Goal: Transaction & Acquisition: Purchase product/service

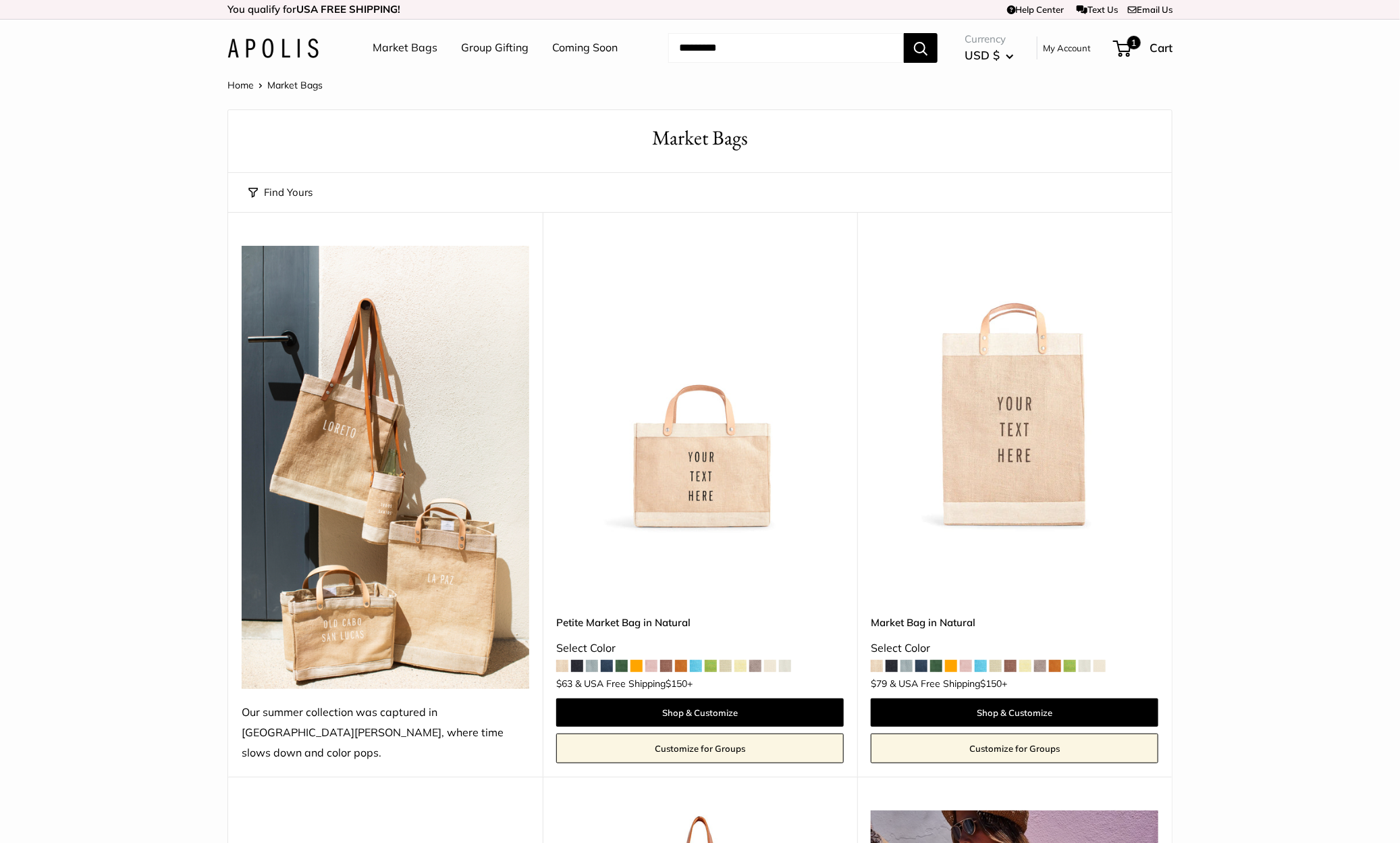
click at [0, 0] on img at bounding box center [0, 0] width 0 height 0
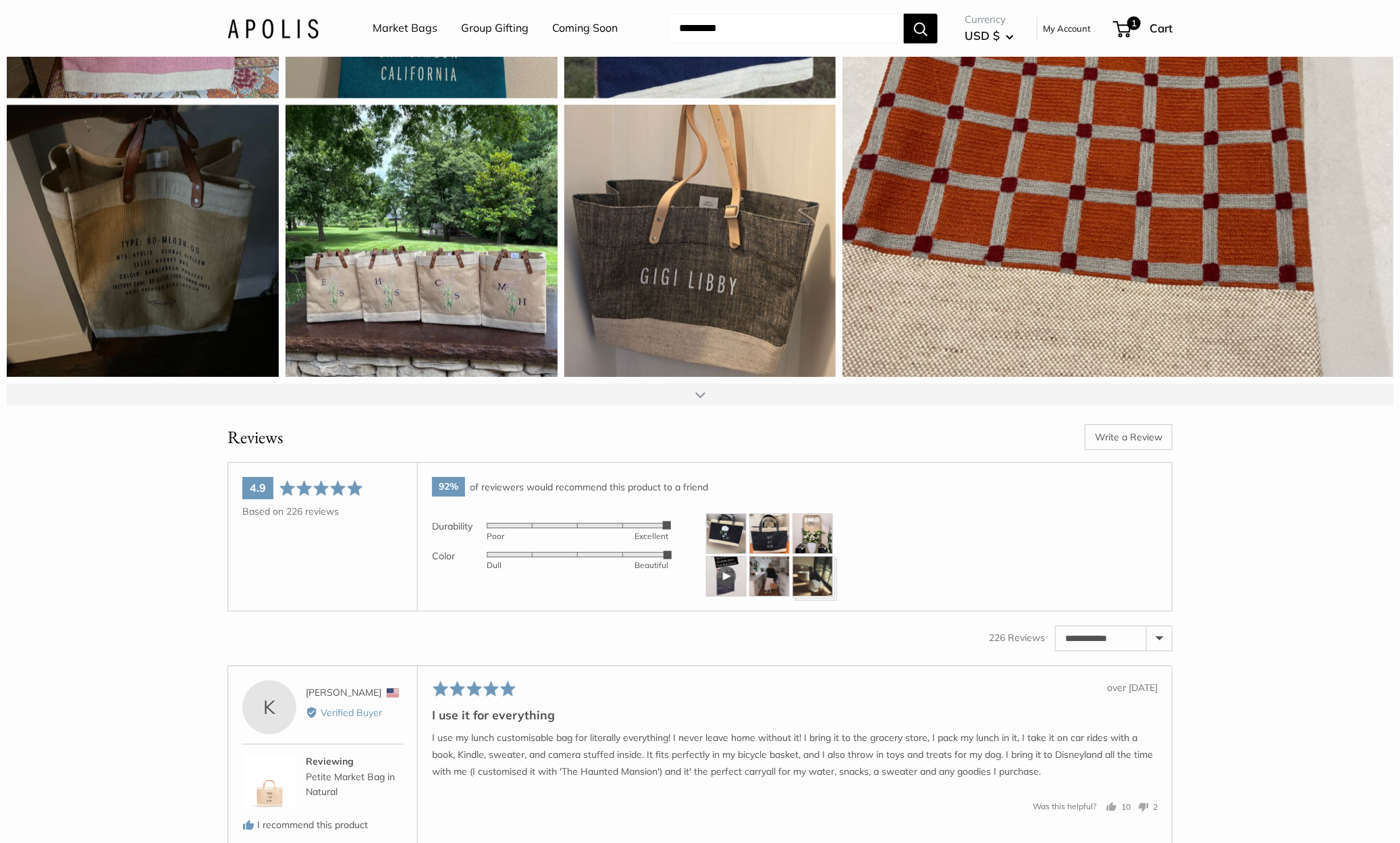
scroll to position [1906, 0]
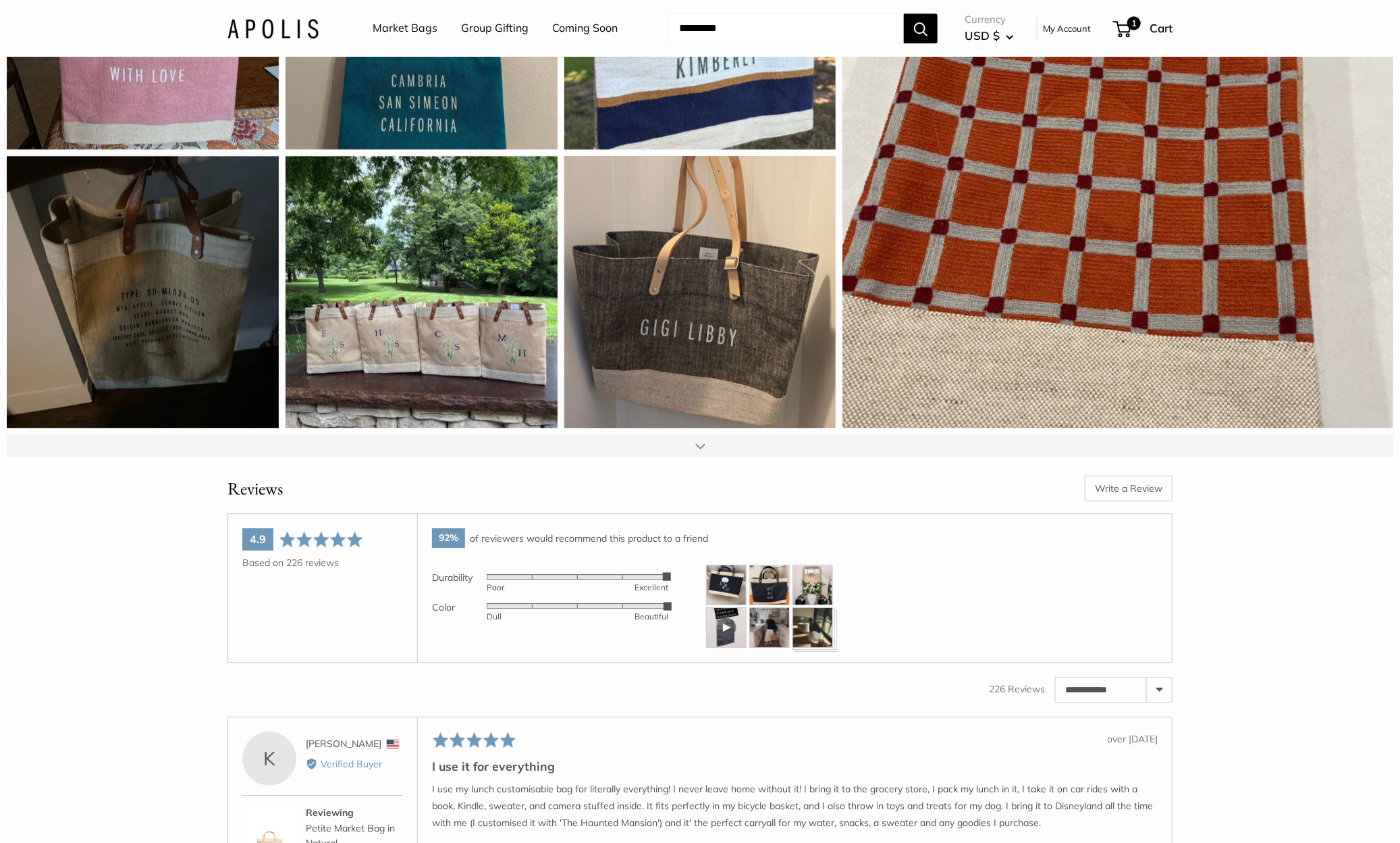
click at [705, 451] on div at bounding box center [700, 446] width 10 height 11
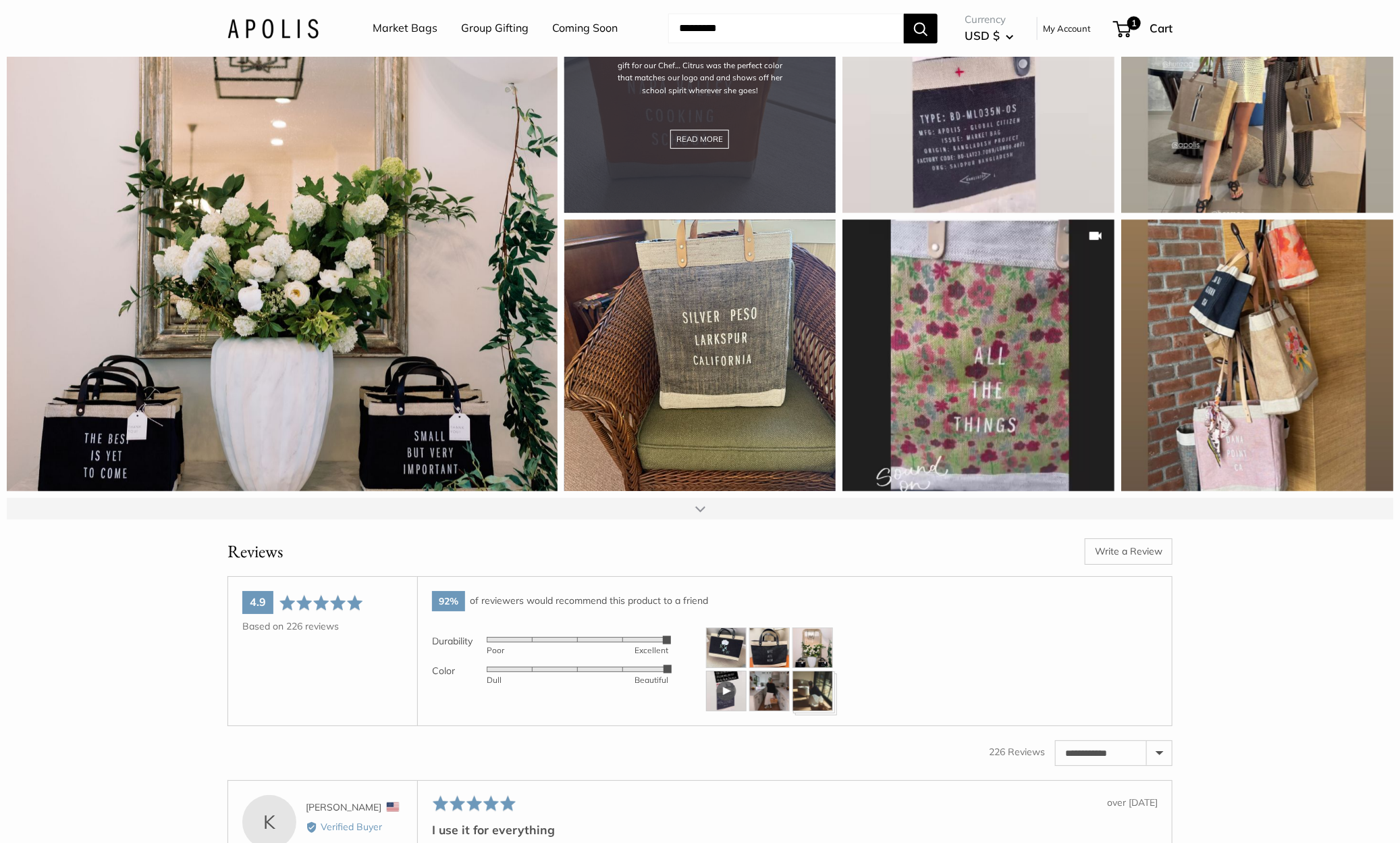
scroll to position [2401, 0]
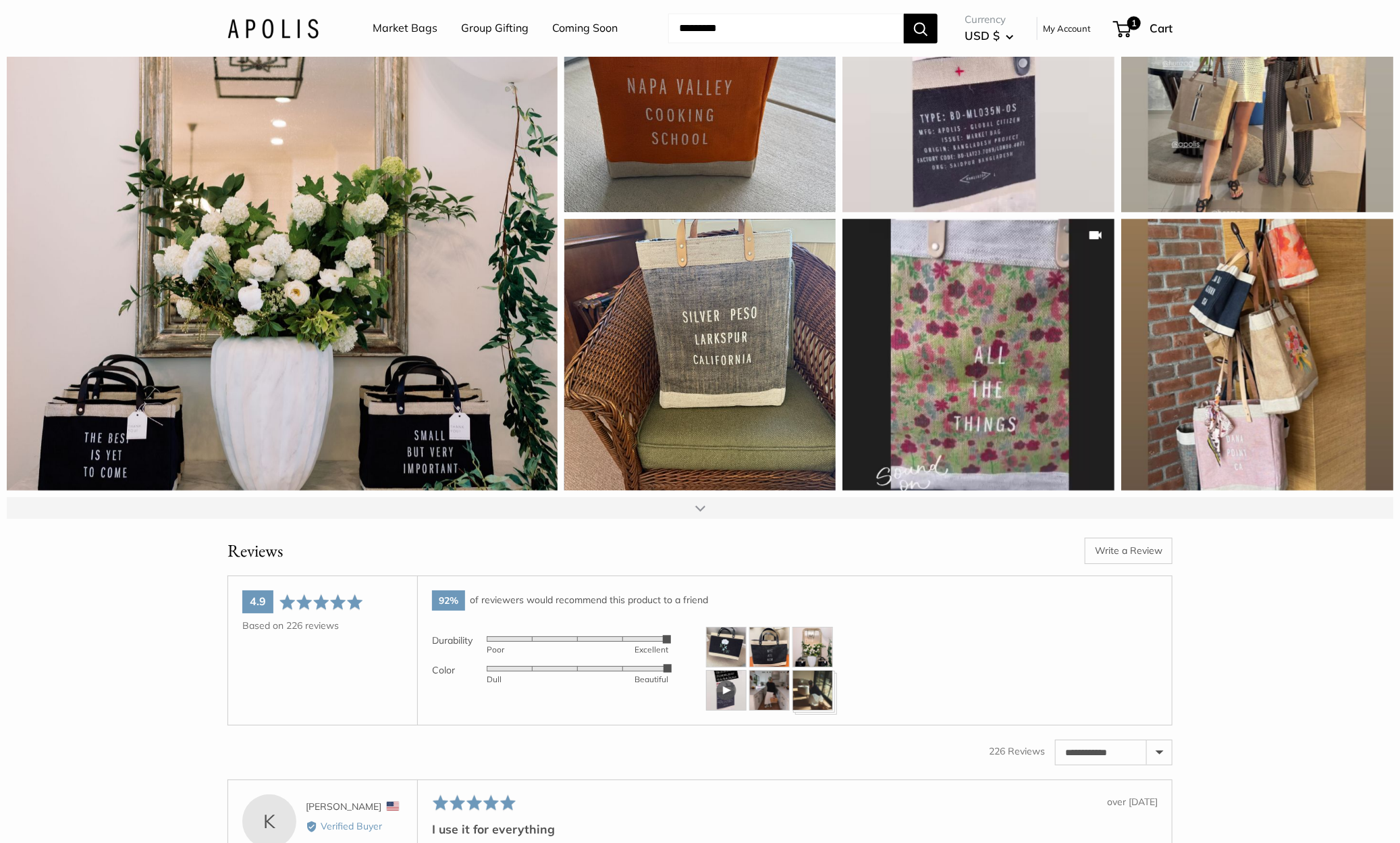
click at [705, 519] on div at bounding box center [700, 507] width 1386 height 21
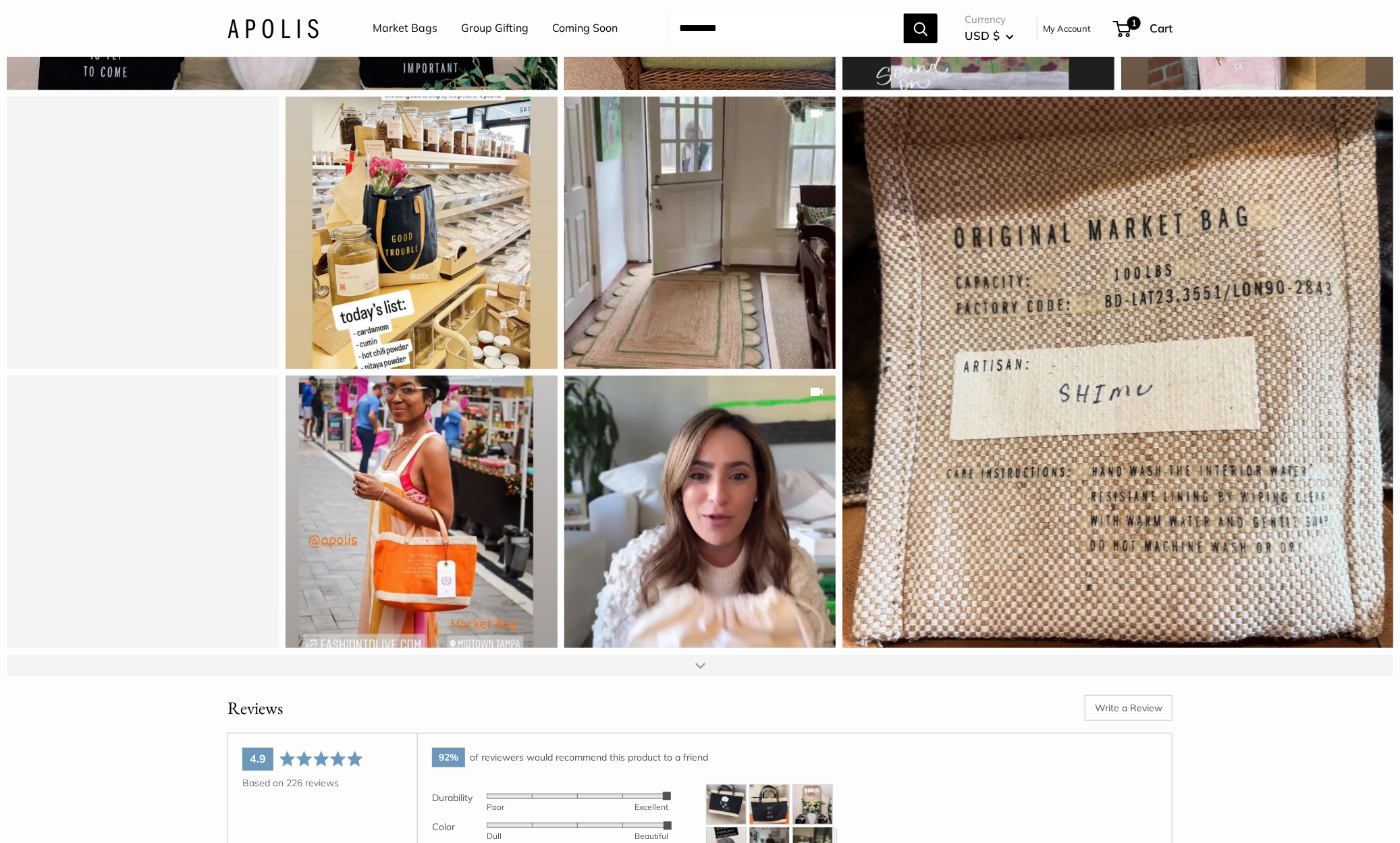
scroll to position [2804, 0]
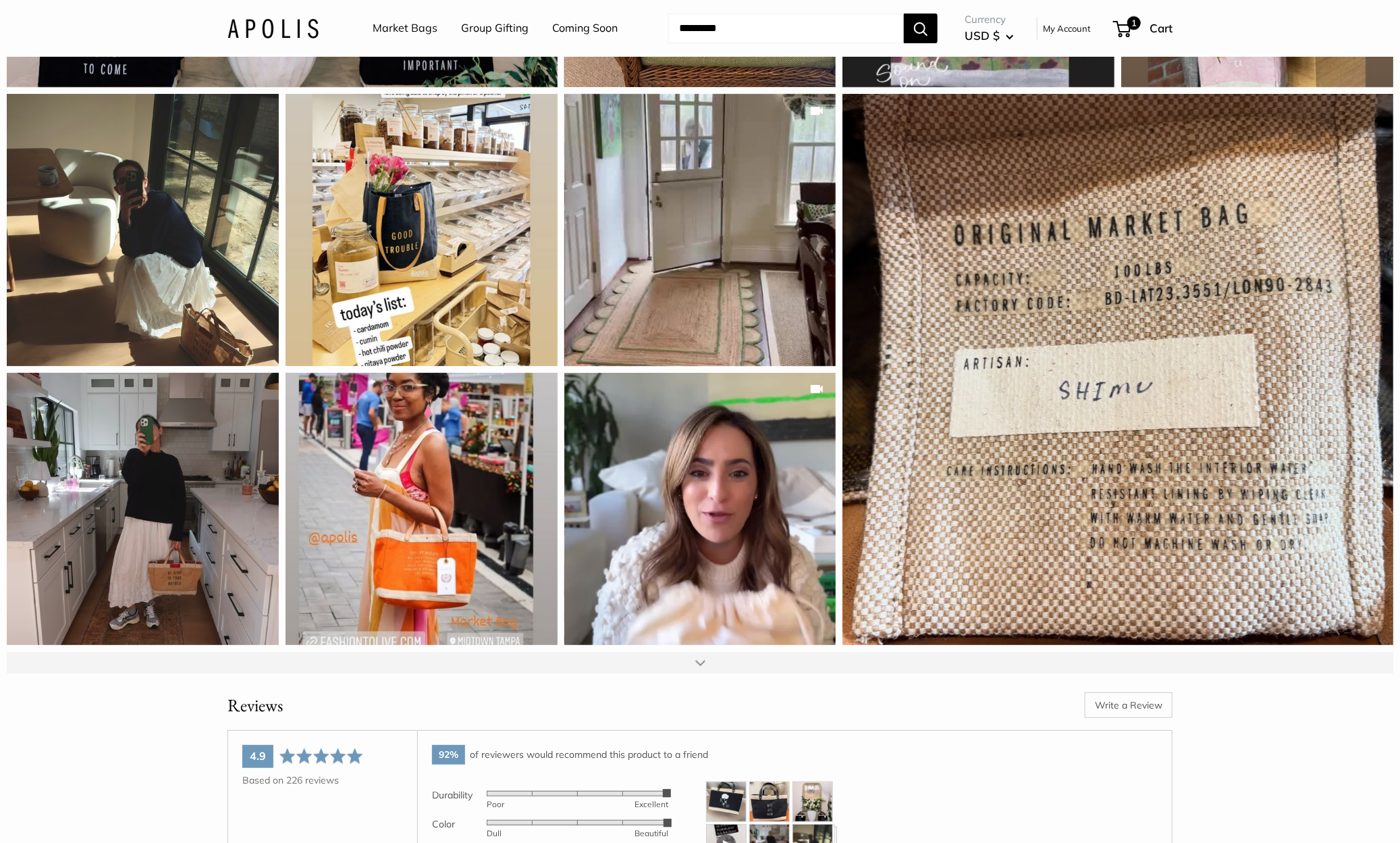
click at [691, 673] on div at bounding box center [700, 662] width 1386 height 21
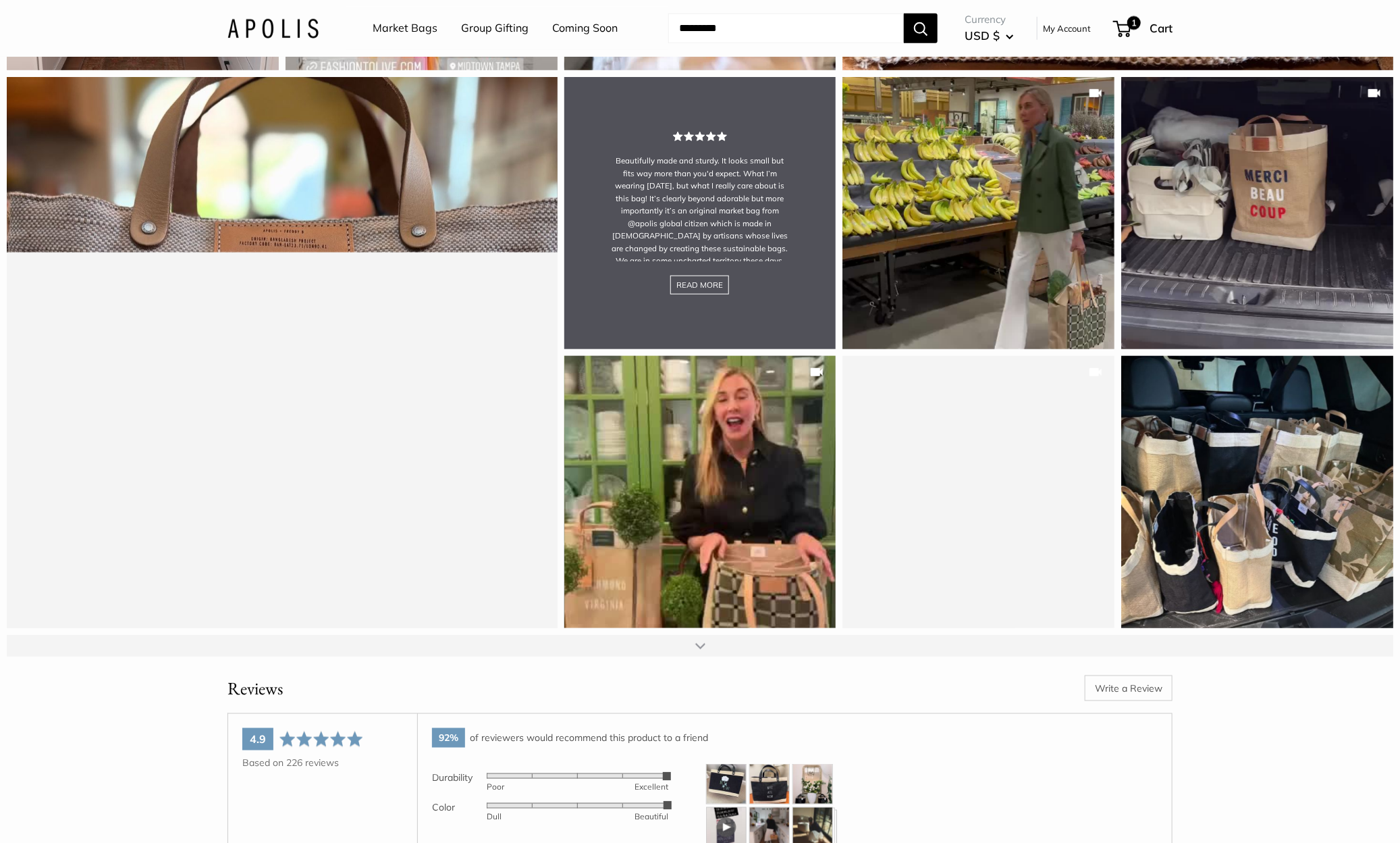
scroll to position [3387, 0]
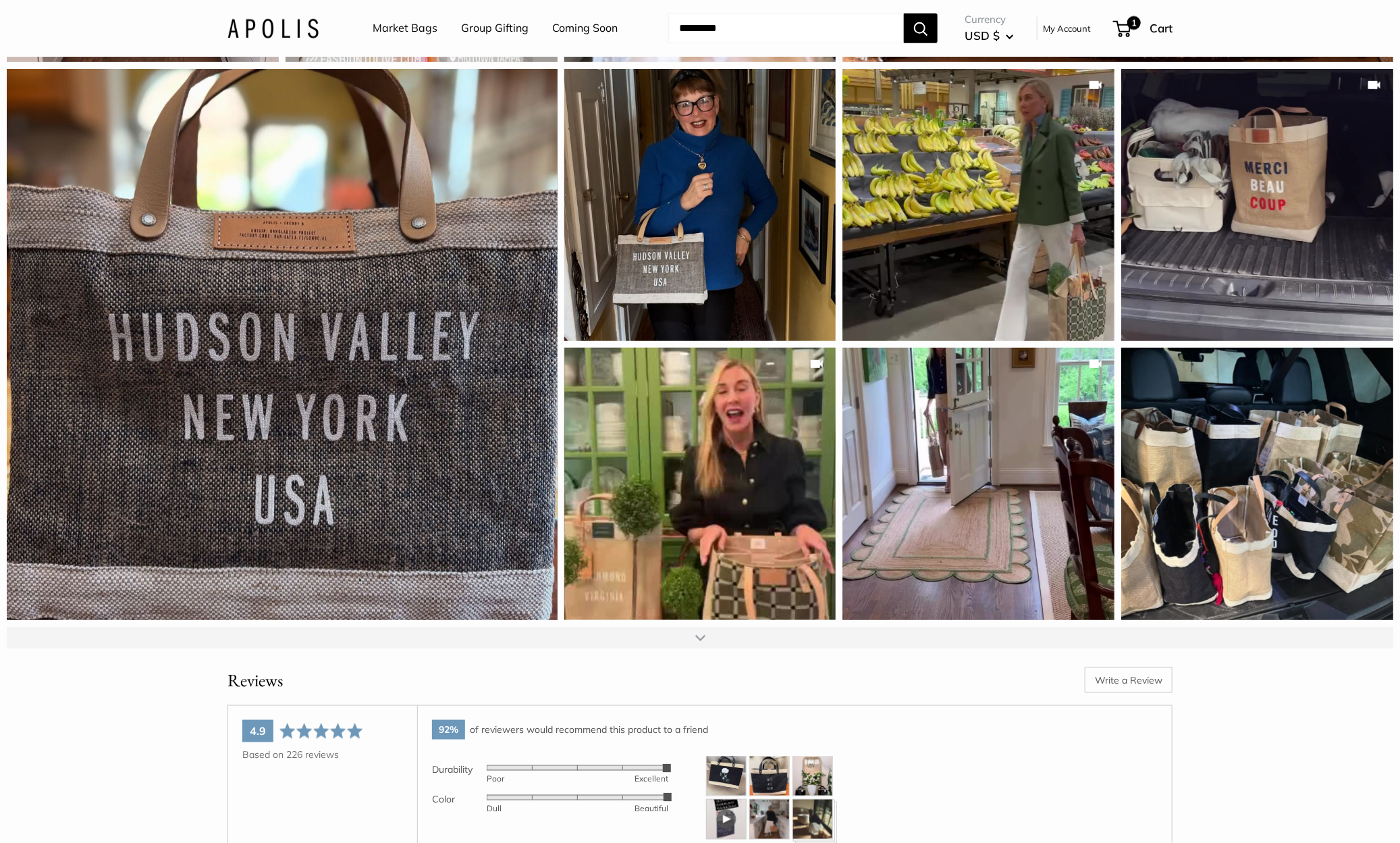
click at [716, 648] on div at bounding box center [700, 637] width 1386 height 21
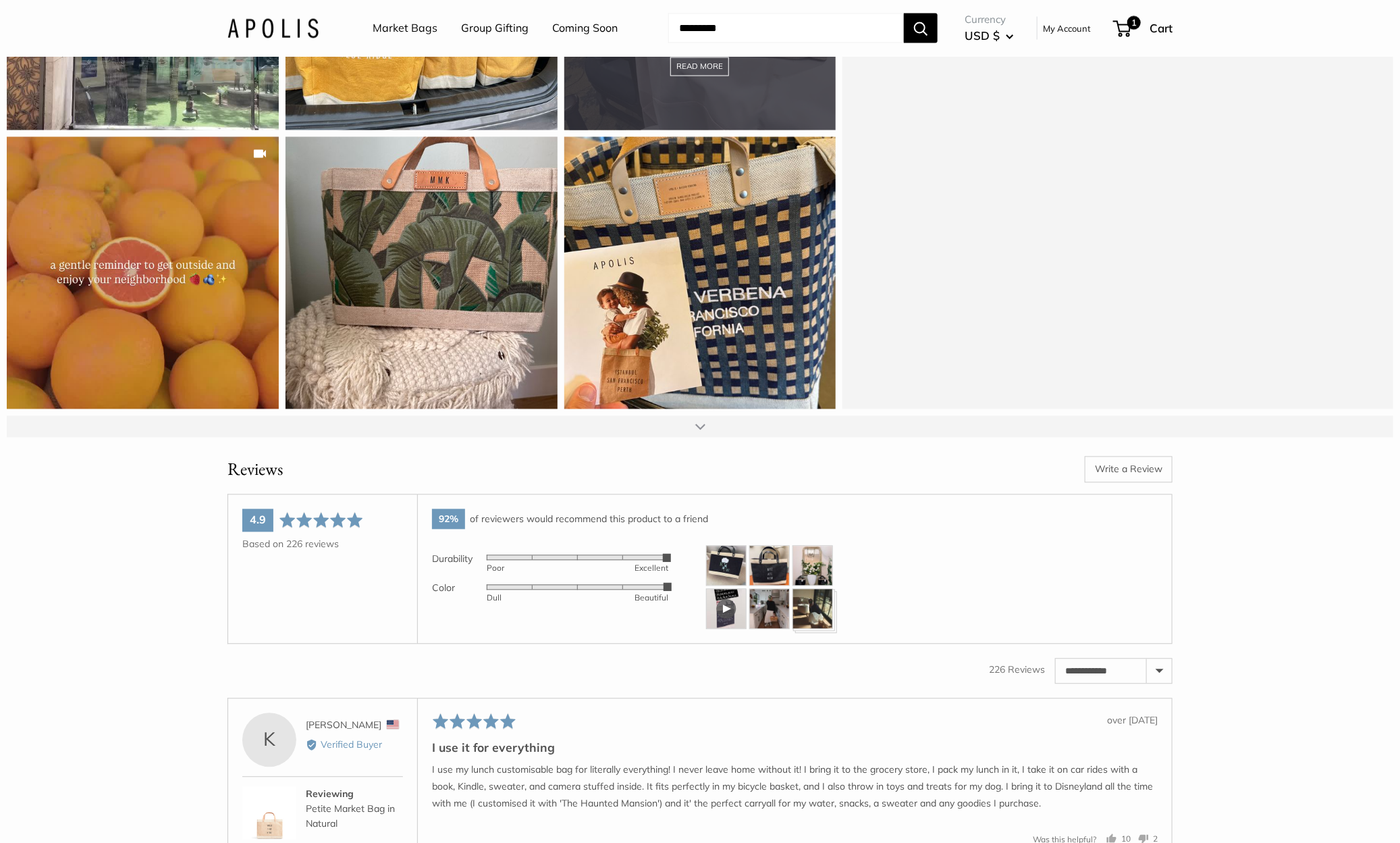
scroll to position [4239, 0]
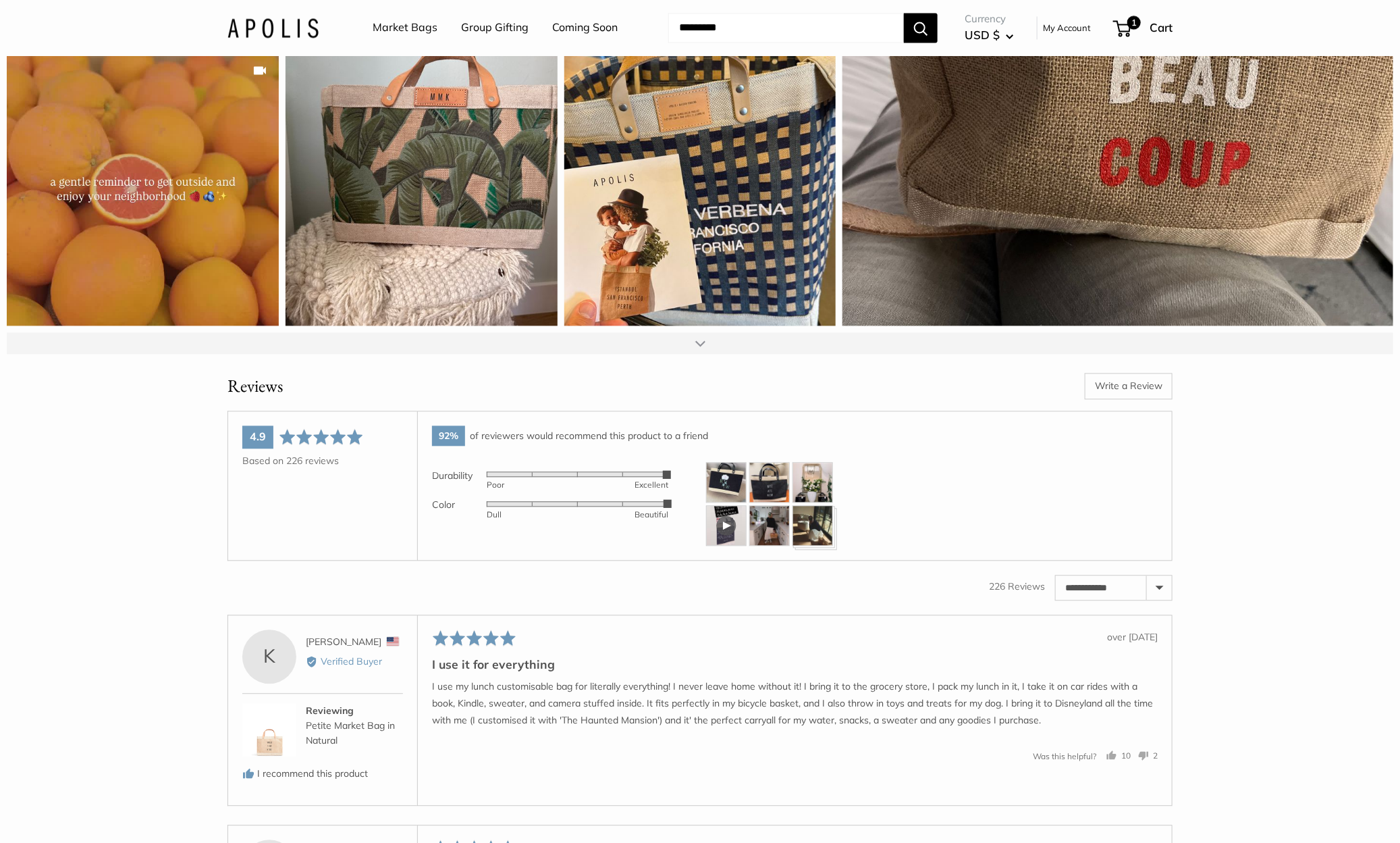
click at [702, 349] on div at bounding box center [700, 343] width 10 height 11
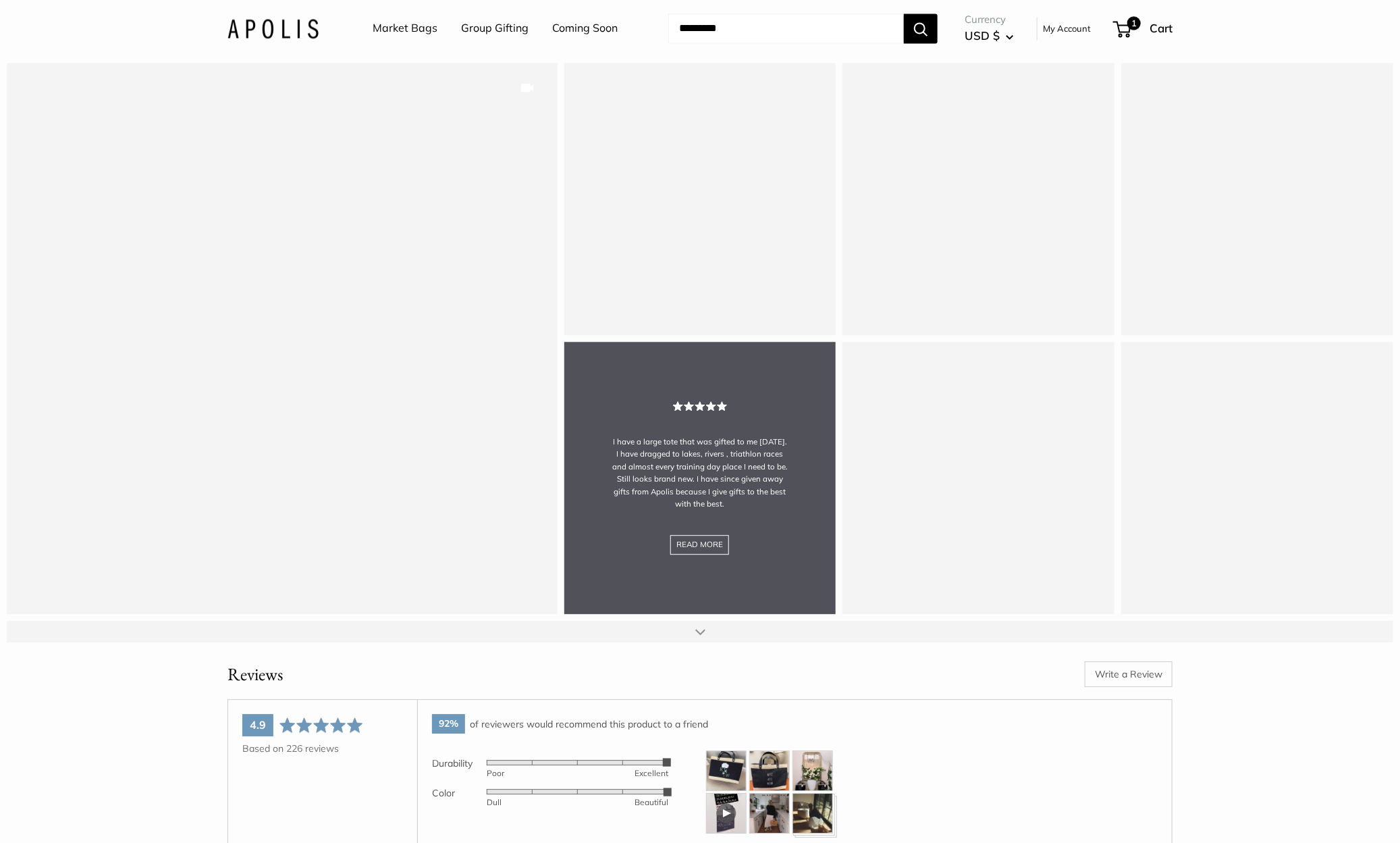
scroll to position [4517, 0]
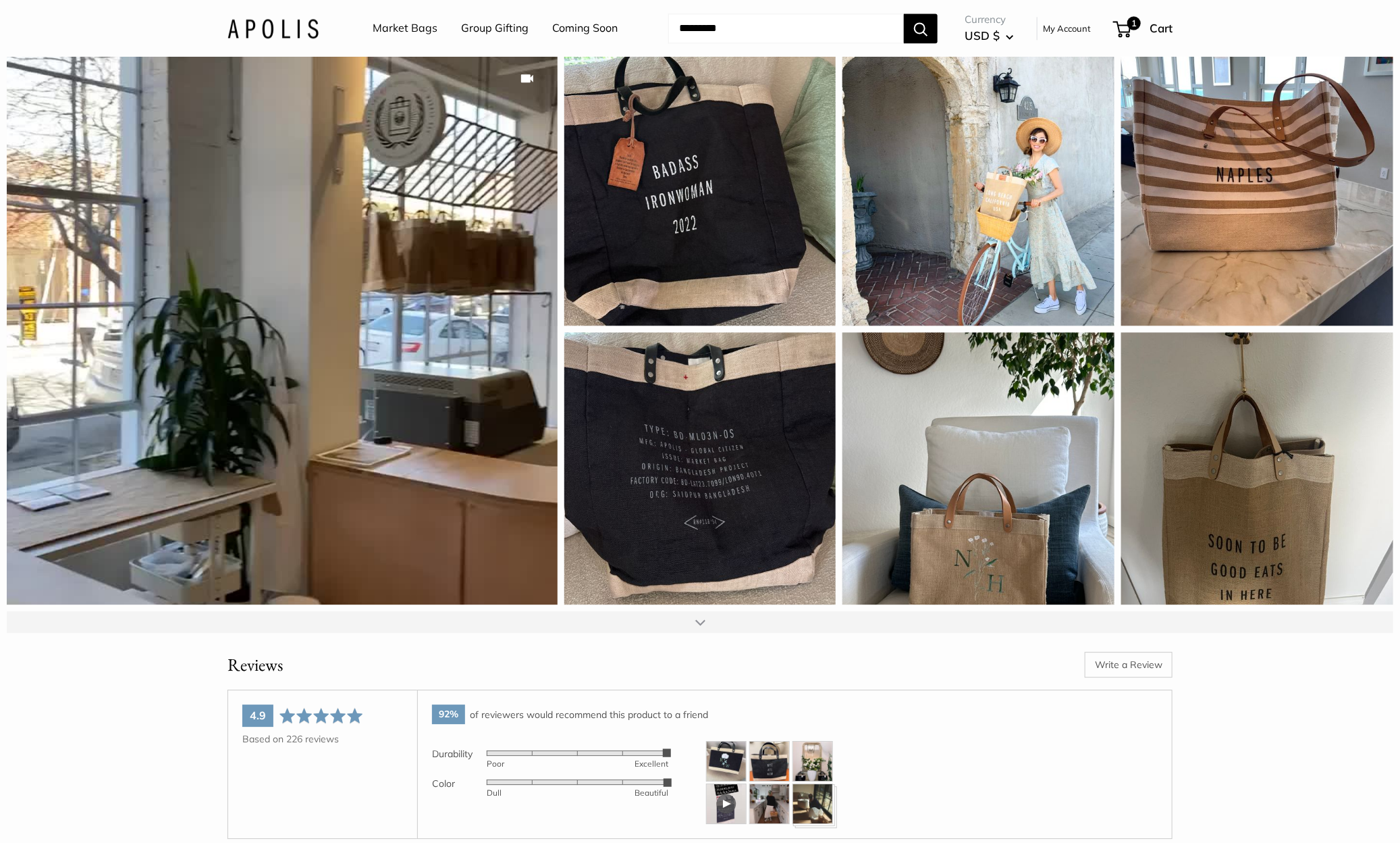
click at [696, 627] on div at bounding box center [700, 622] width 10 height 11
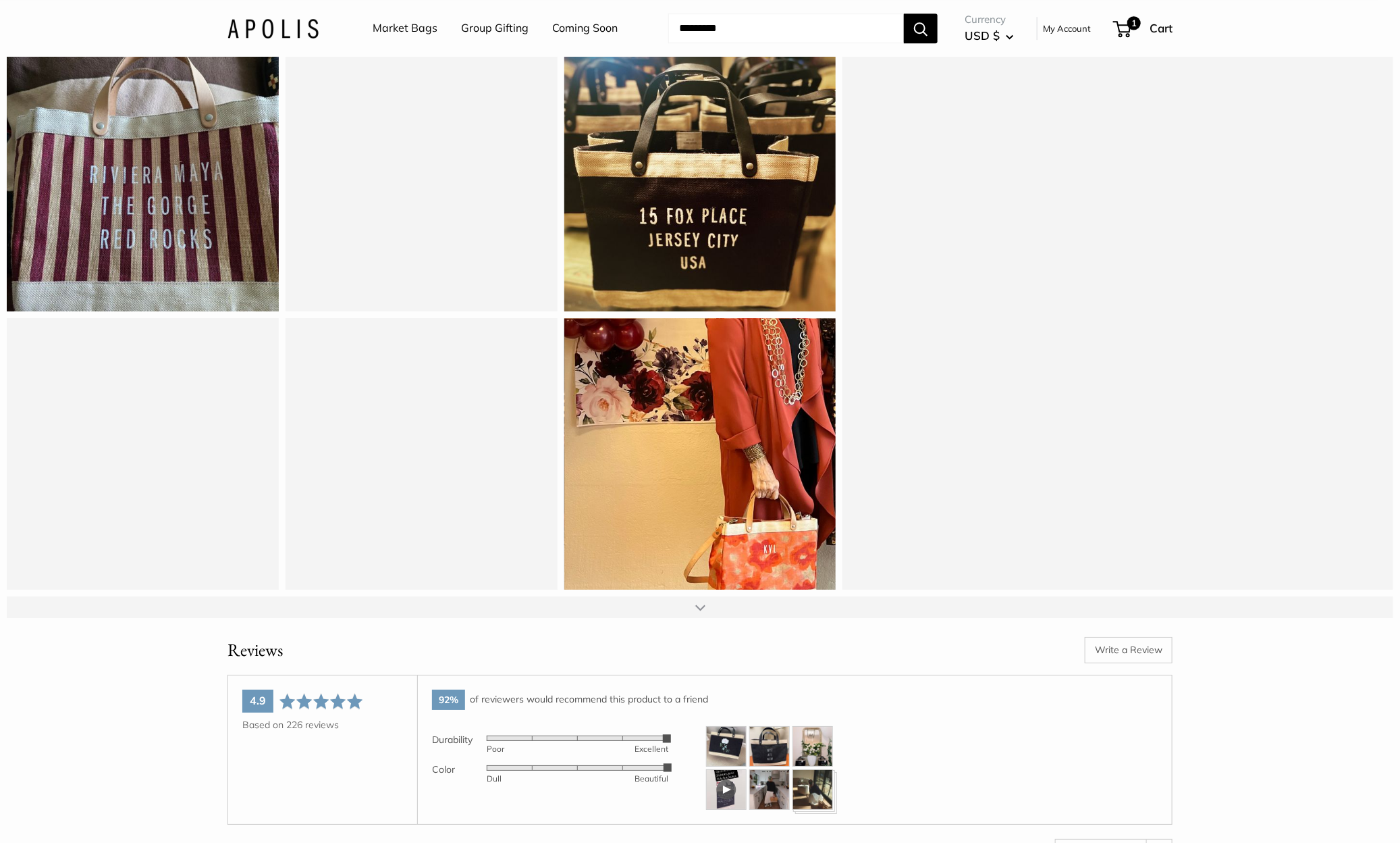
scroll to position [5093, 0]
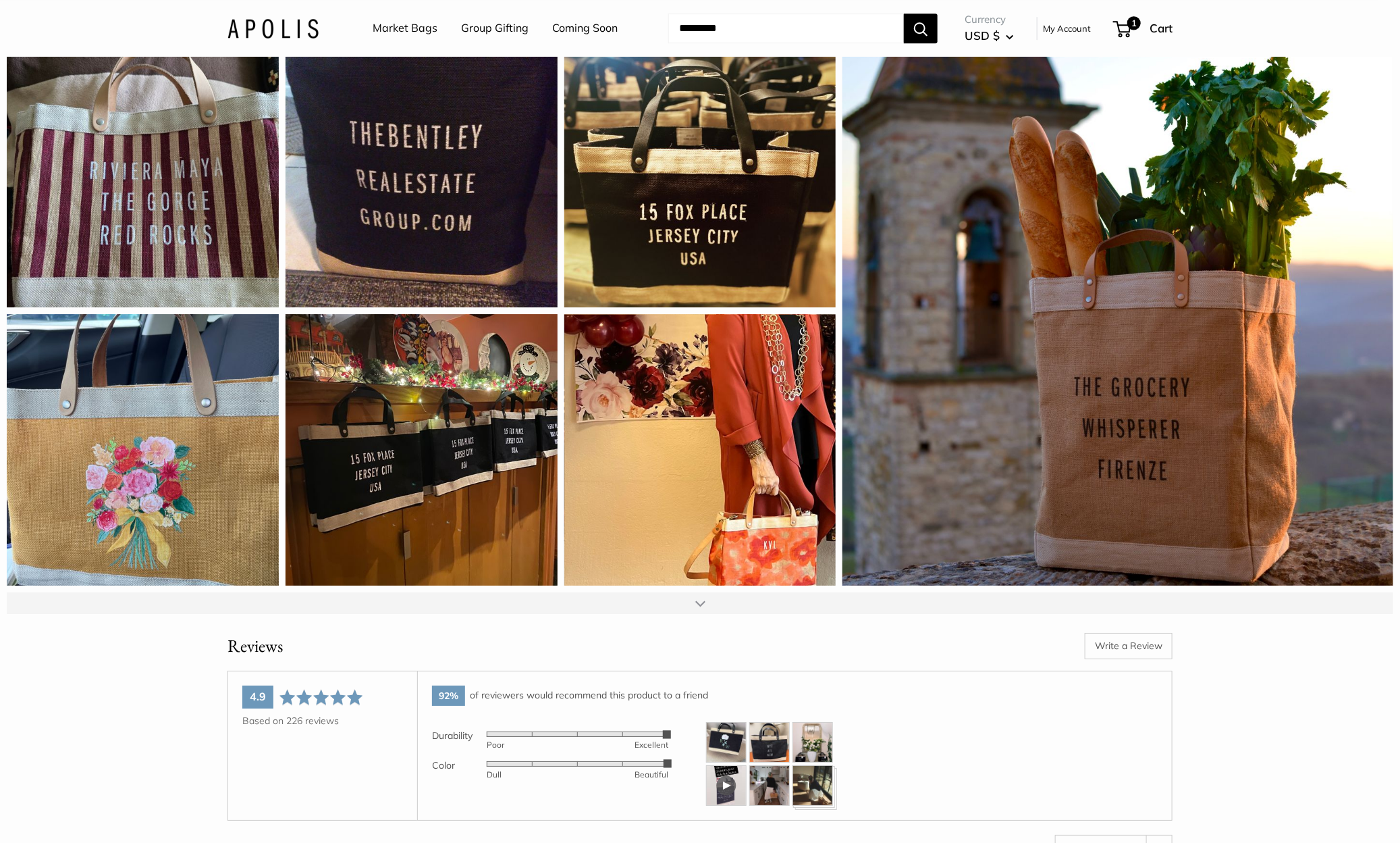
click at [701, 608] on div at bounding box center [700, 603] width 10 height 11
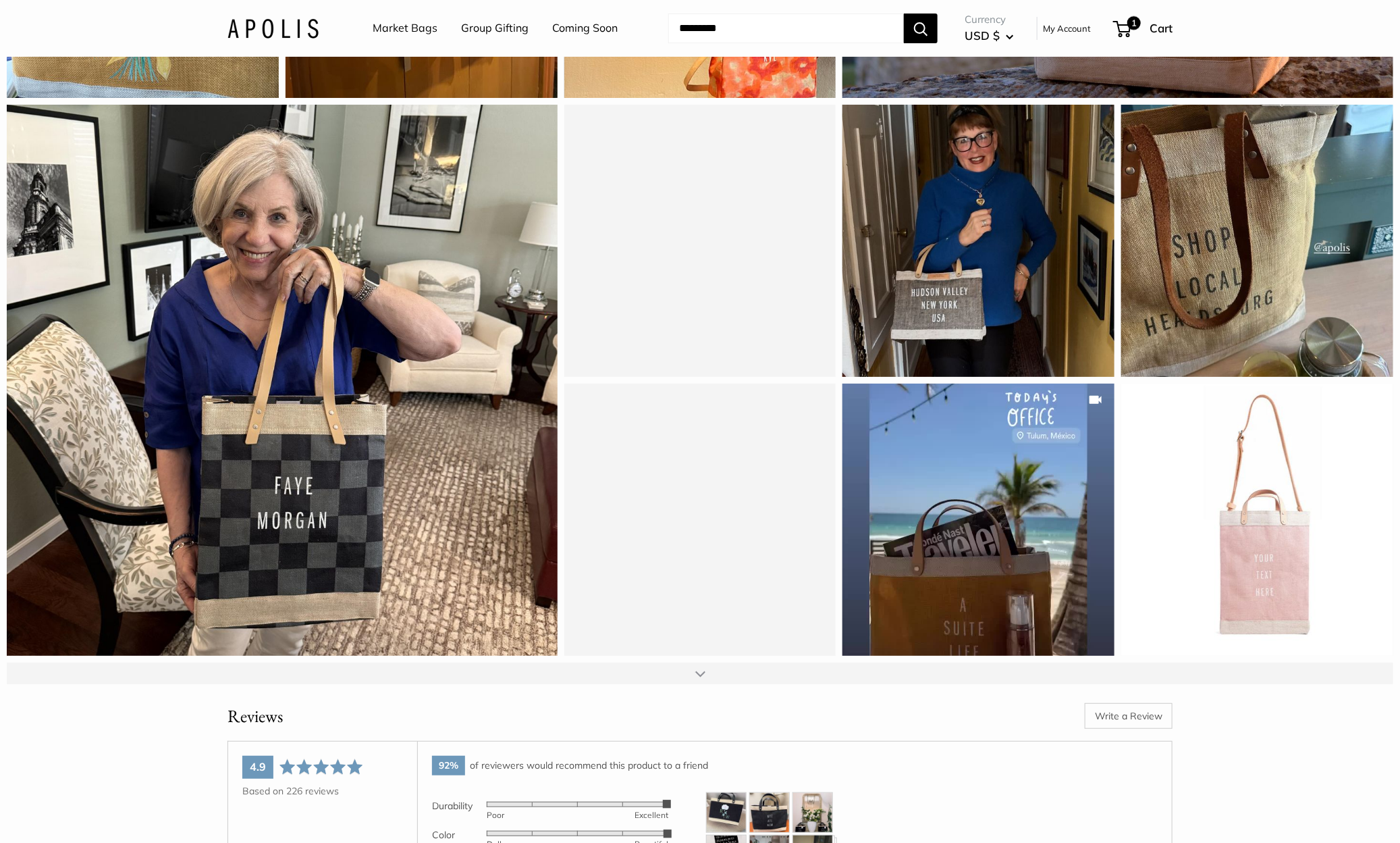
scroll to position [5729, 0]
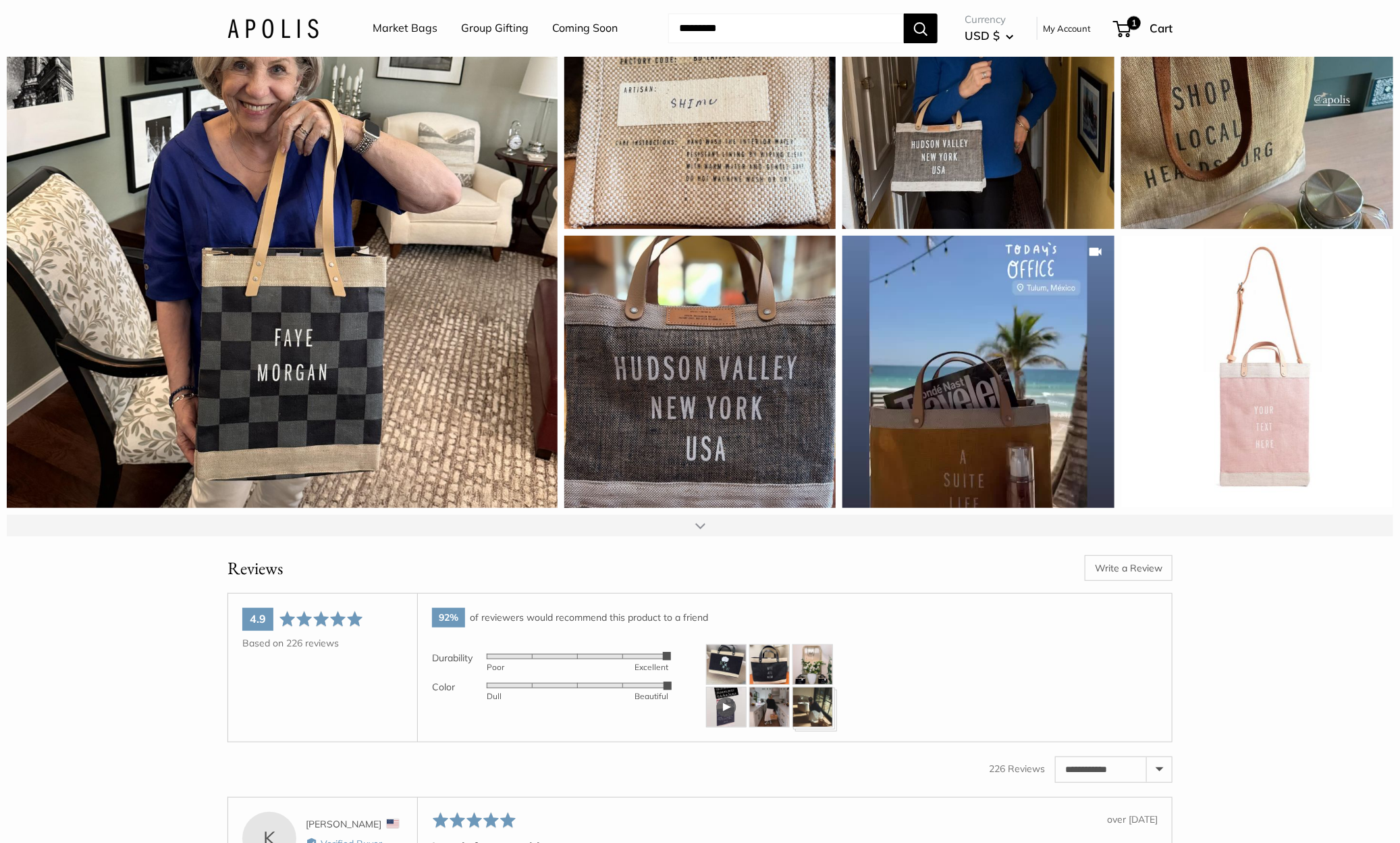
click at [701, 531] on div at bounding box center [700, 526] width 10 height 11
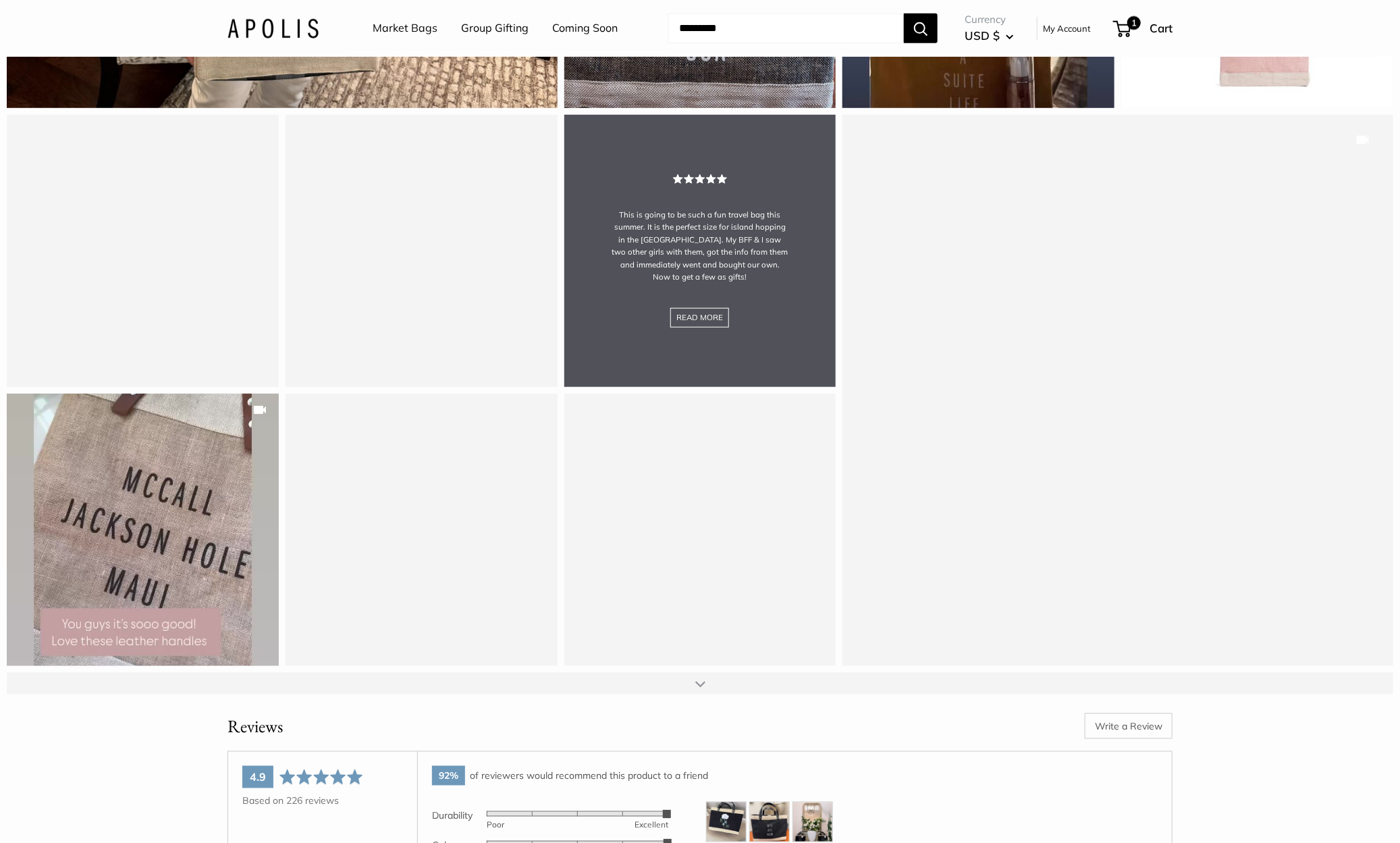
scroll to position [6130, 0]
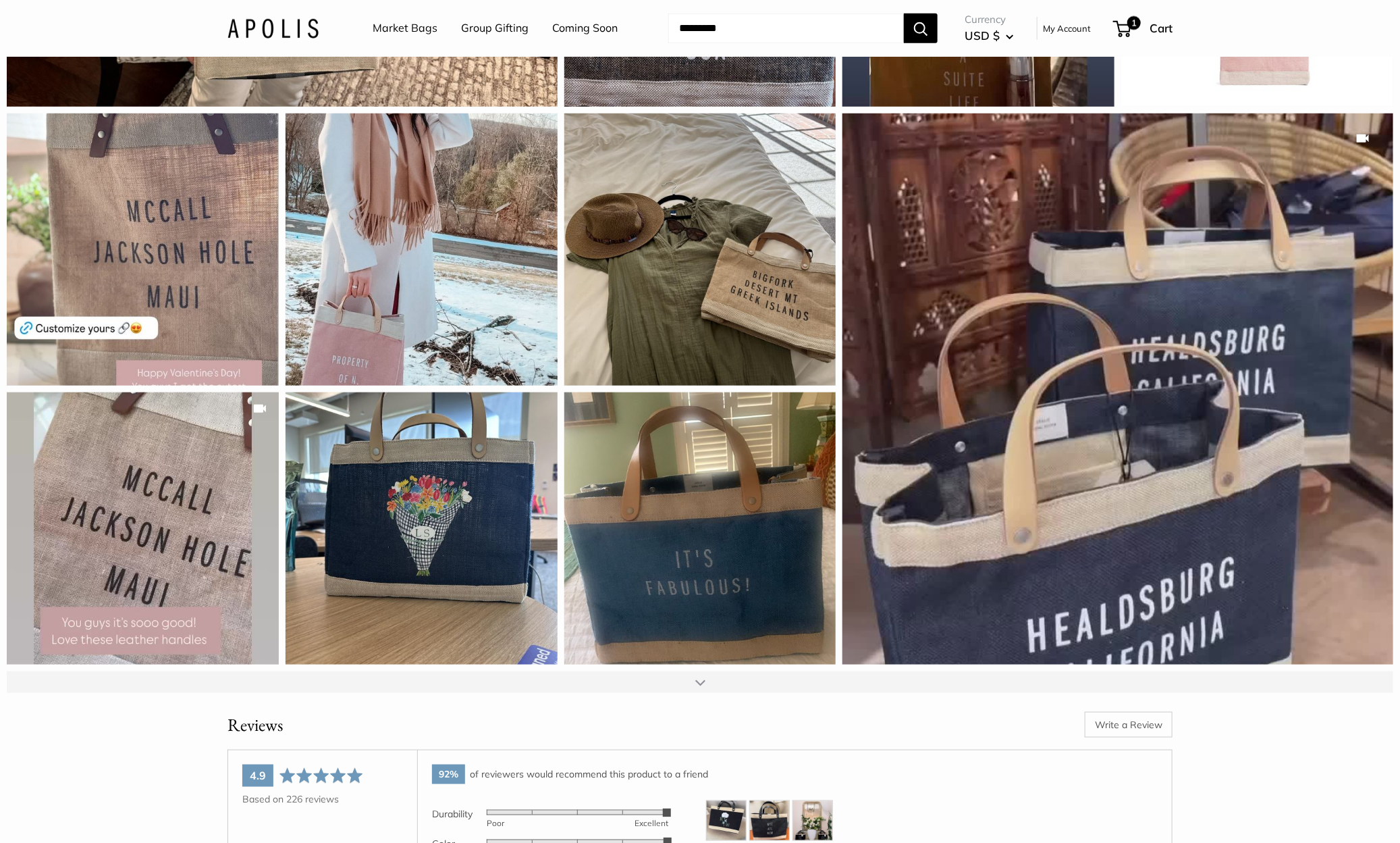
click at [703, 687] on div at bounding box center [700, 682] width 10 height 11
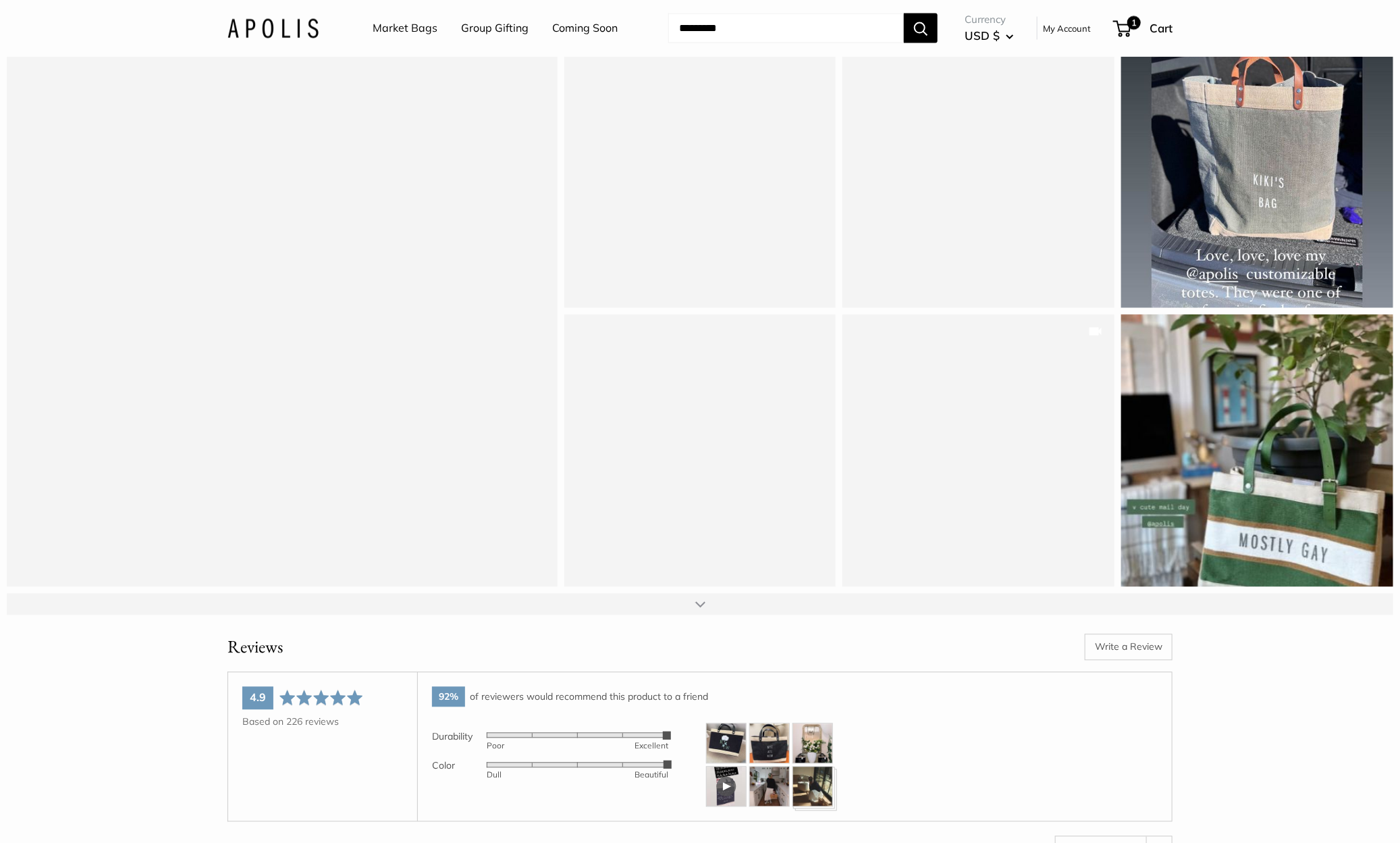
scroll to position [6773, 0]
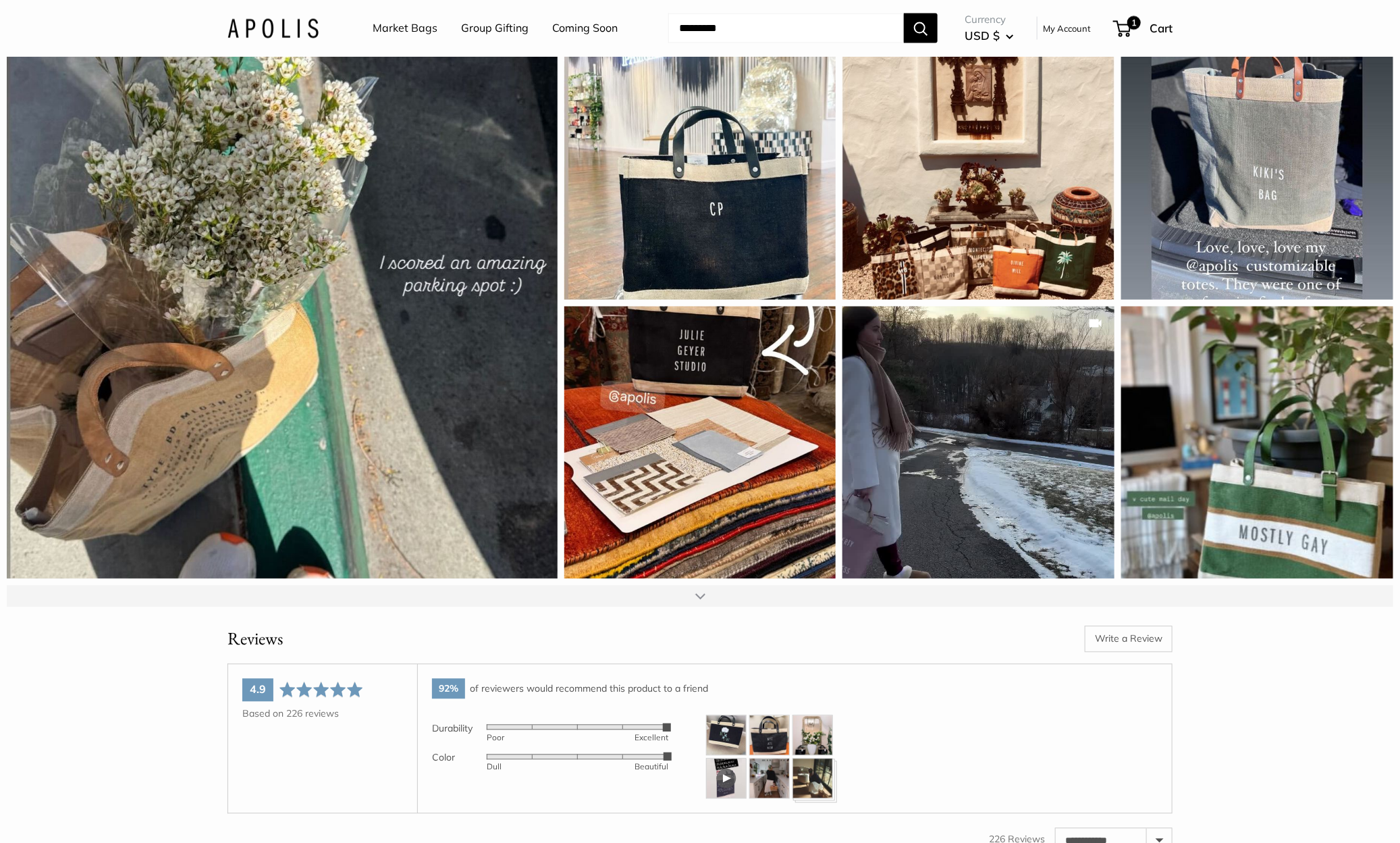
click at [690, 607] on div at bounding box center [700, 596] width 1386 height 21
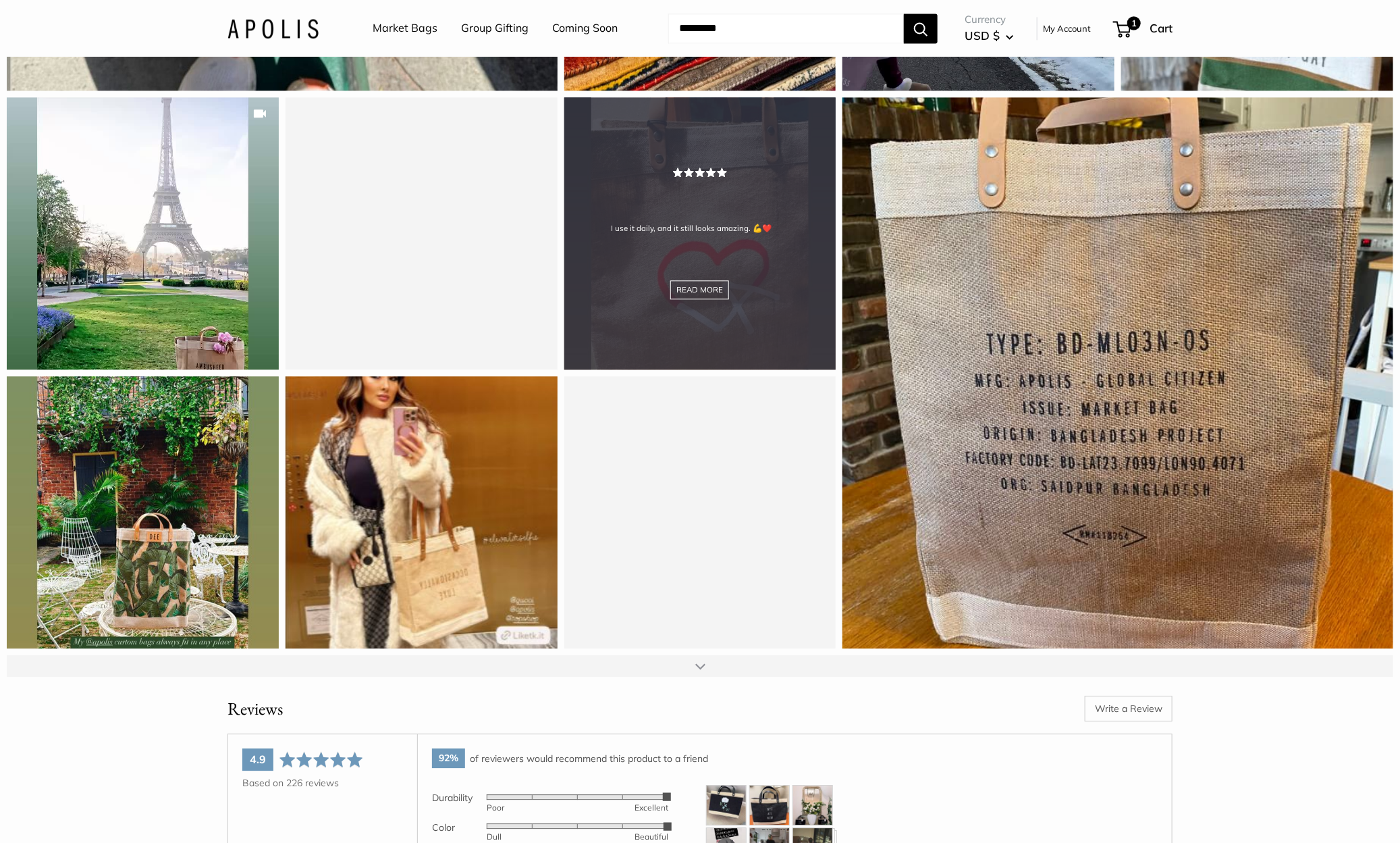
scroll to position [7263, 0]
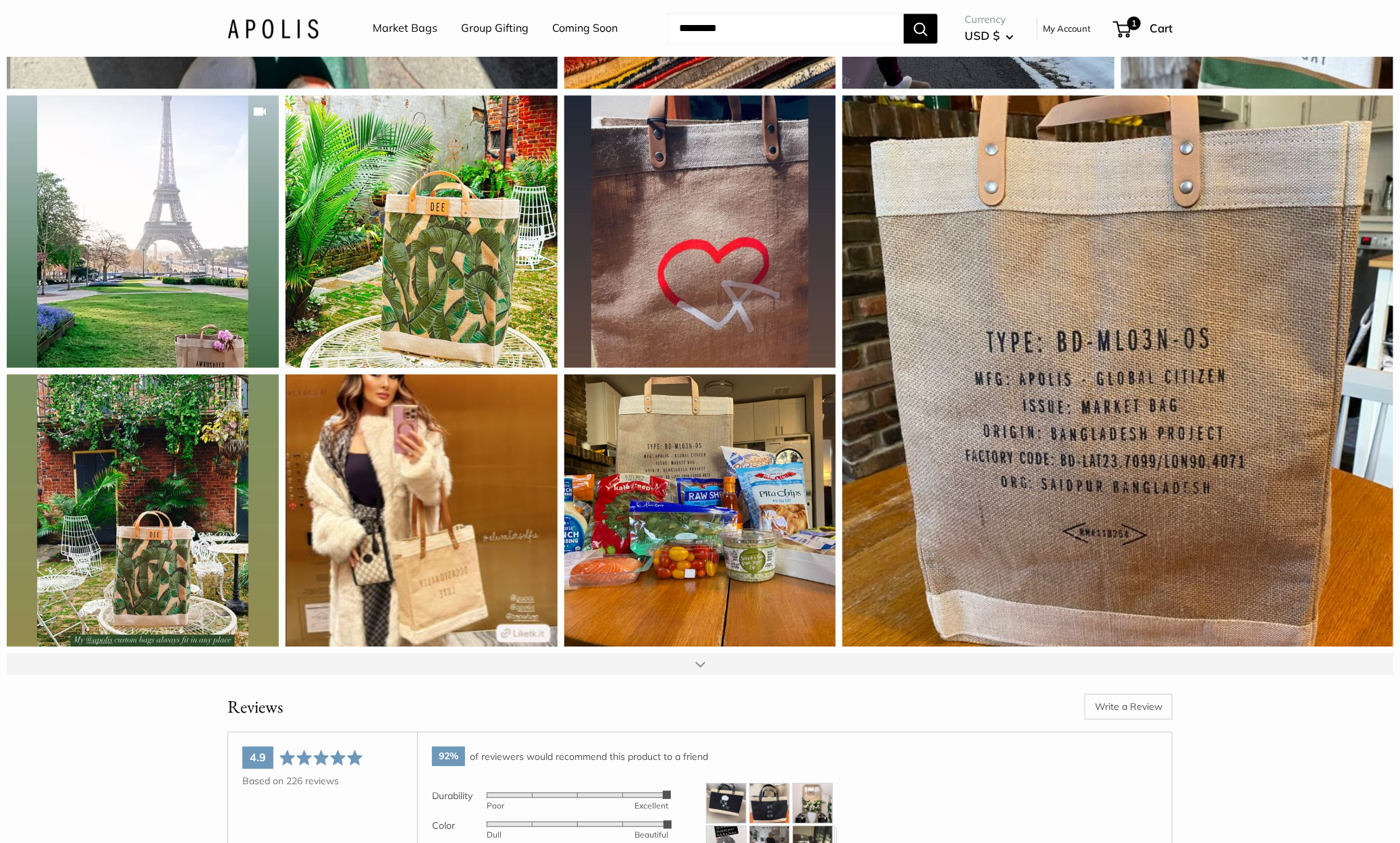
click at [708, 674] on div at bounding box center [700, 664] width 1386 height 21
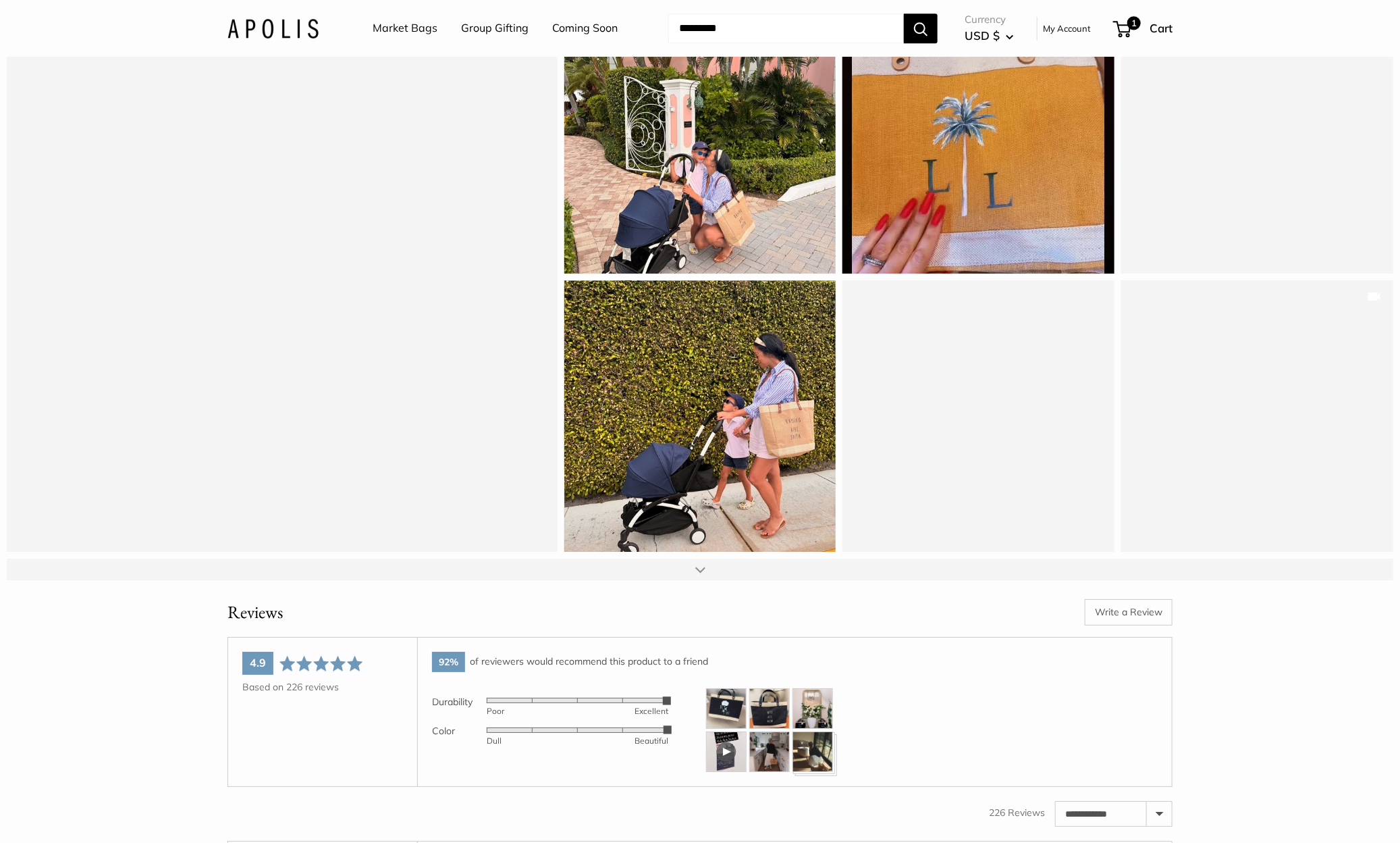
scroll to position [7919, 0]
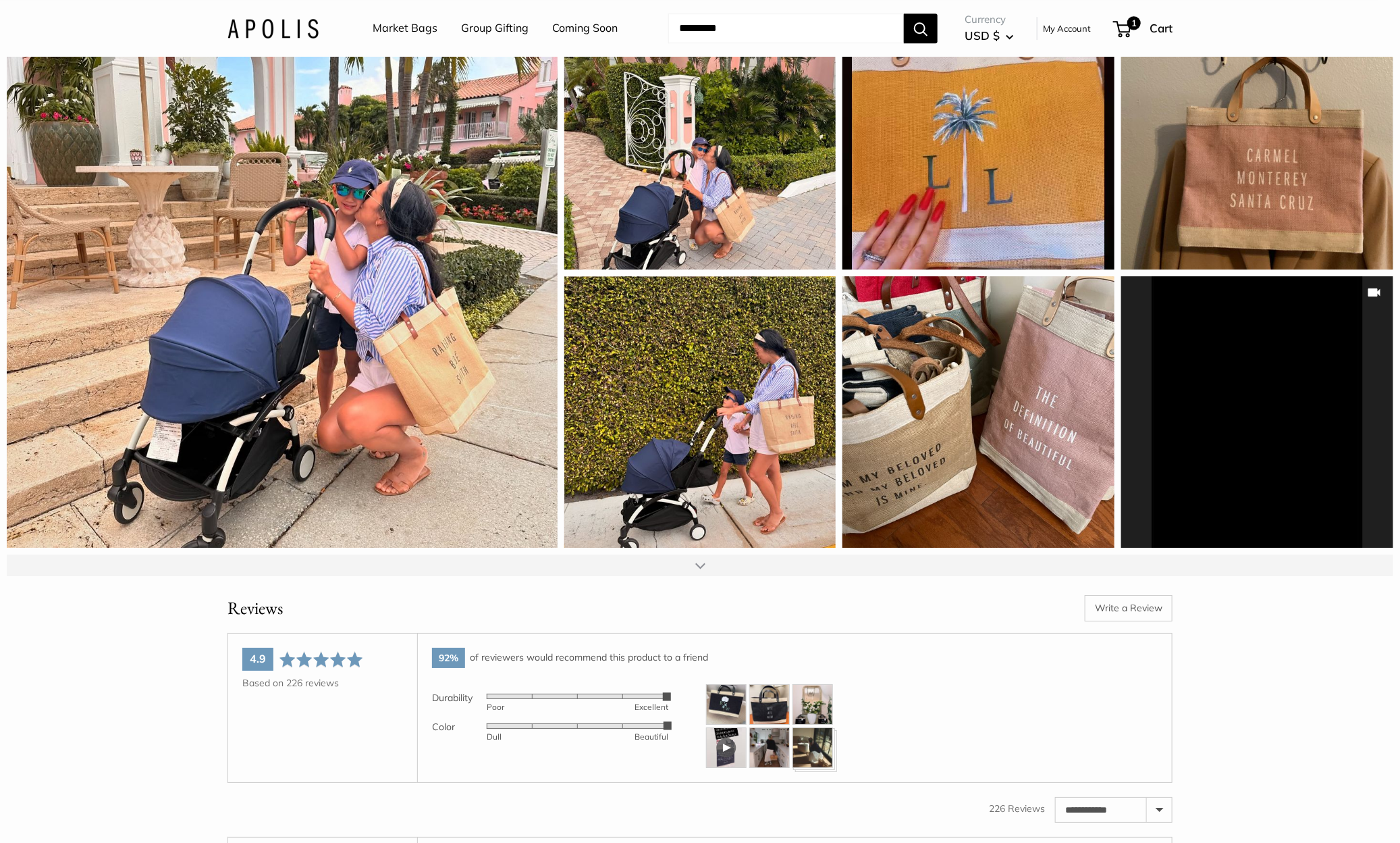
click at [705, 571] on div at bounding box center [700, 565] width 10 height 11
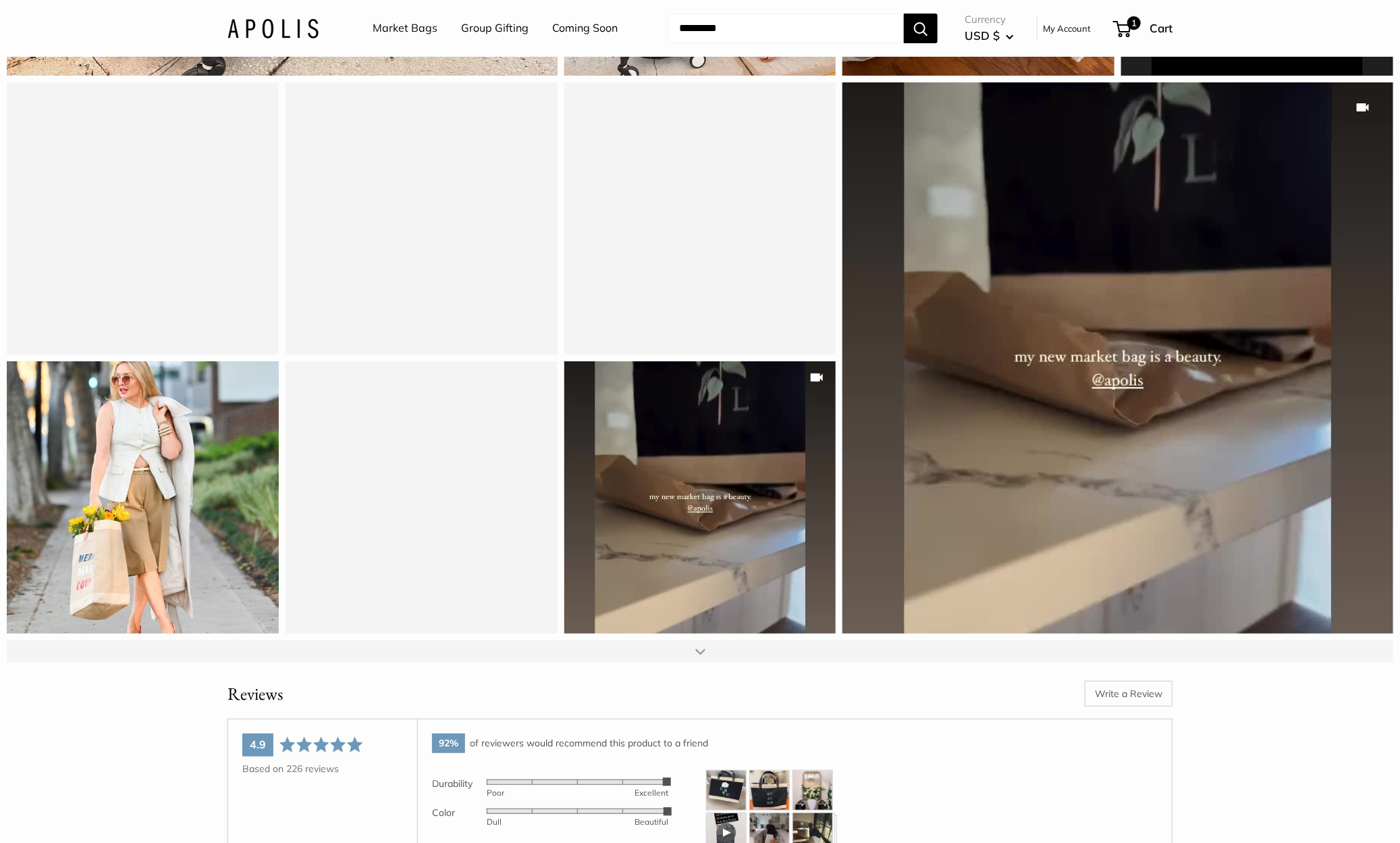
scroll to position [8393, 0]
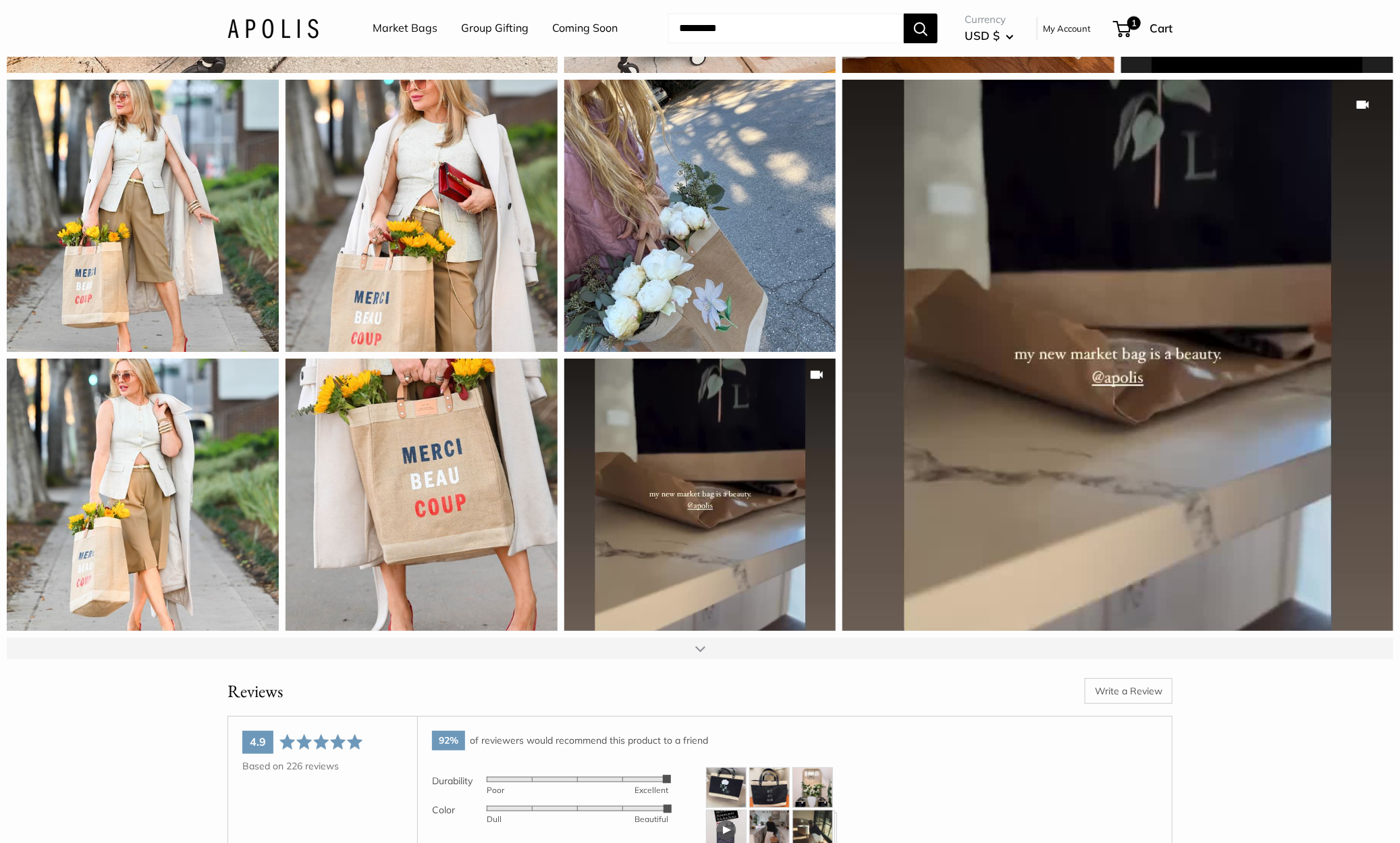
click at [708, 659] on div at bounding box center [700, 648] width 1386 height 21
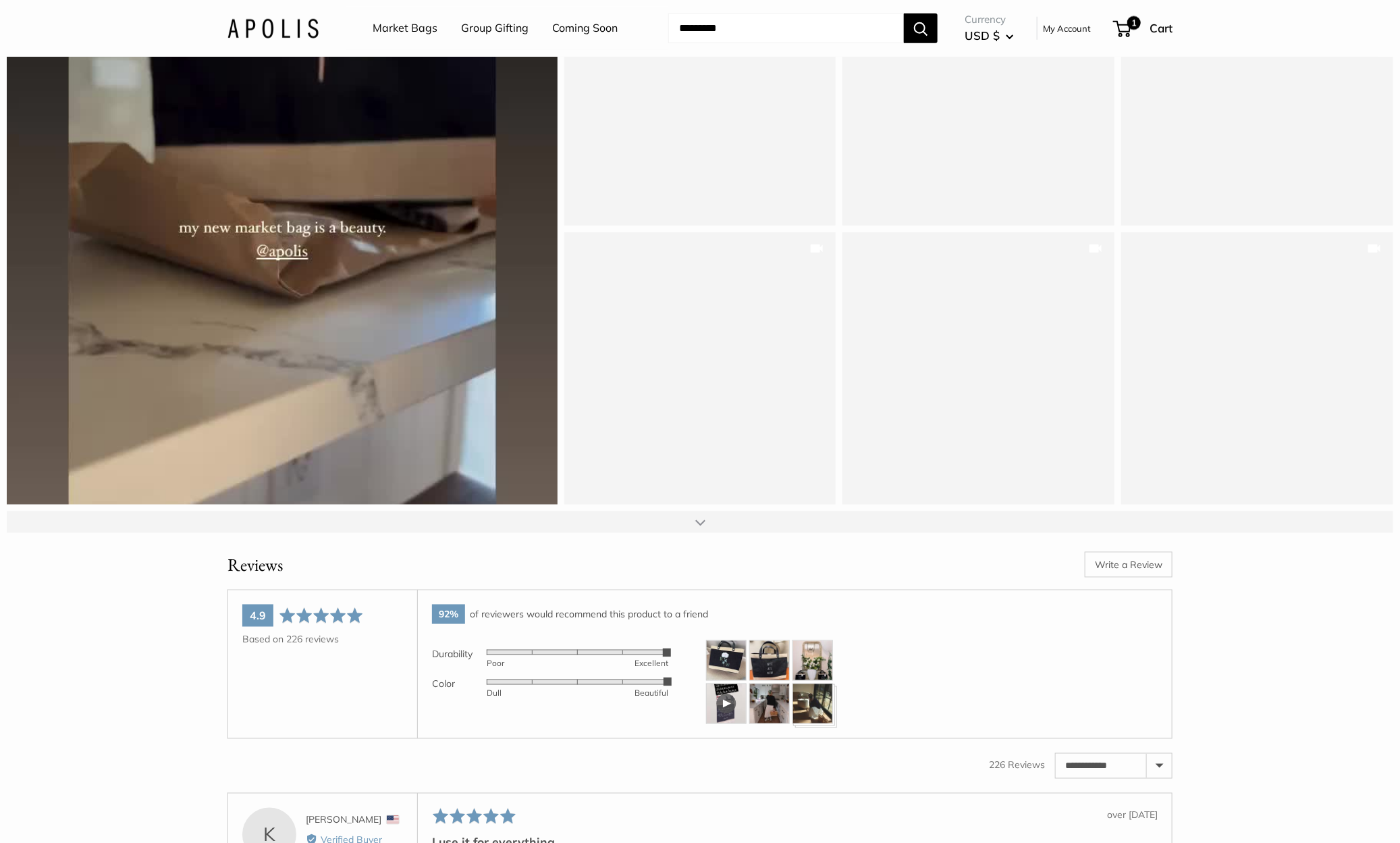
scroll to position [9086, 0]
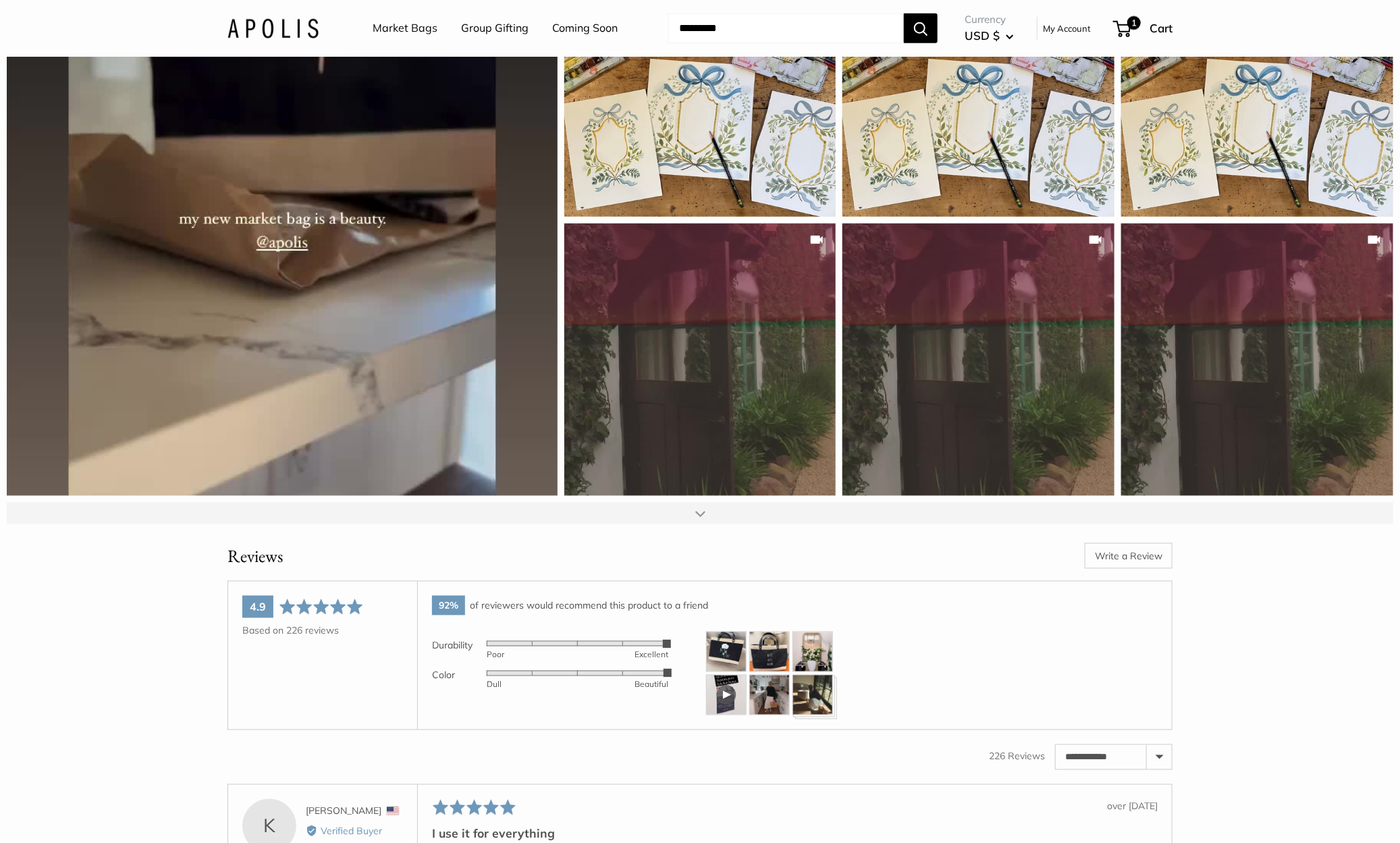
click at [699, 519] on div at bounding box center [700, 513] width 10 height 11
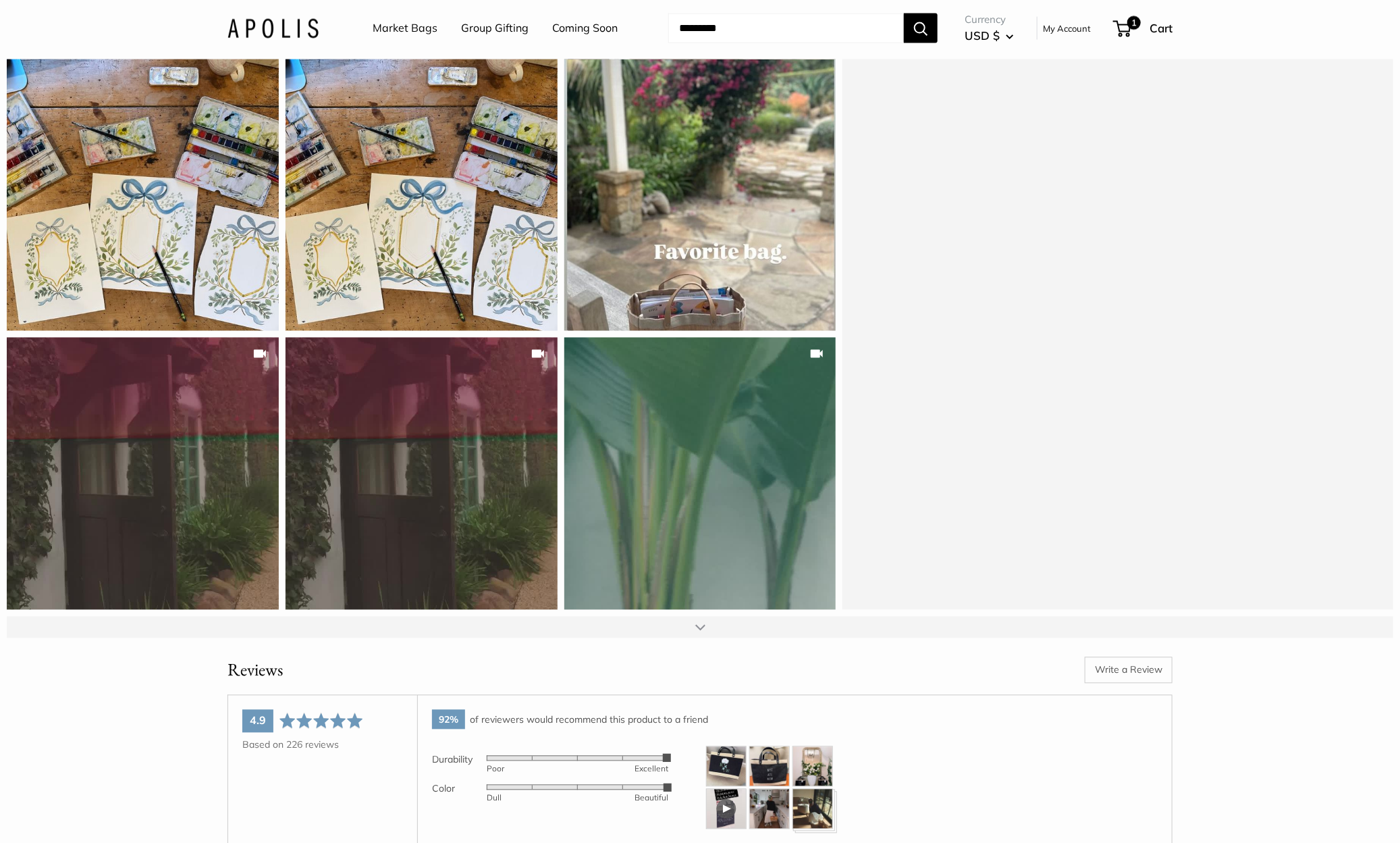
scroll to position [9663, 0]
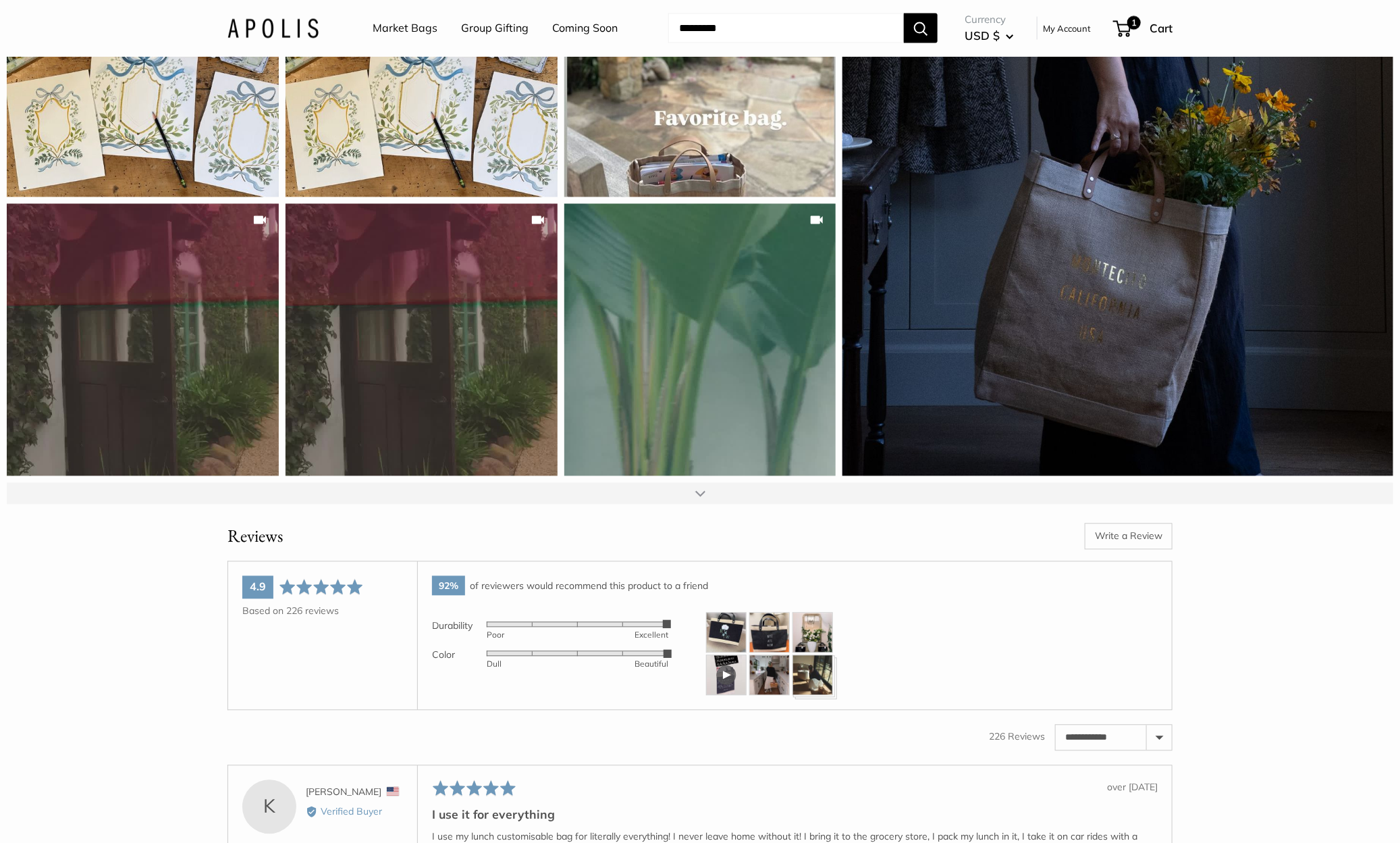
click at [702, 499] on div at bounding box center [700, 494] width 10 height 11
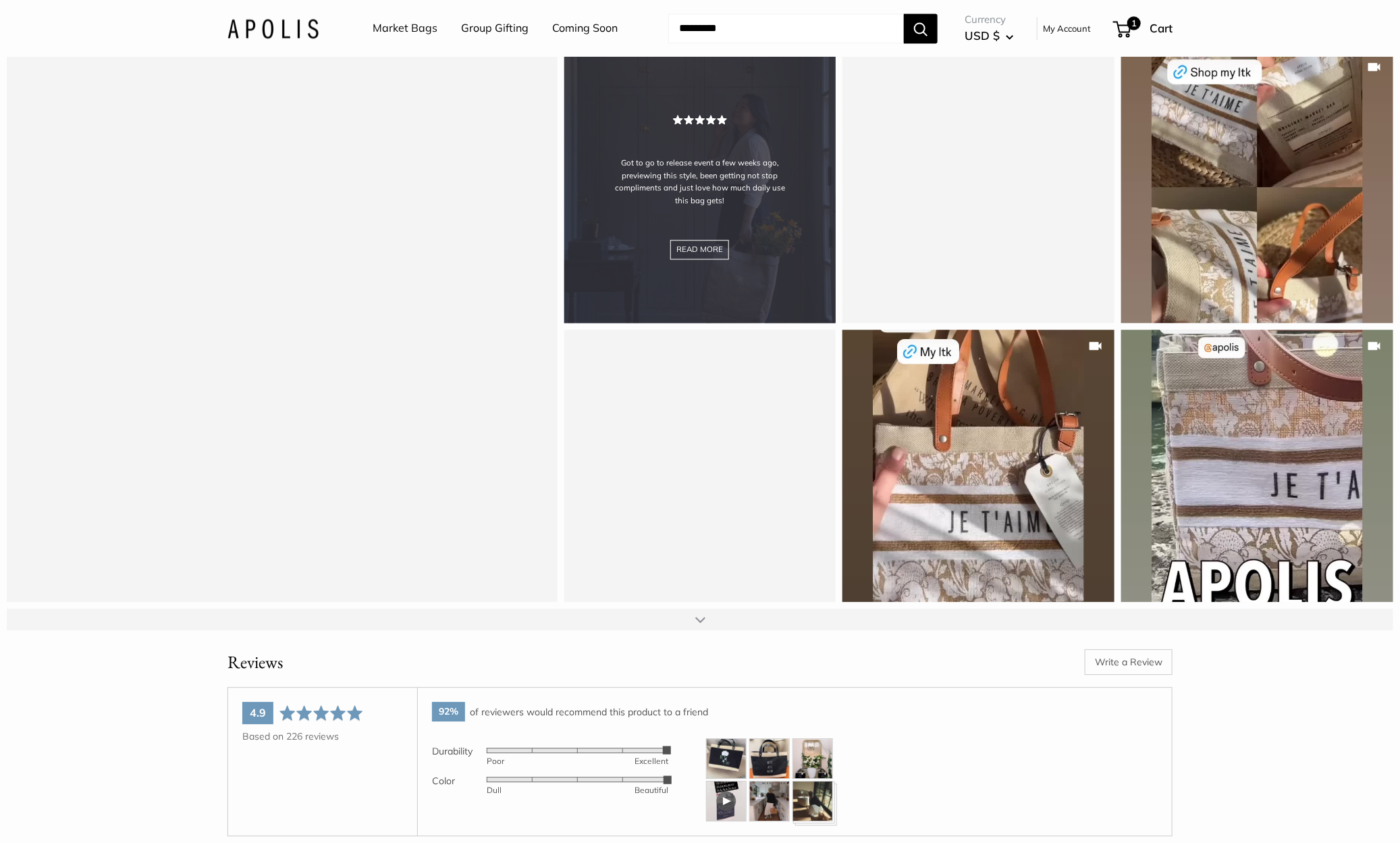
scroll to position [10096, 0]
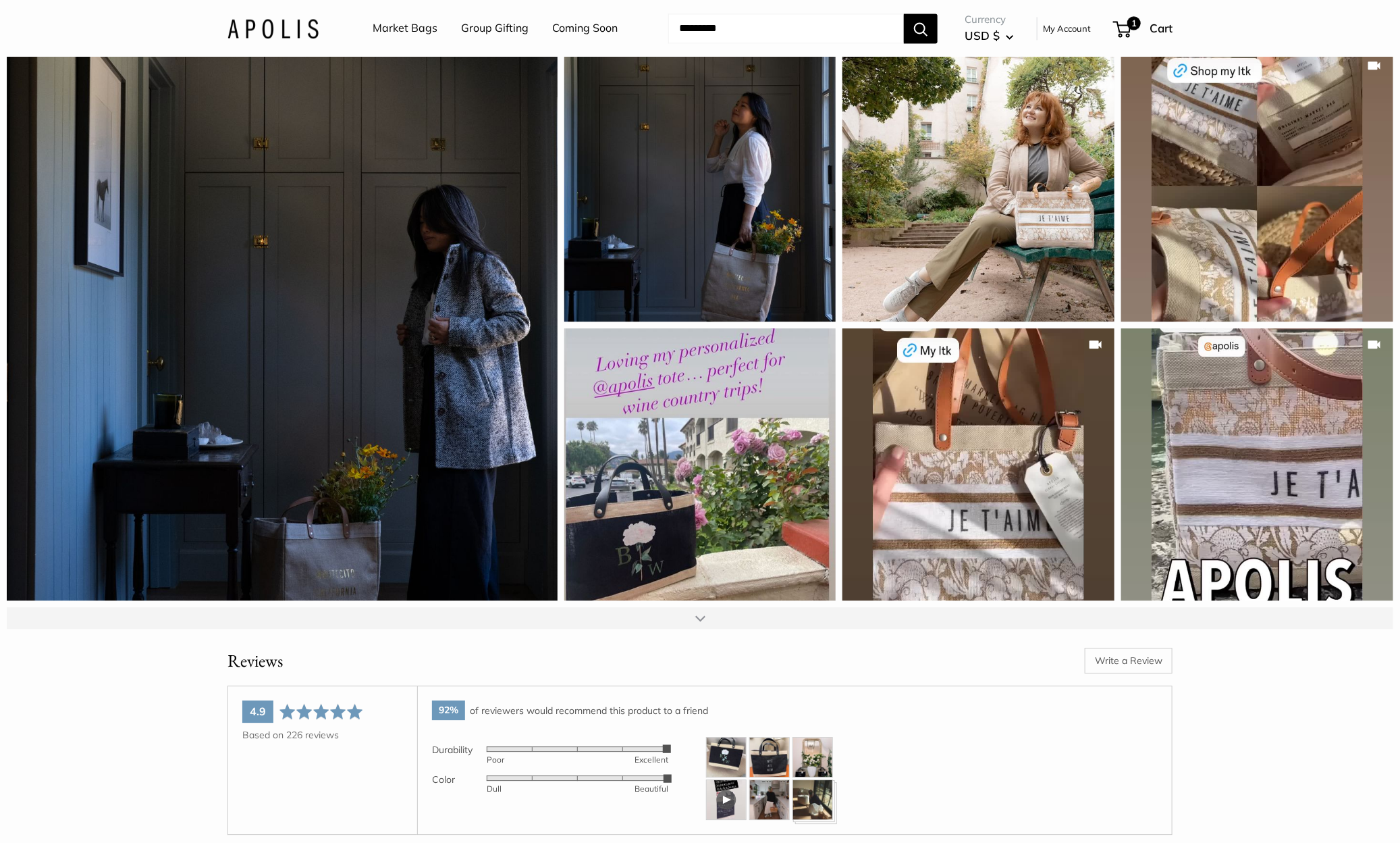
click at [701, 623] on div at bounding box center [700, 618] width 10 height 11
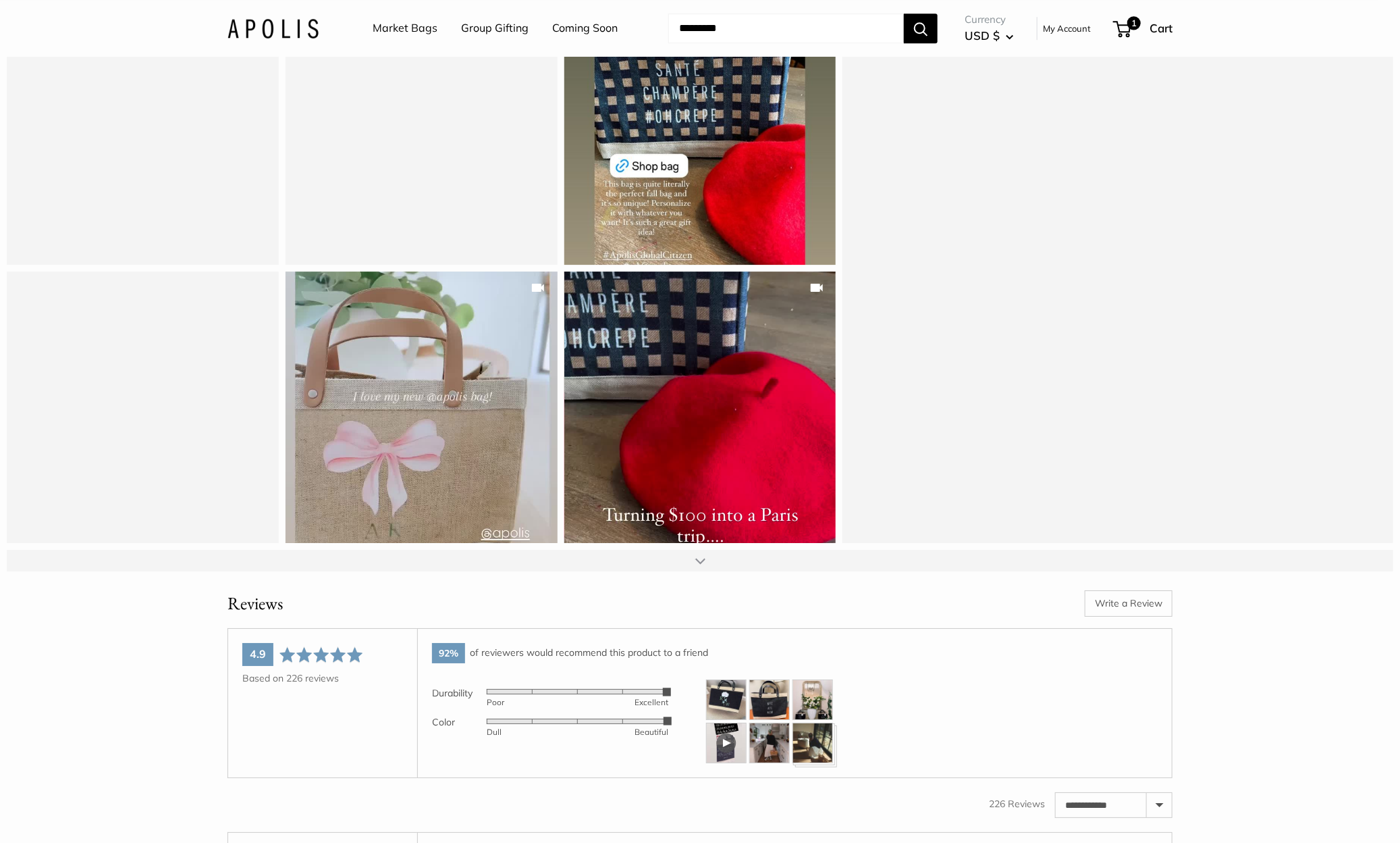
scroll to position [10715, 0]
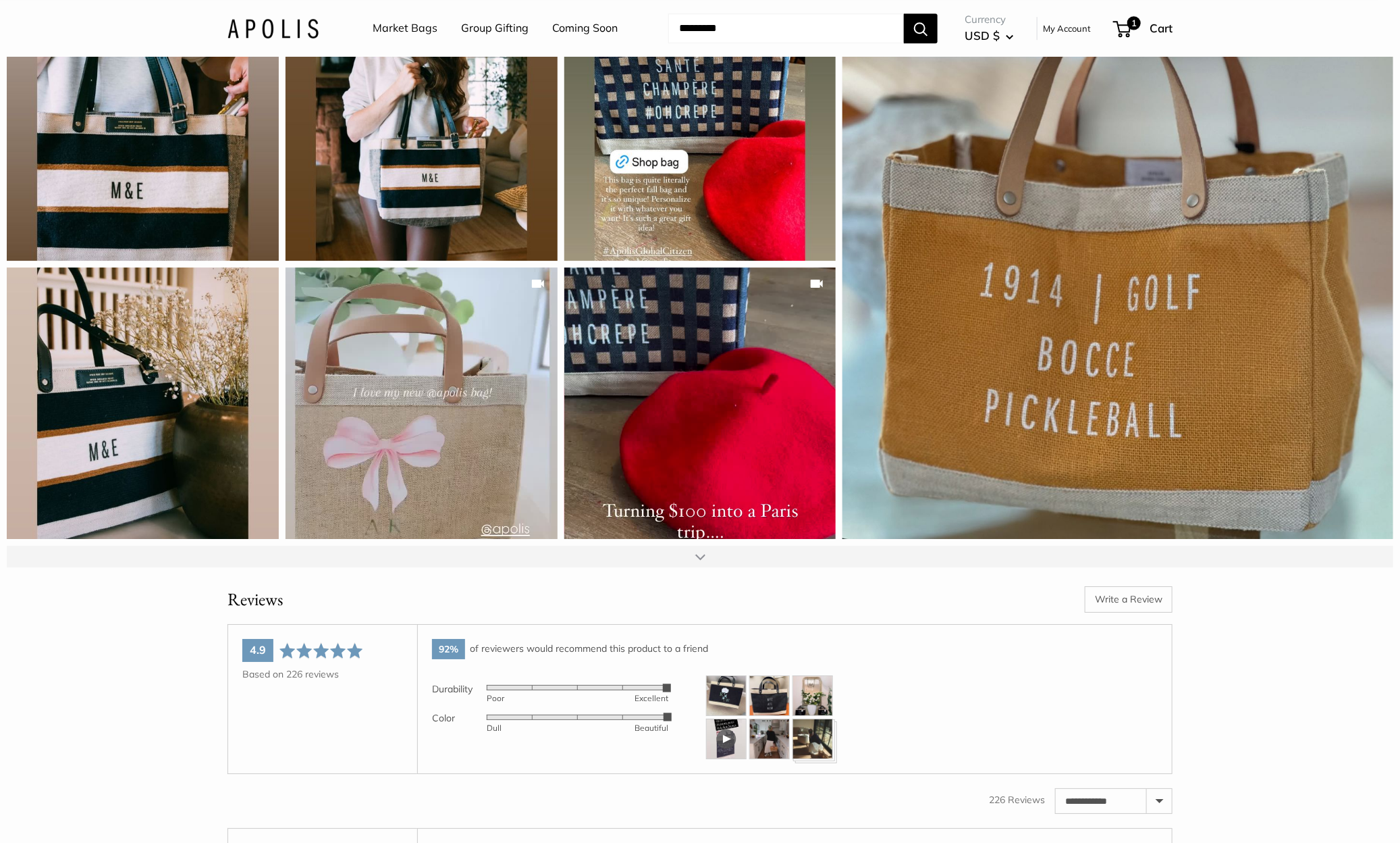
click at [698, 561] on div at bounding box center [700, 556] width 10 height 11
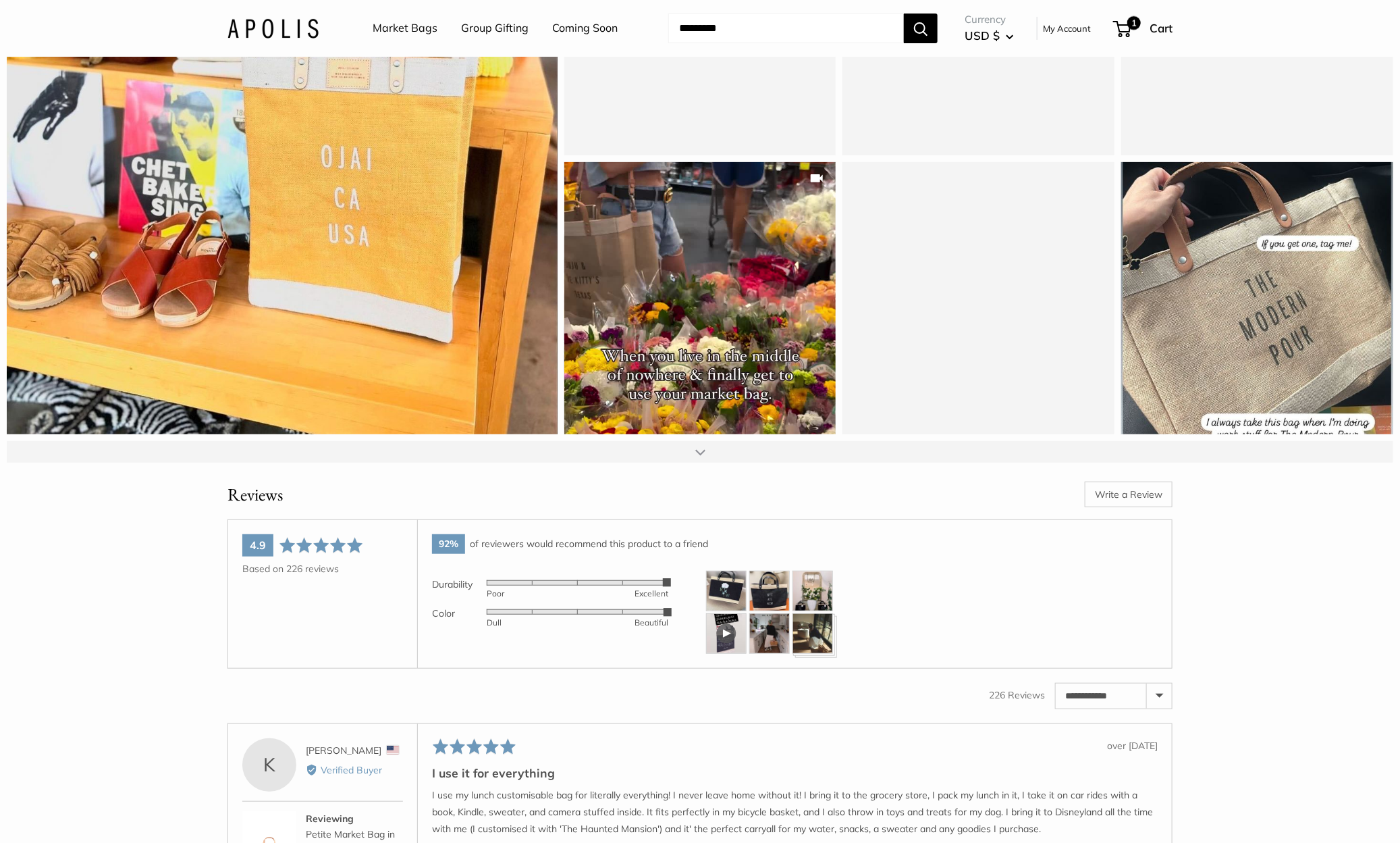
scroll to position [11439, 0]
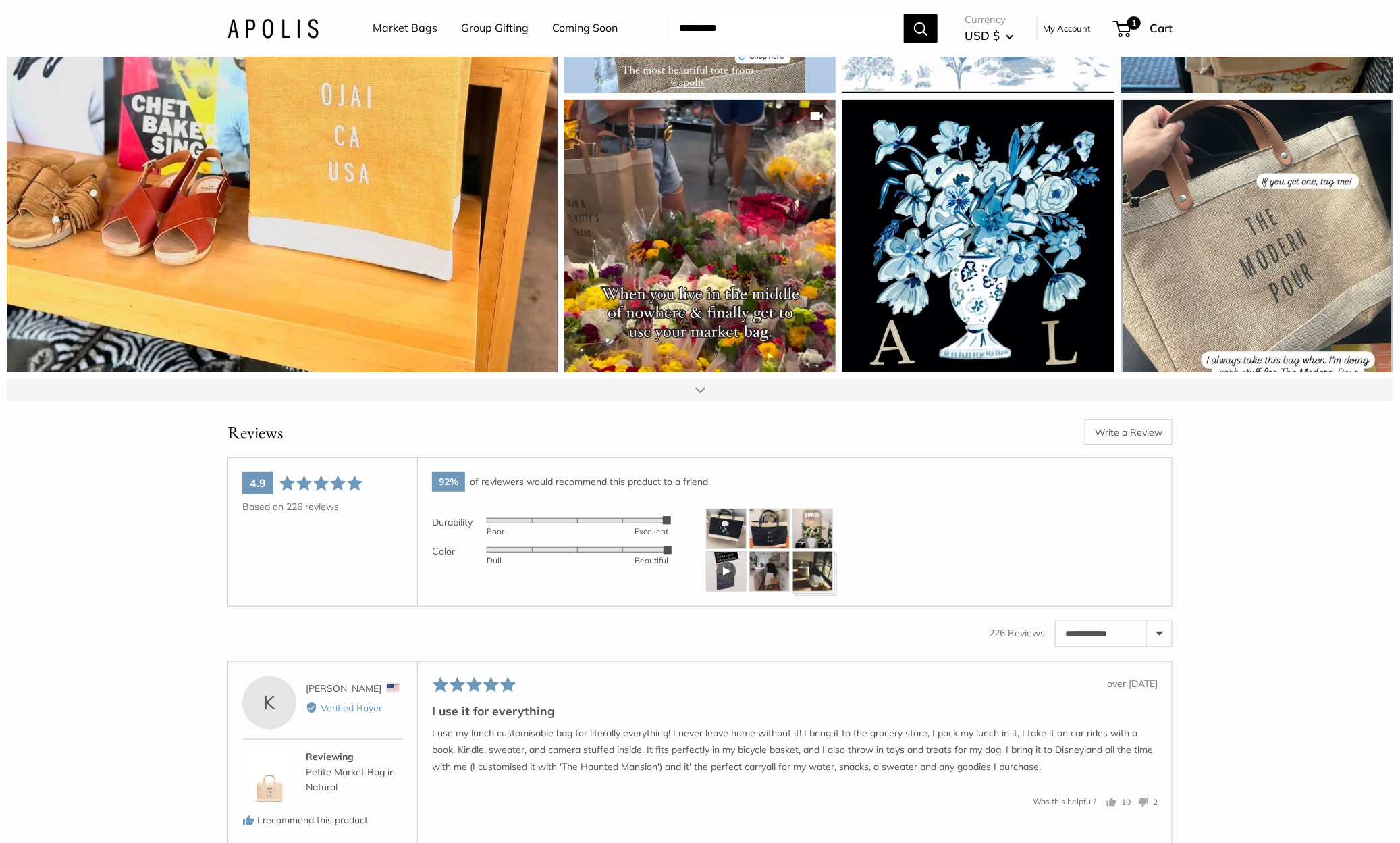
click at [708, 401] on div at bounding box center [700, 390] width 1386 height 21
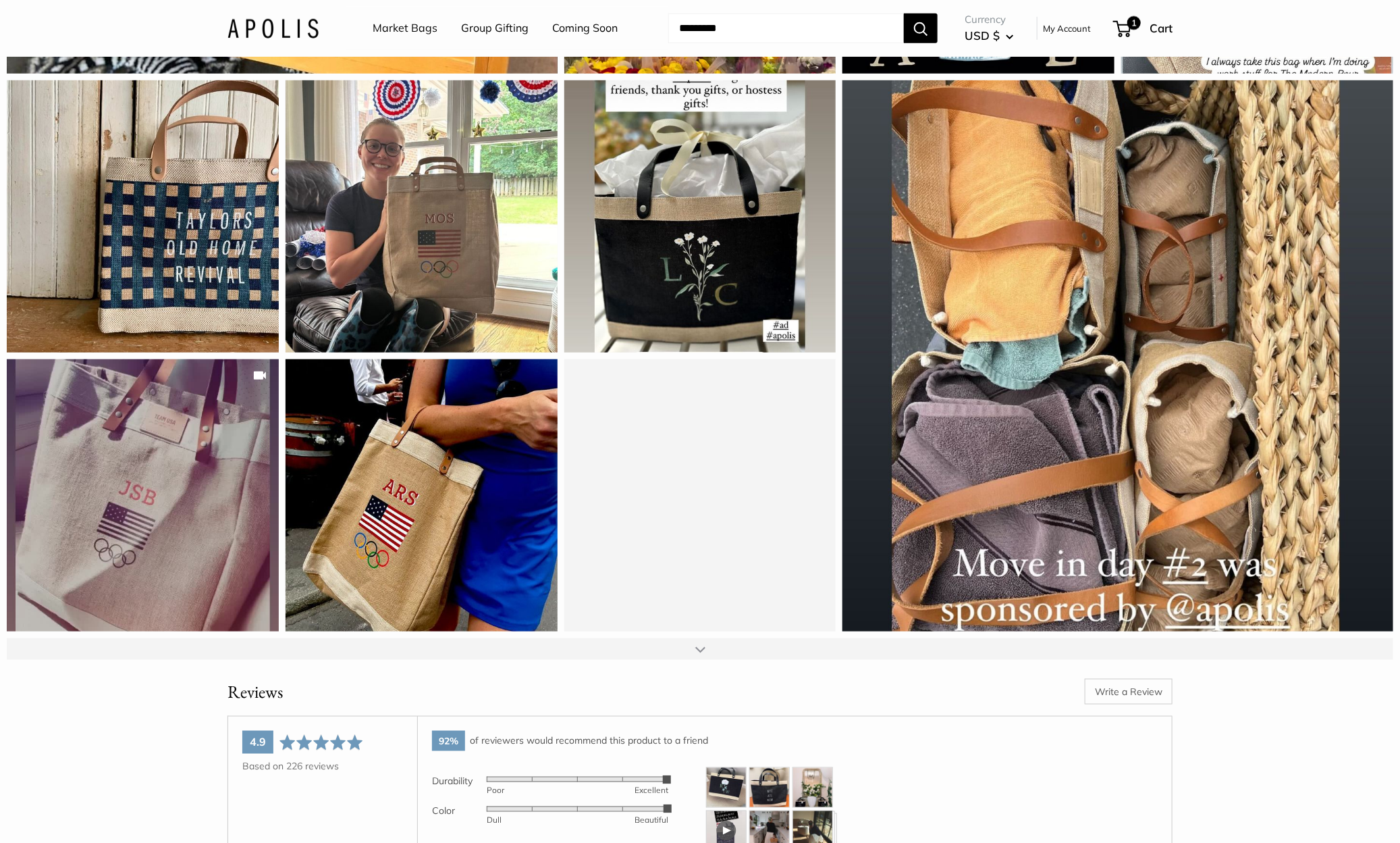
scroll to position [11760, 0]
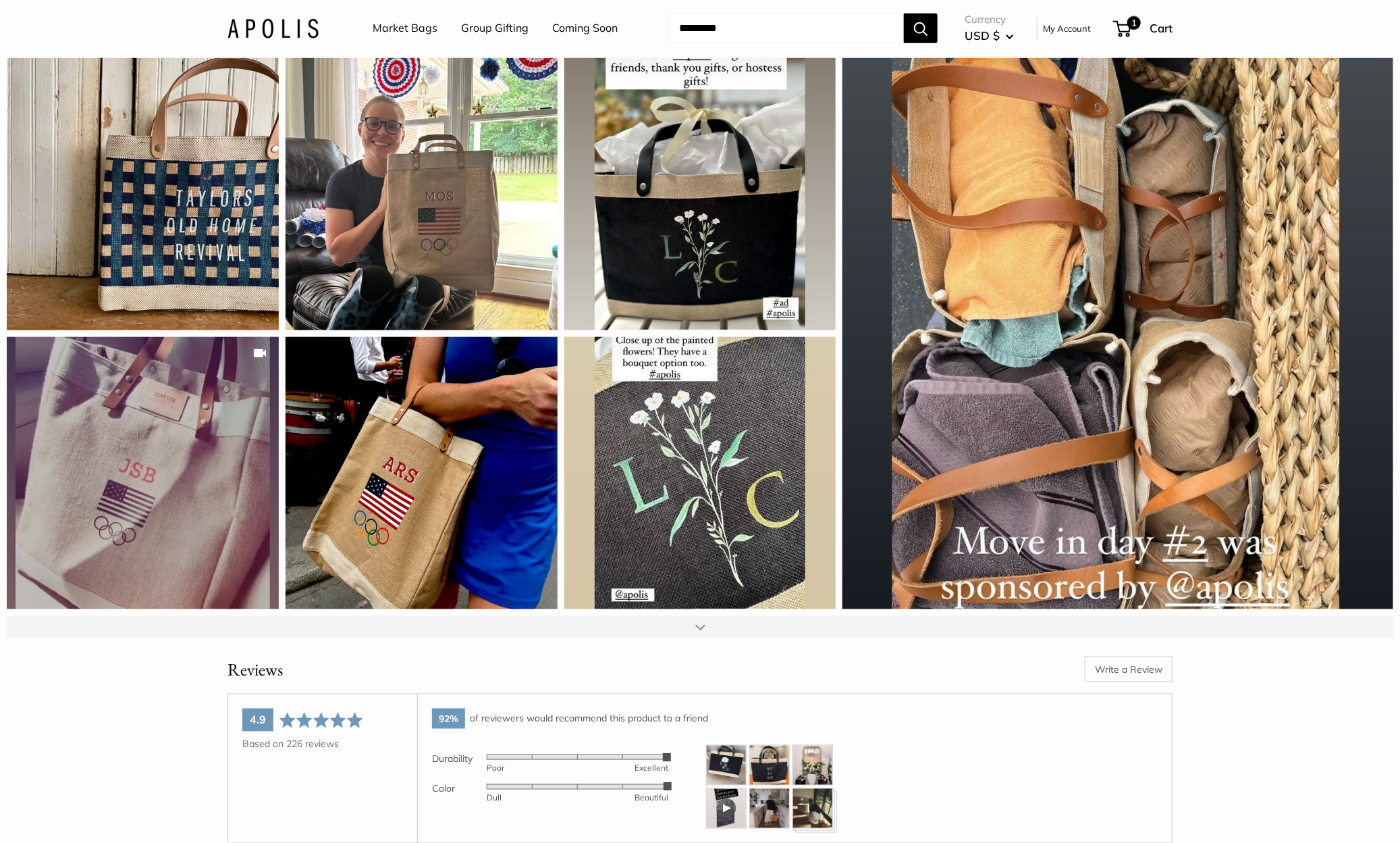
click at [698, 632] on div at bounding box center [700, 626] width 10 height 11
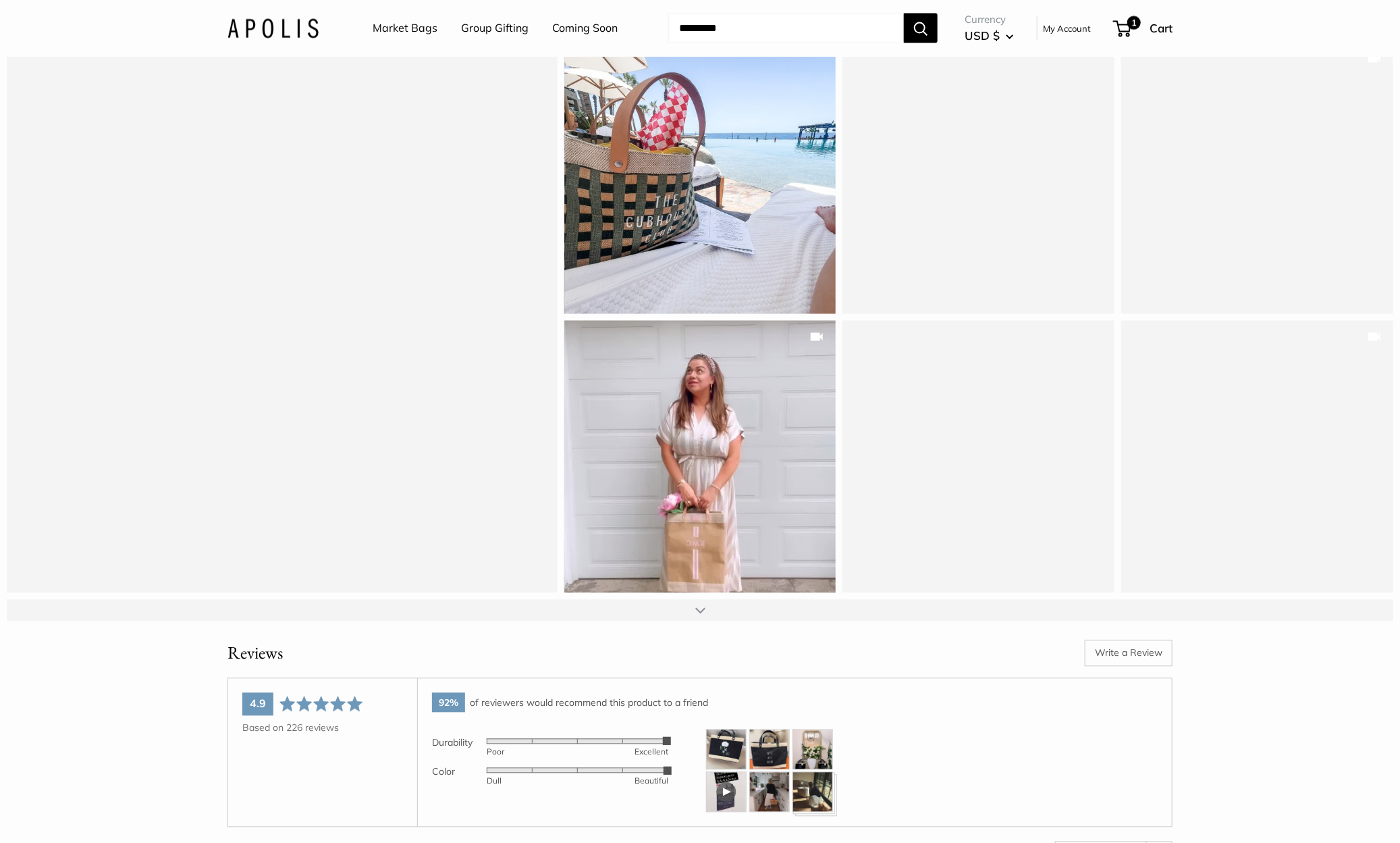
scroll to position [12341, 0]
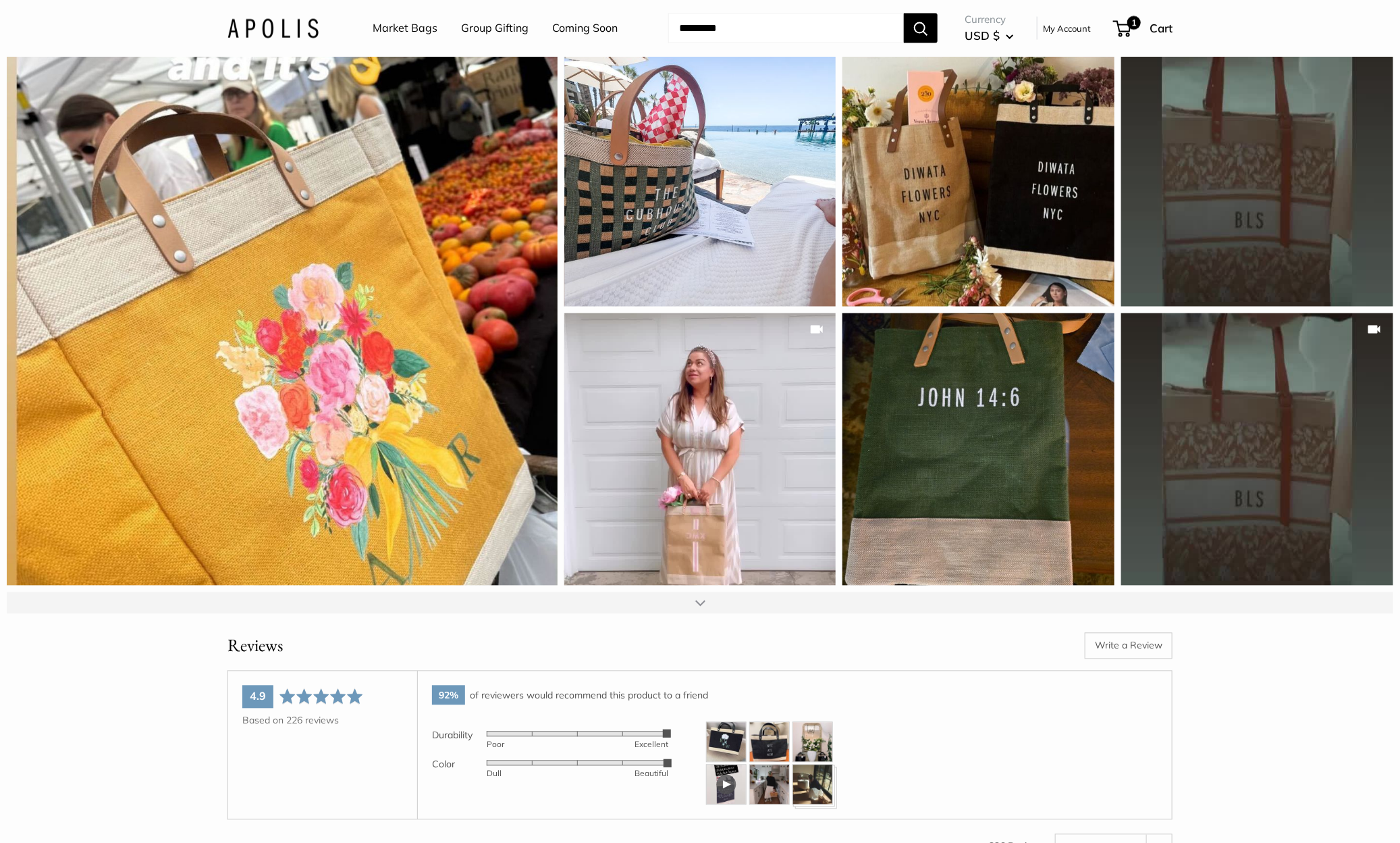
click at [699, 608] on div at bounding box center [700, 603] width 10 height 11
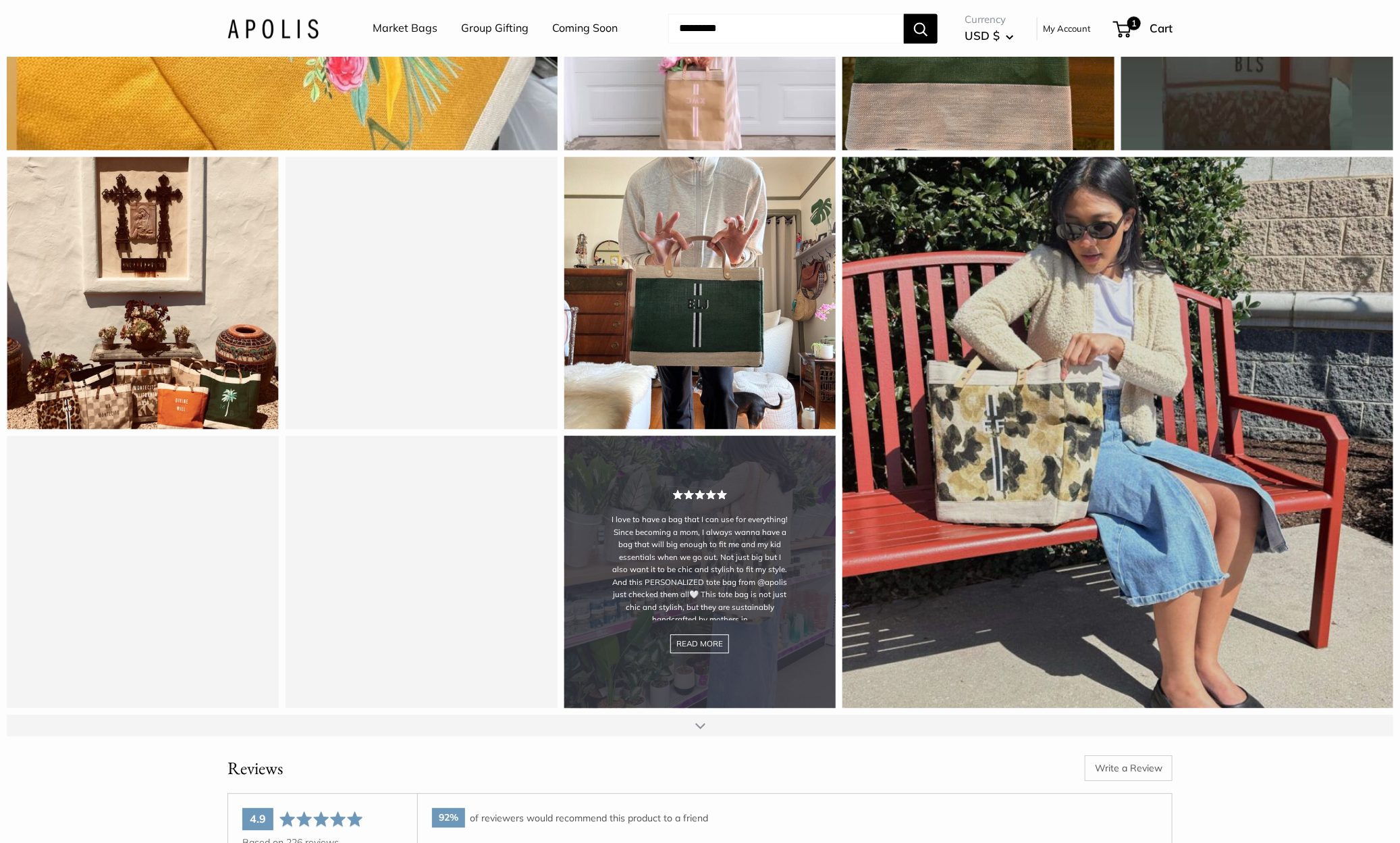
scroll to position [12801, 0]
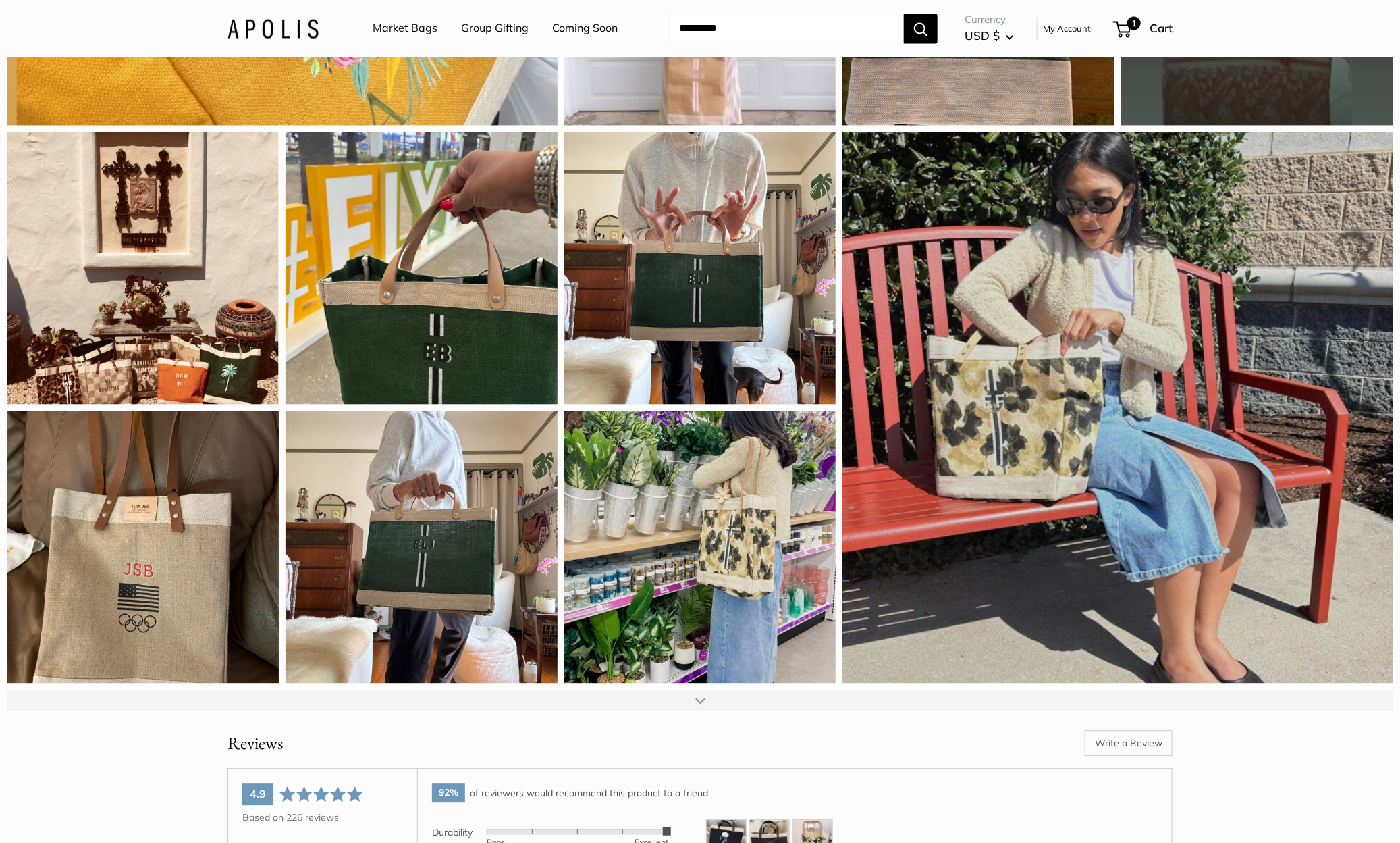
click at [701, 706] on div at bounding box center [700, 700] width 10 height 11
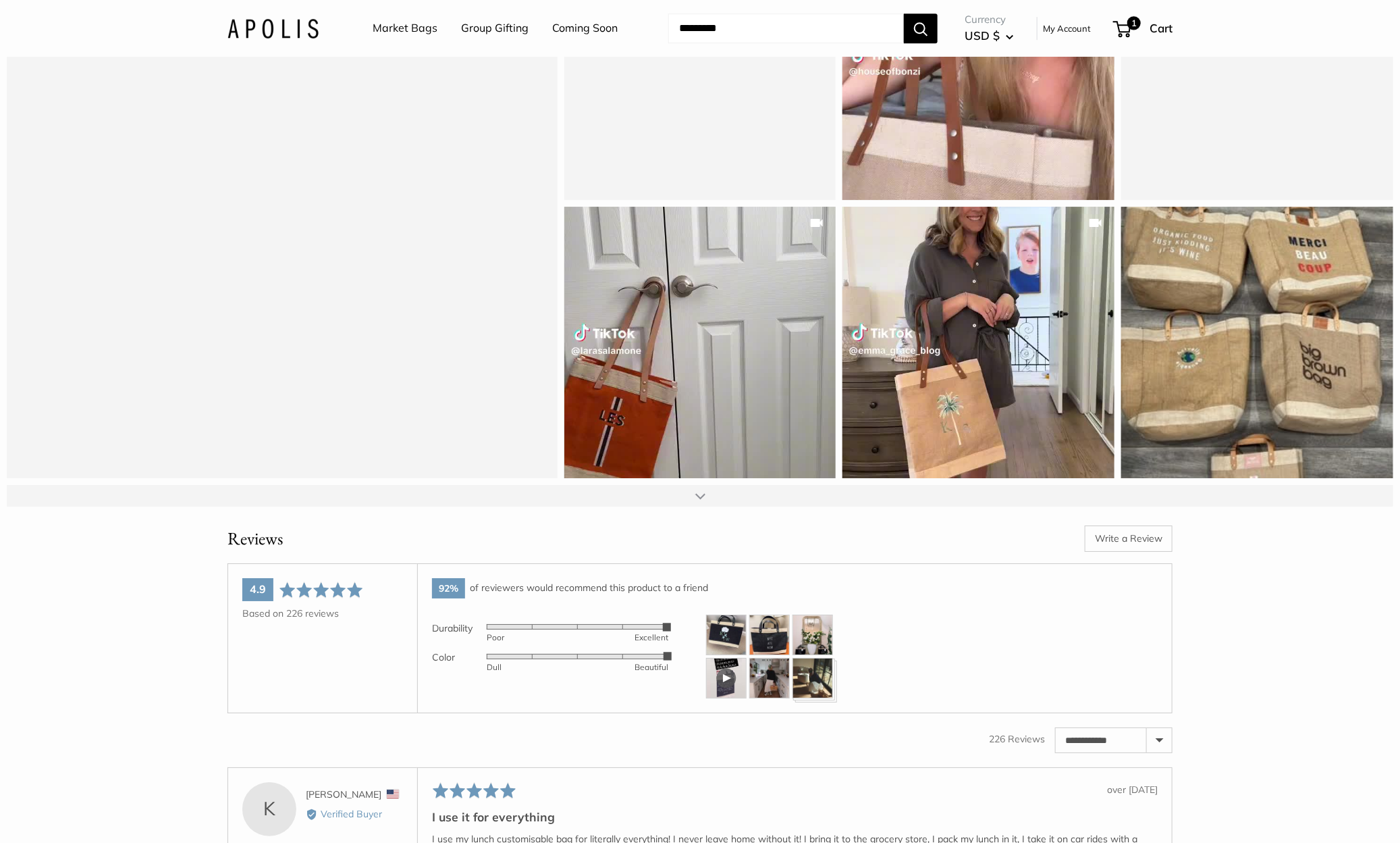
scroll to position [13596, 0]
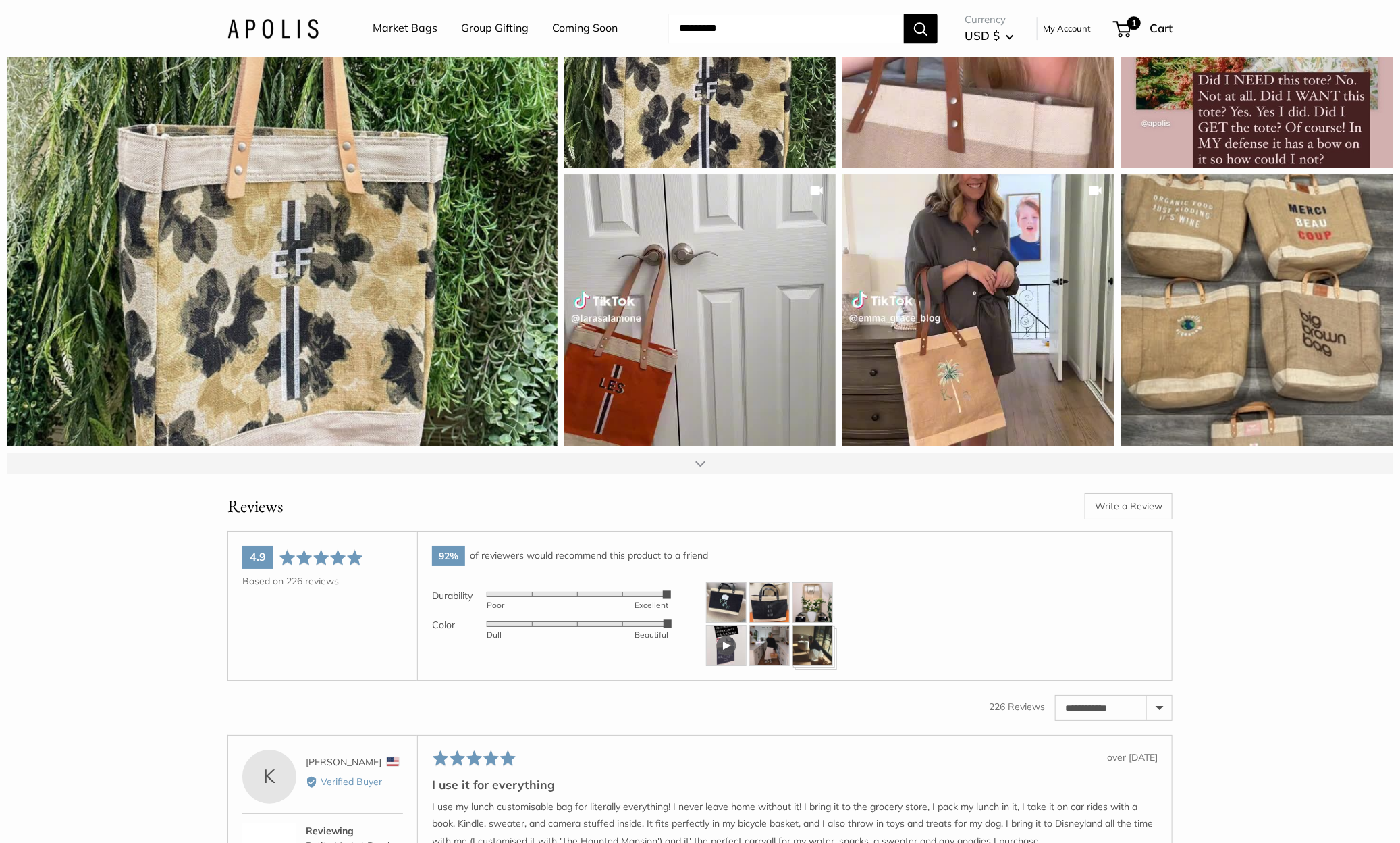
click at [699, 474] on div at bounding box center [700, 463] width 1386 height 21
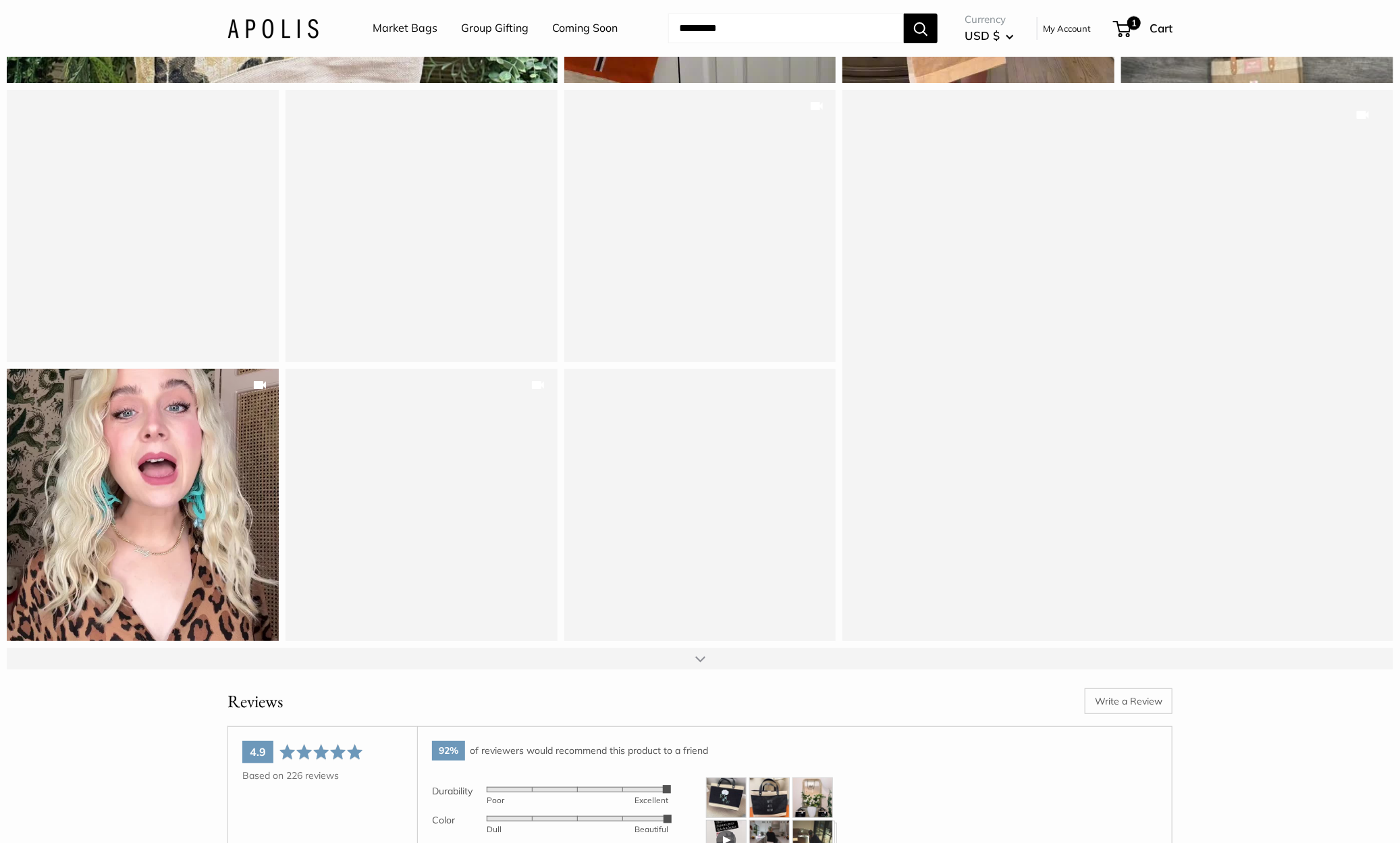
scroll to position [13962, 0]
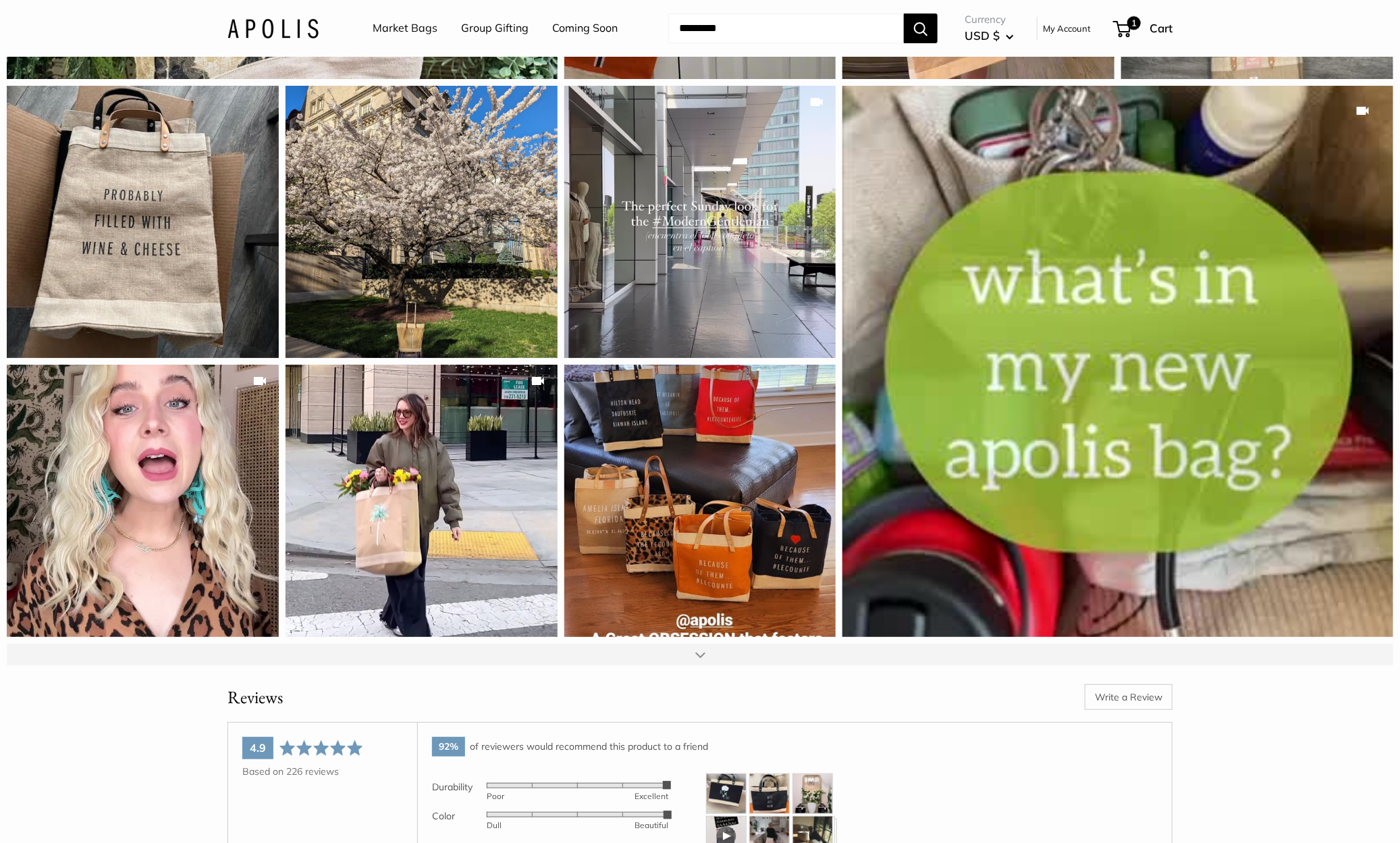
click at [708, 665] on div at bounding box center [700, 654] width 1386 height 21
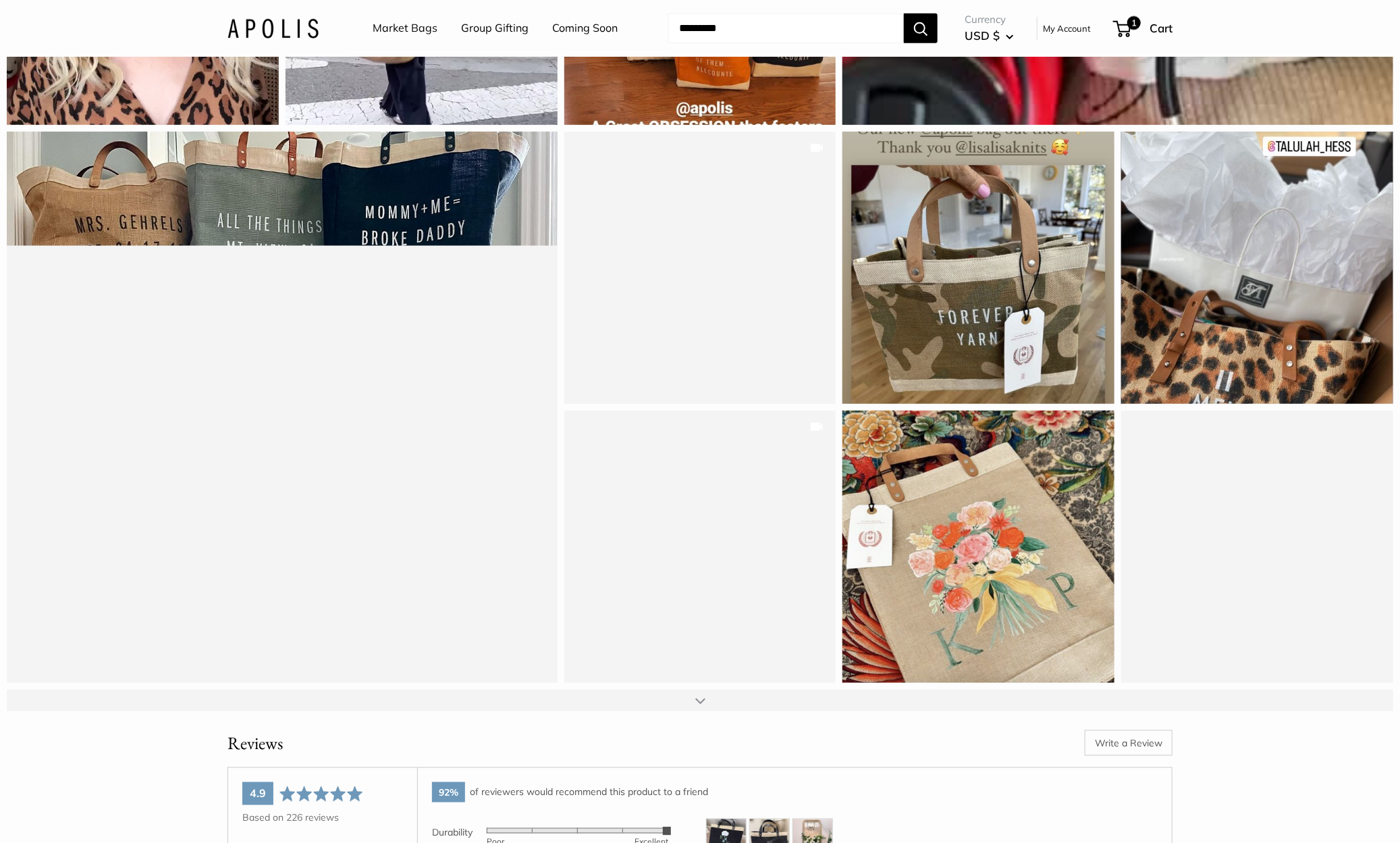
scroll to position [14476, 0]
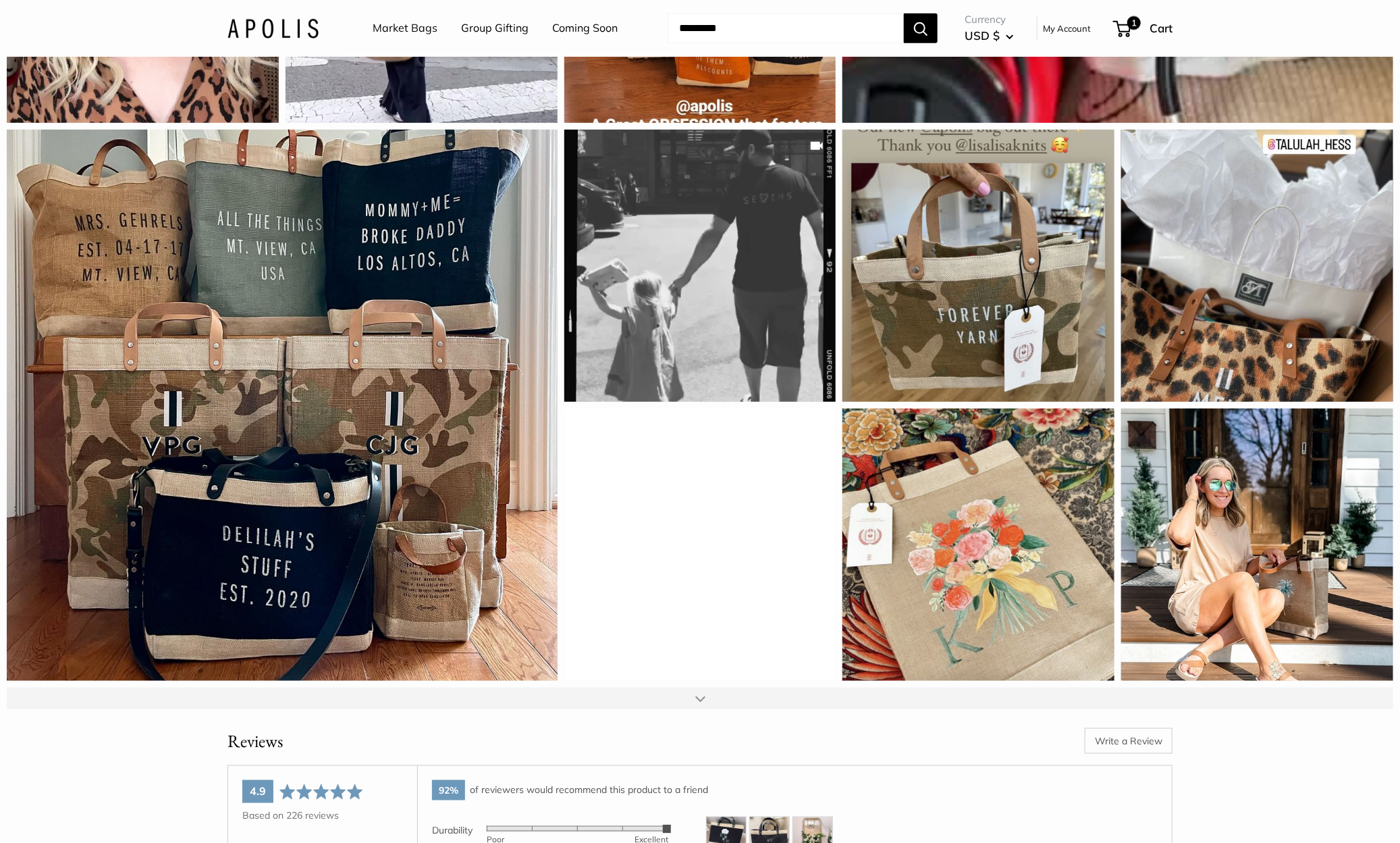
click at [705, 709] on div at bounding box center [700, 698] width 1386 height 21
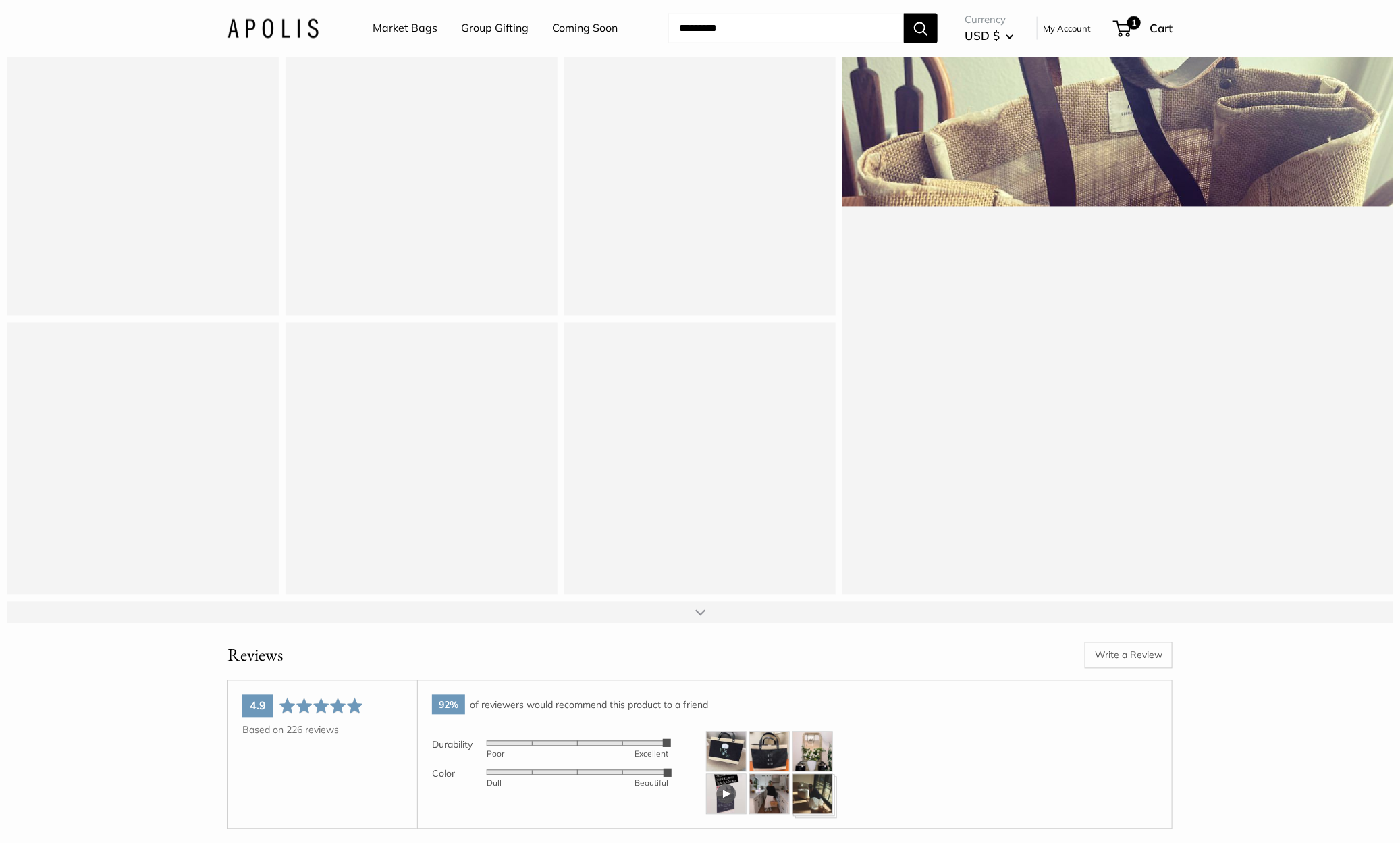
scroll to position [15135, 0]
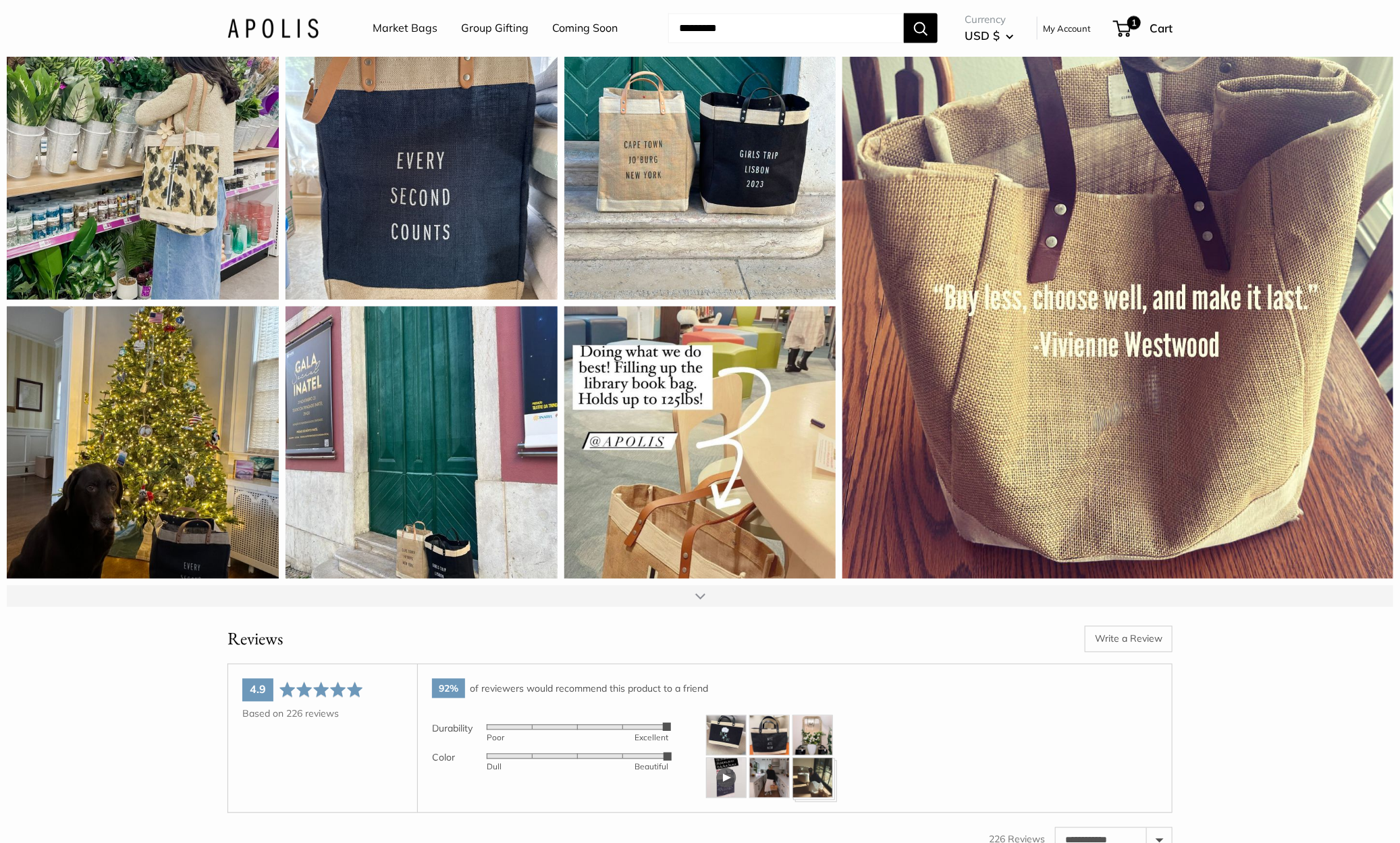
click at [695, 602] on div at bounding box center [700, 596] width 10 height 11
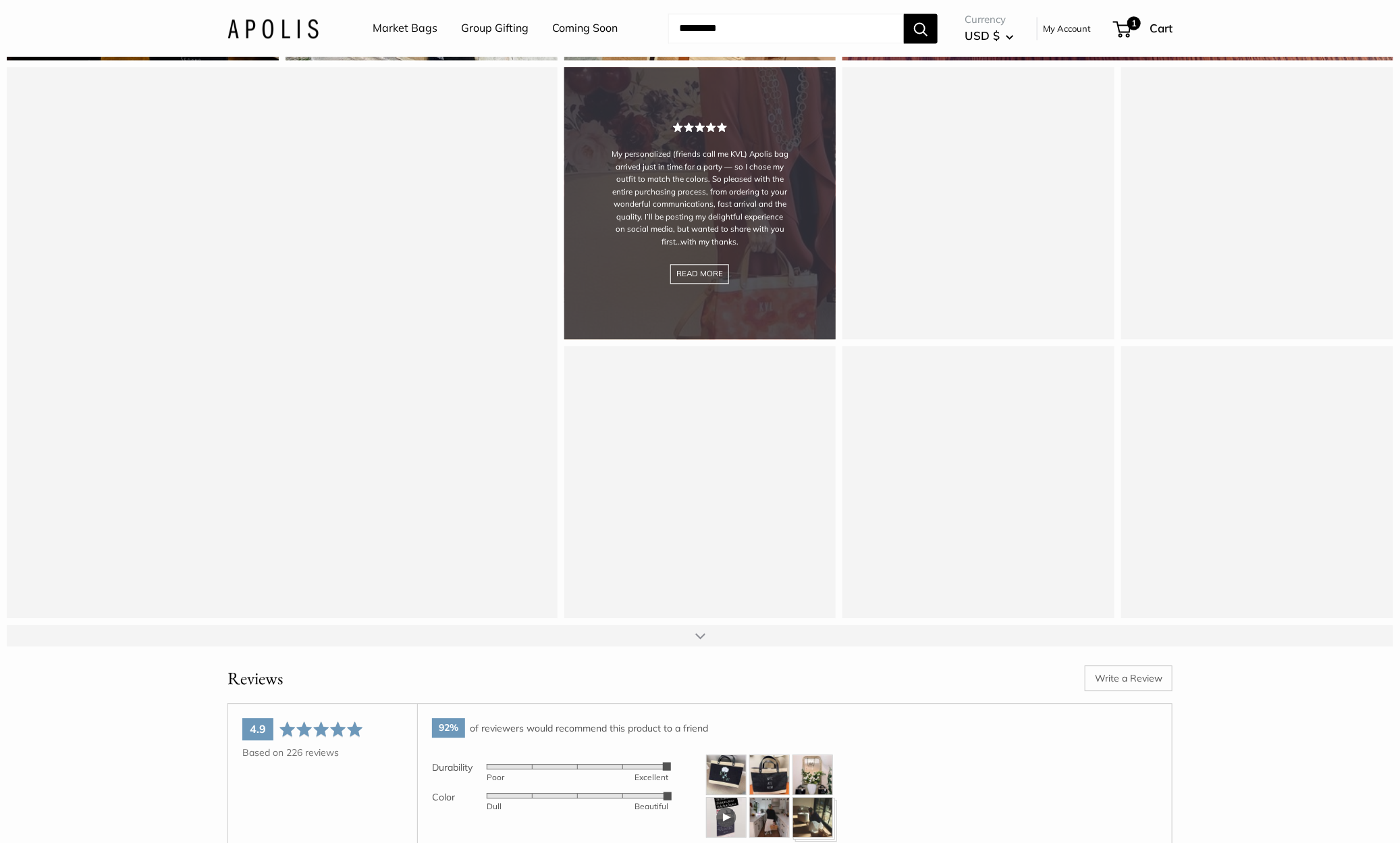
scroll to position [15658, 0]
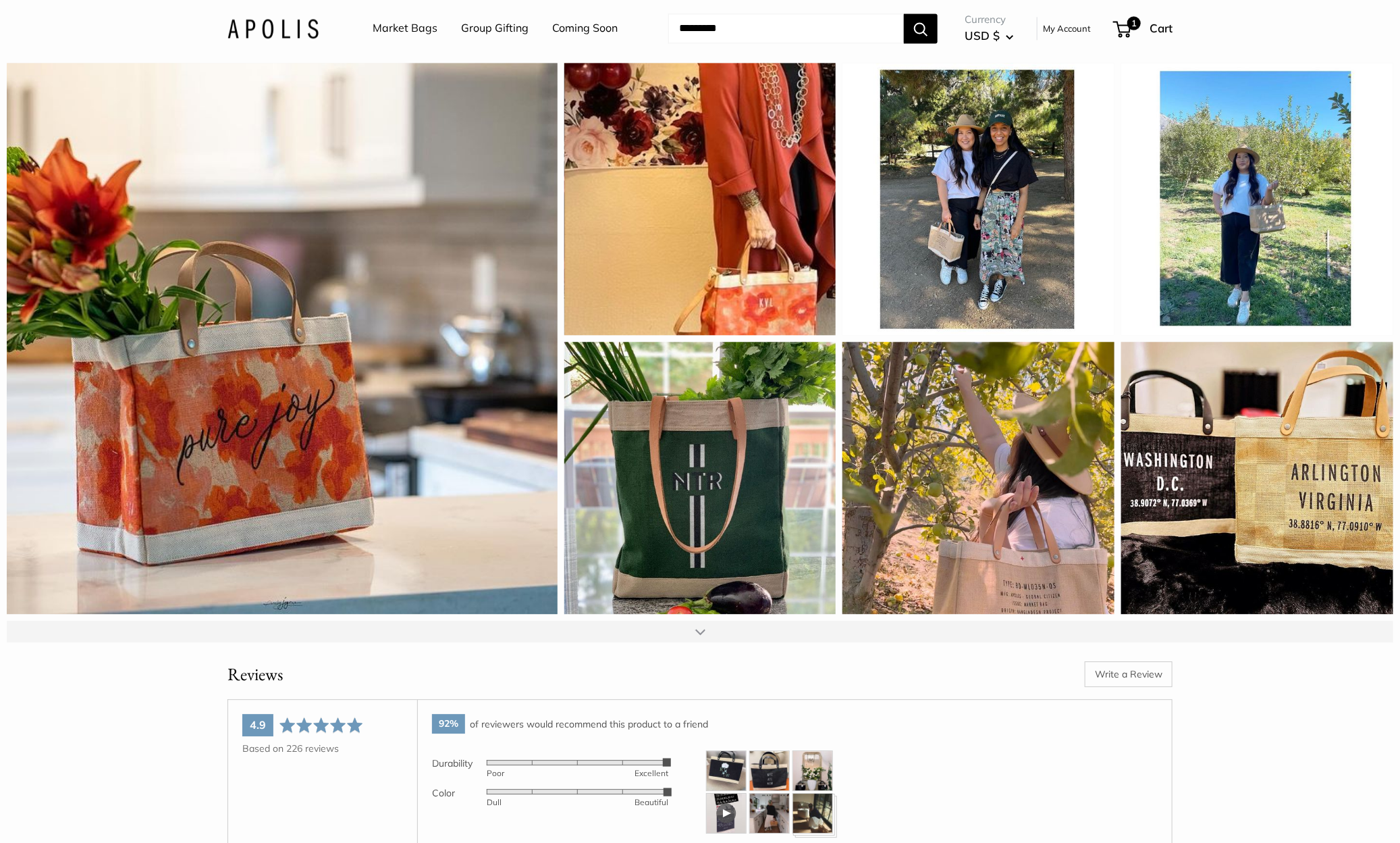
click at [702, 637] on div at bounding box center [700, 631] width 10 height 11
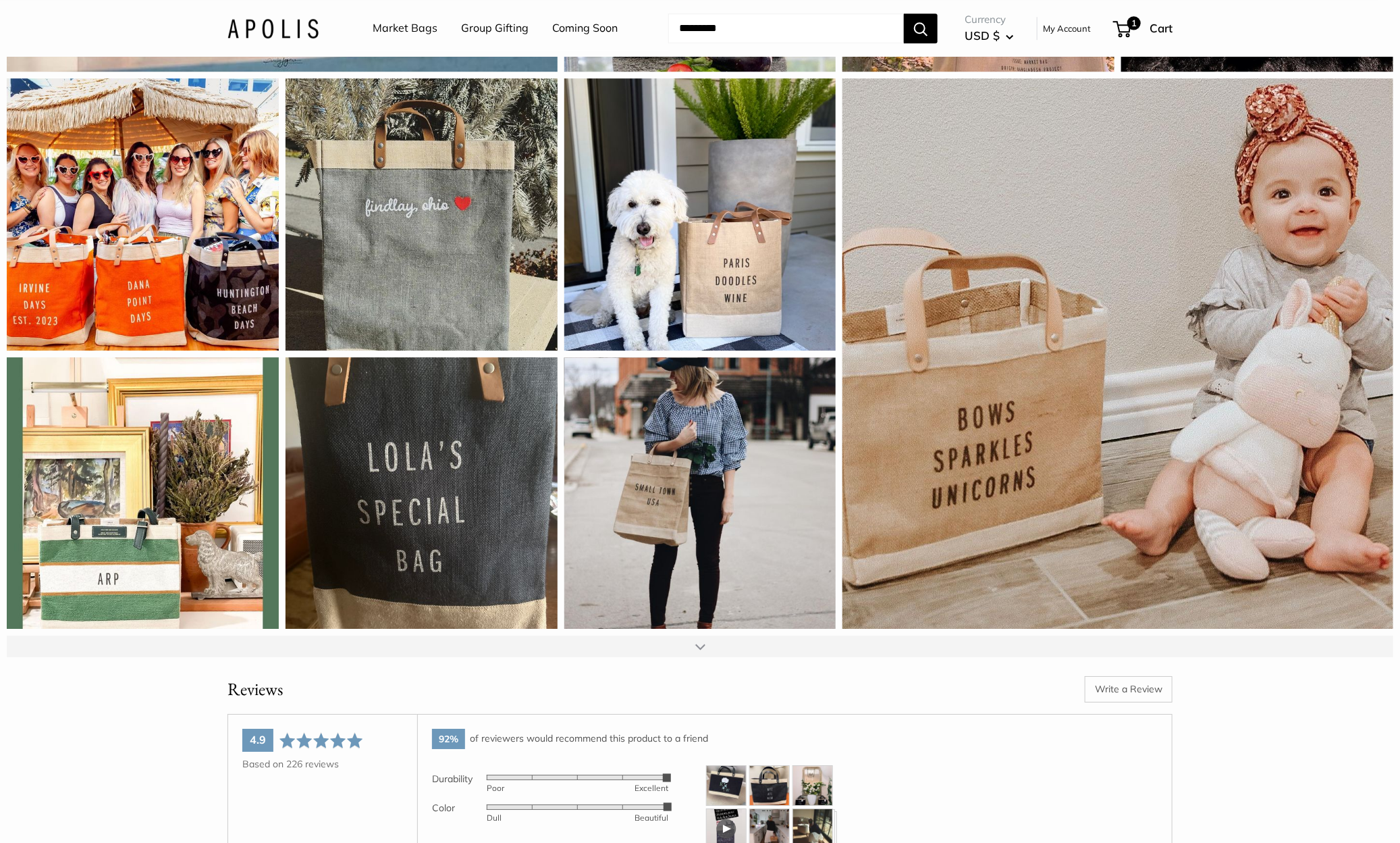
scroll to position [16200, 0]
click at [697, 656] on div at bounding box center [700, 645] width 1386 height 21
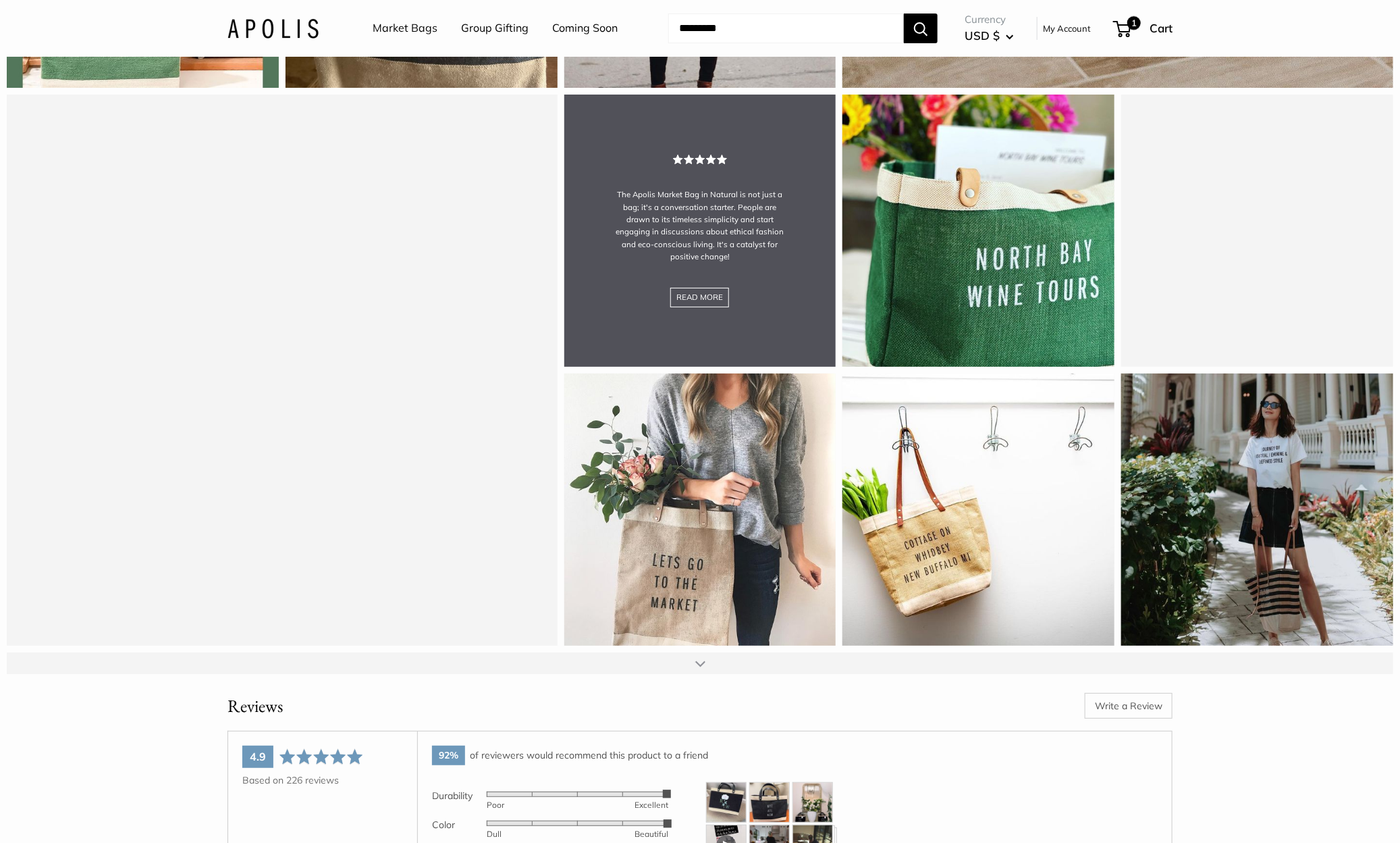
scroll to position [16751, 0]
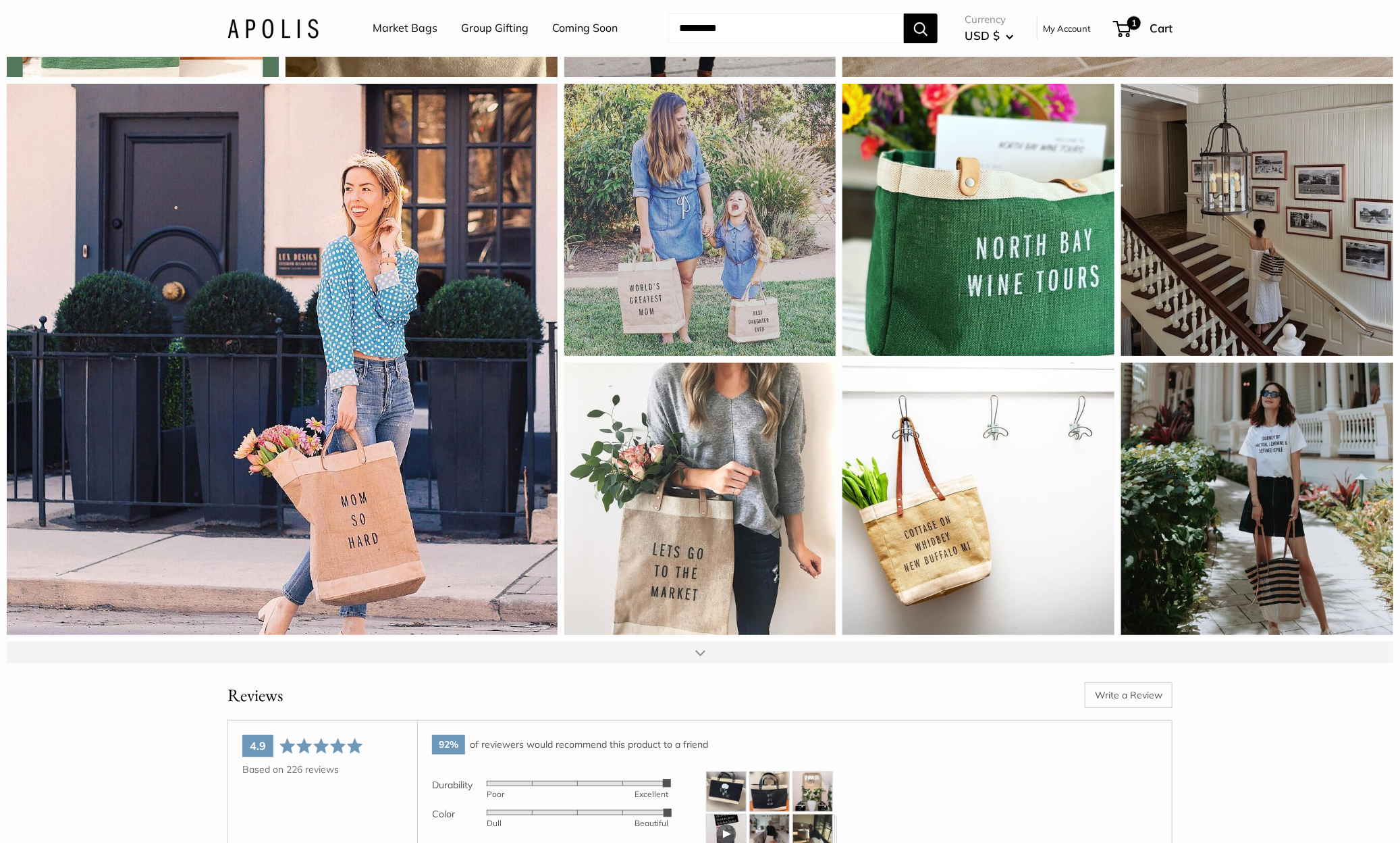
click at [713, 663] on div at bounding box center [700, 652] width 1386 height 21
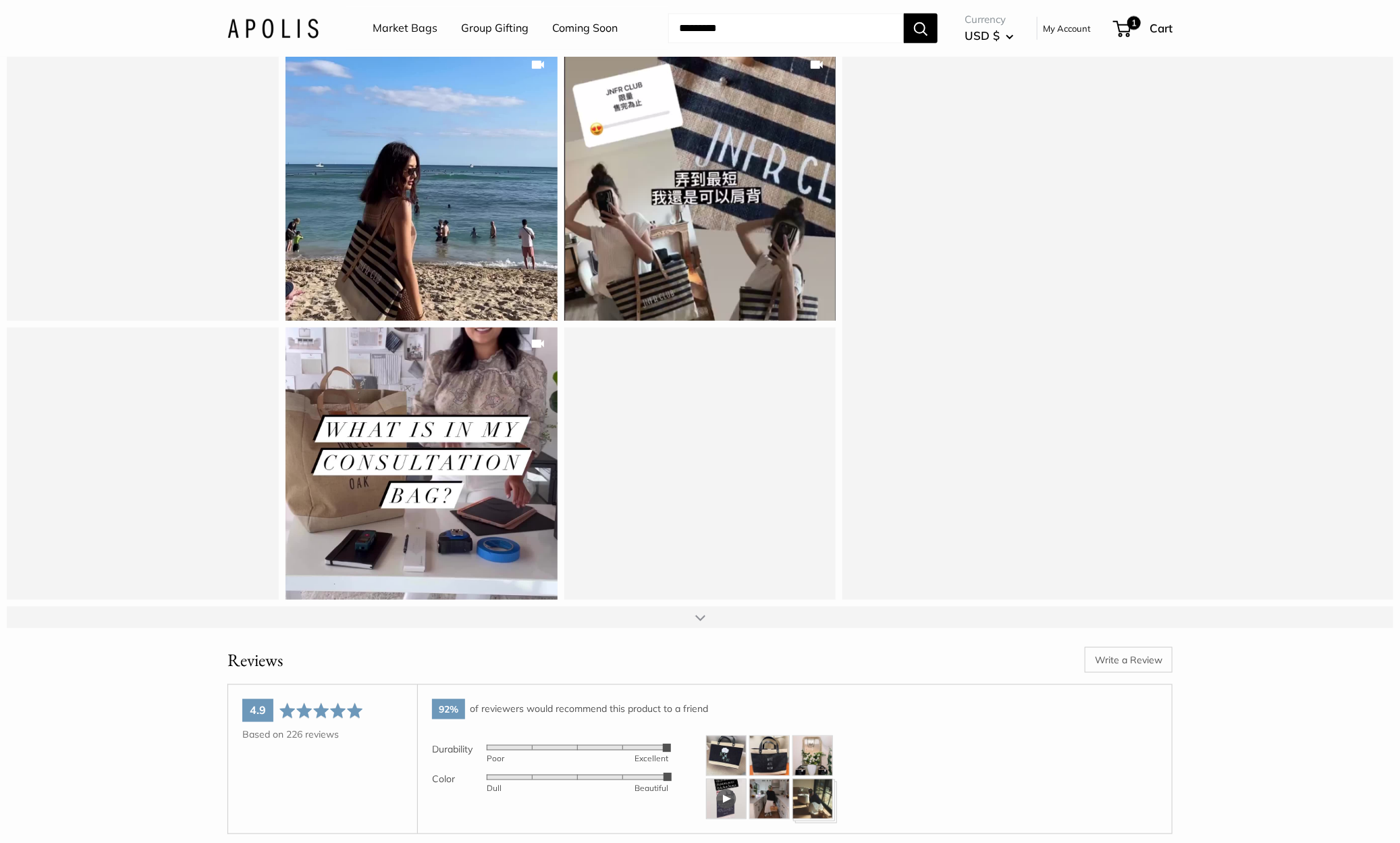
scroll to position [17351, 0]
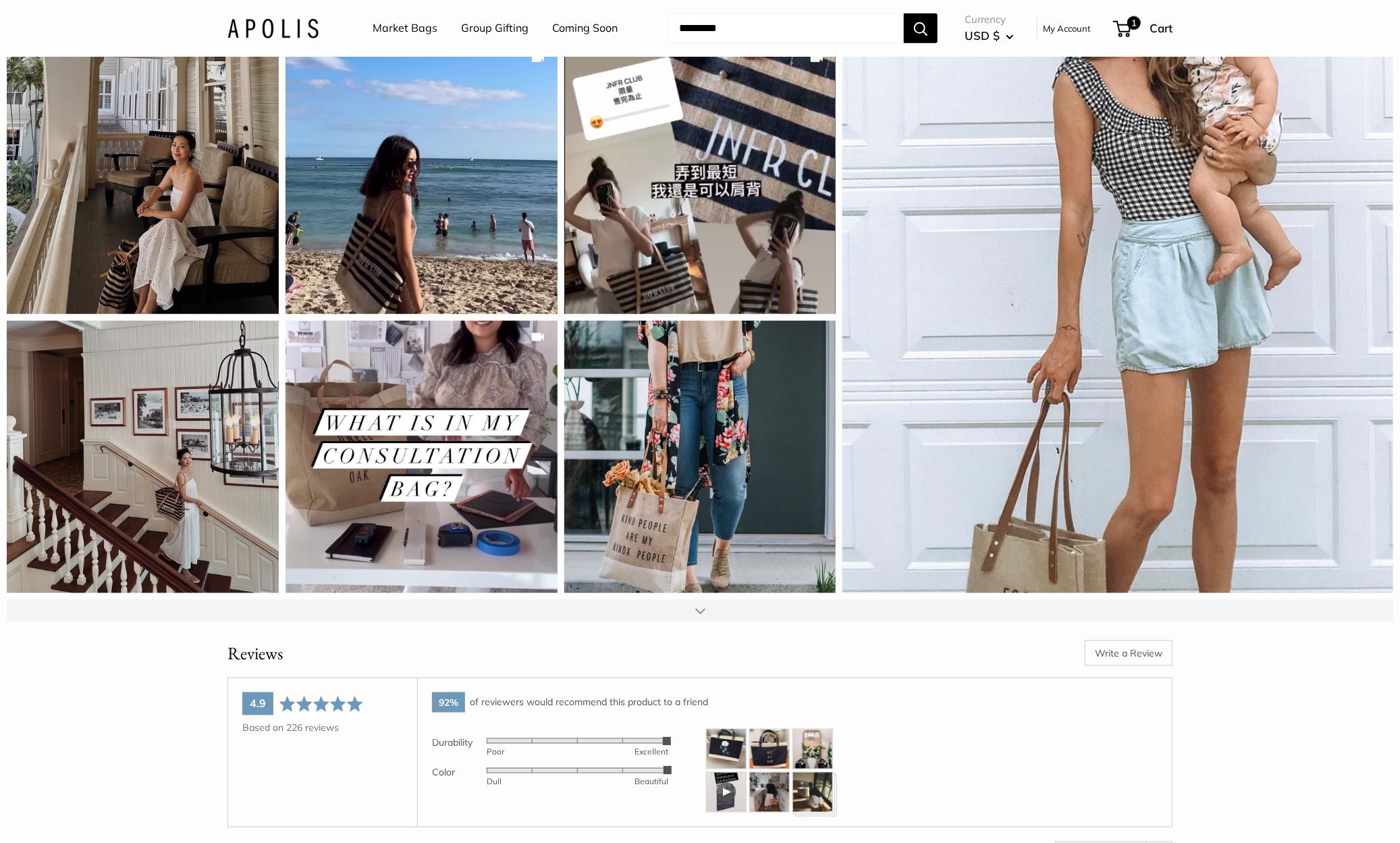
click at [704, 616] on div at bounding box center [700, 610] width 10 height 11
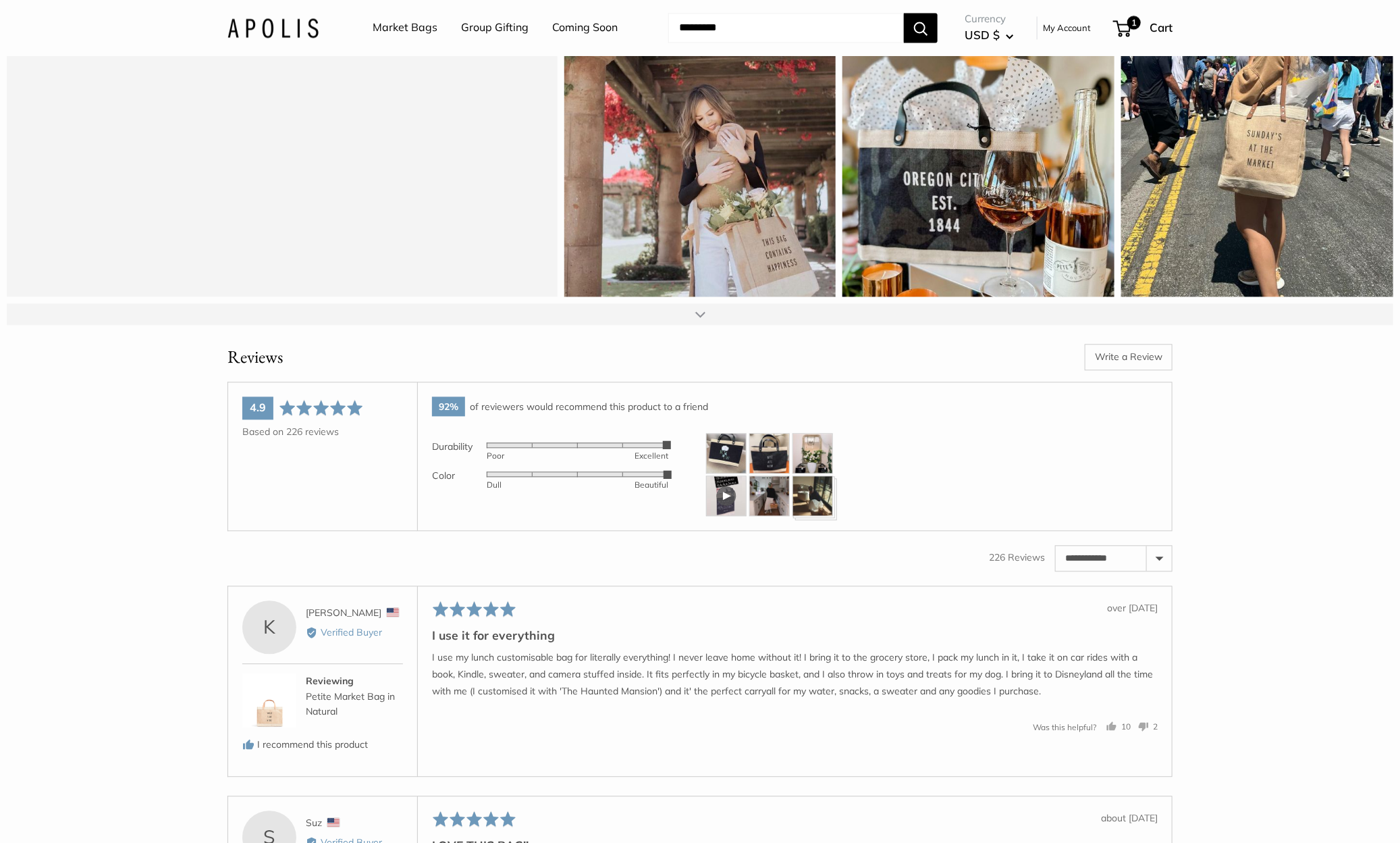
scroll to position [18181, 0]
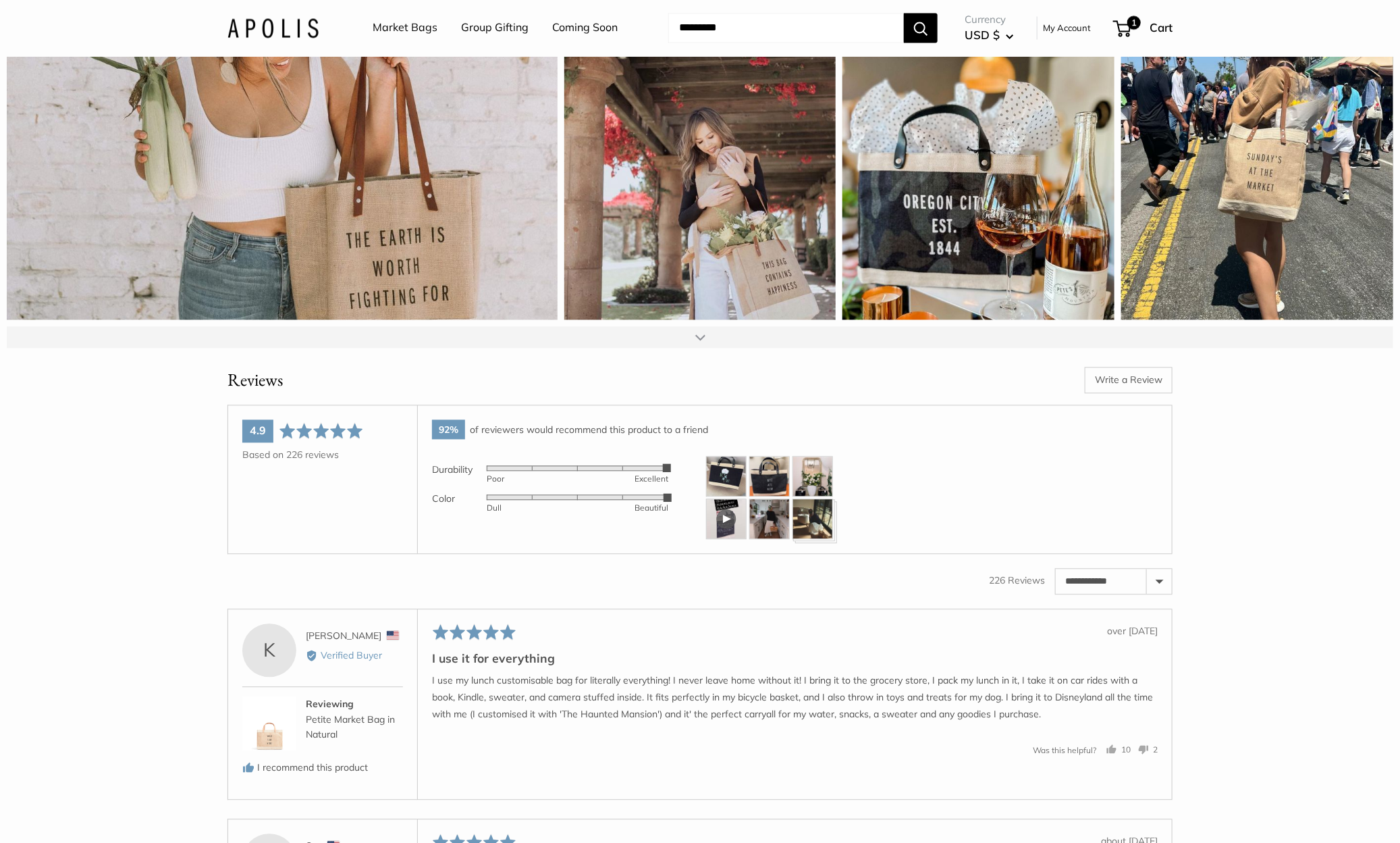
click at [704, 343] on div at bounding box center [700, 337] width 10 height 11
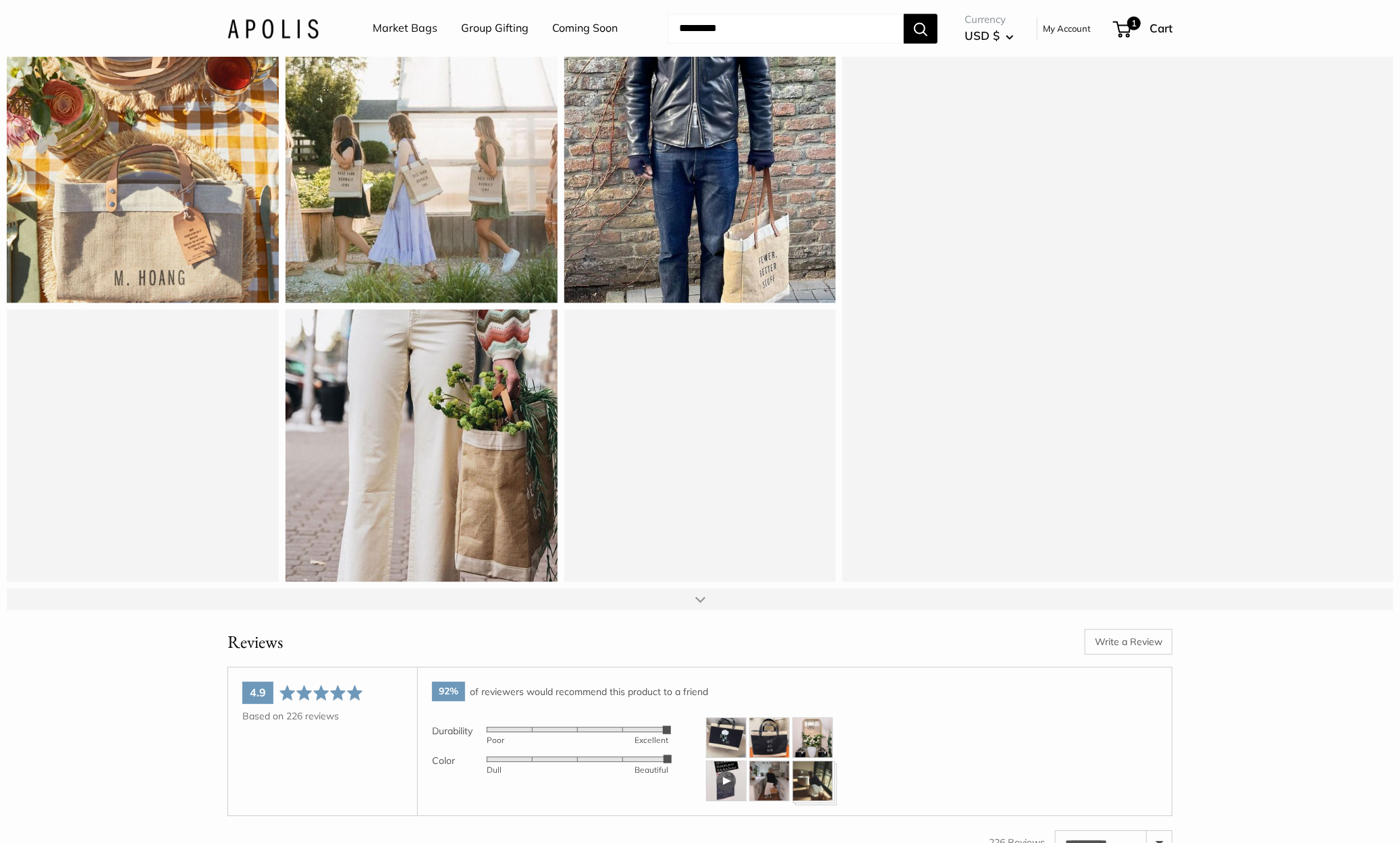
scroll to position [18490, 0]
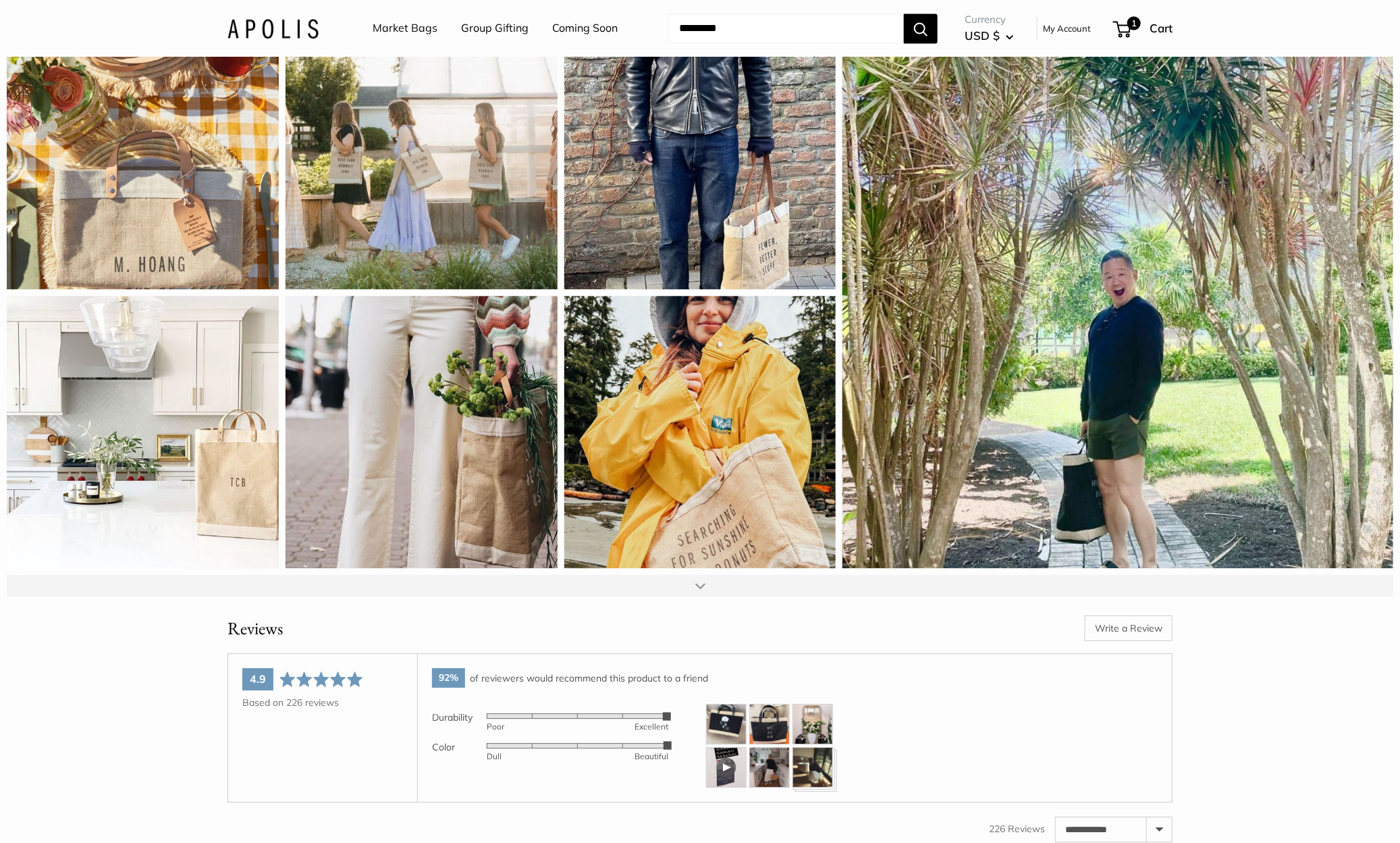
click at [708, 597] on div at bounding box center [700, 585] width 1386 height 21
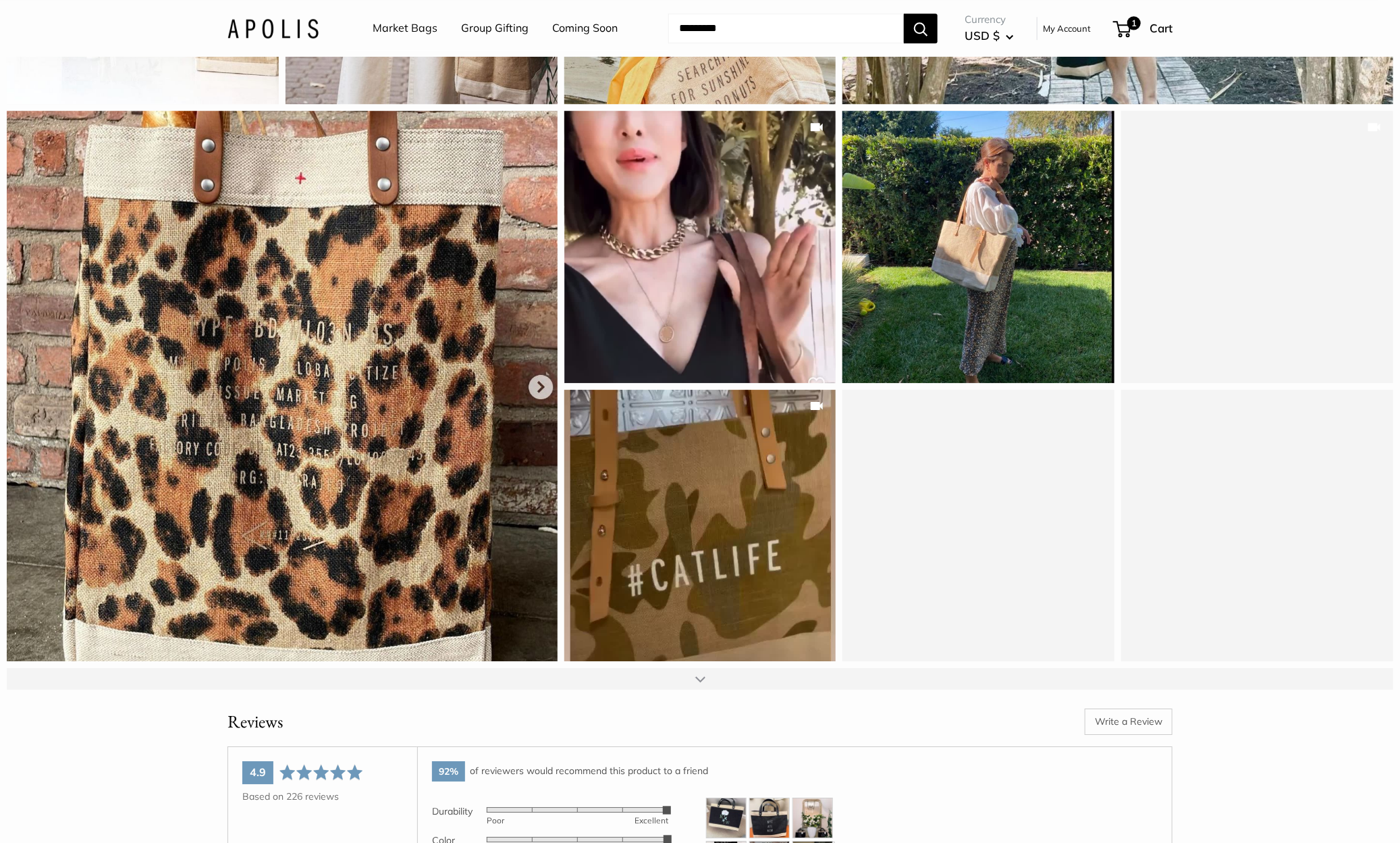
scroll to position [18959, 0]
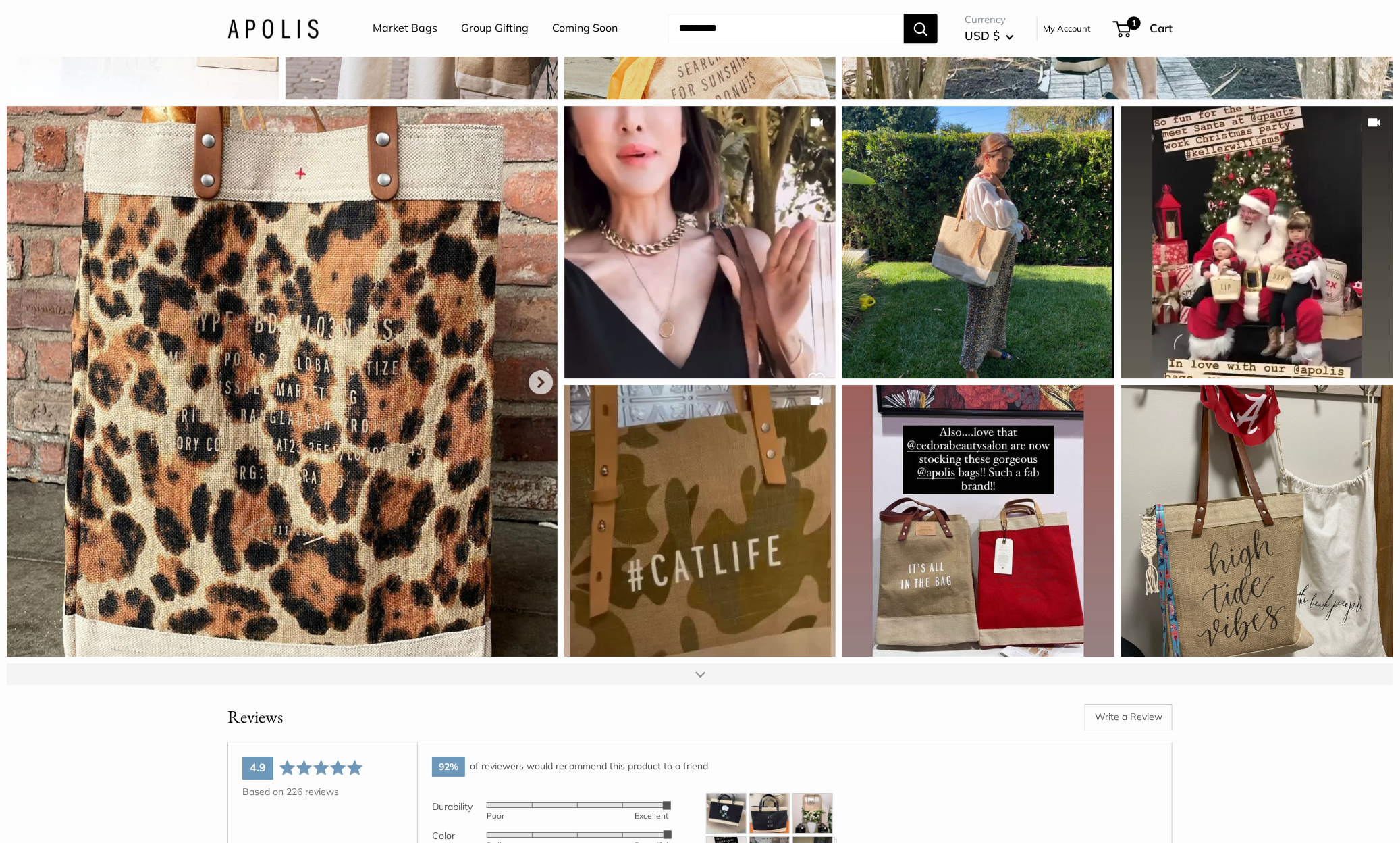
click at [706, 684] on div at bounding box center [700, 674] width 1386 height 21
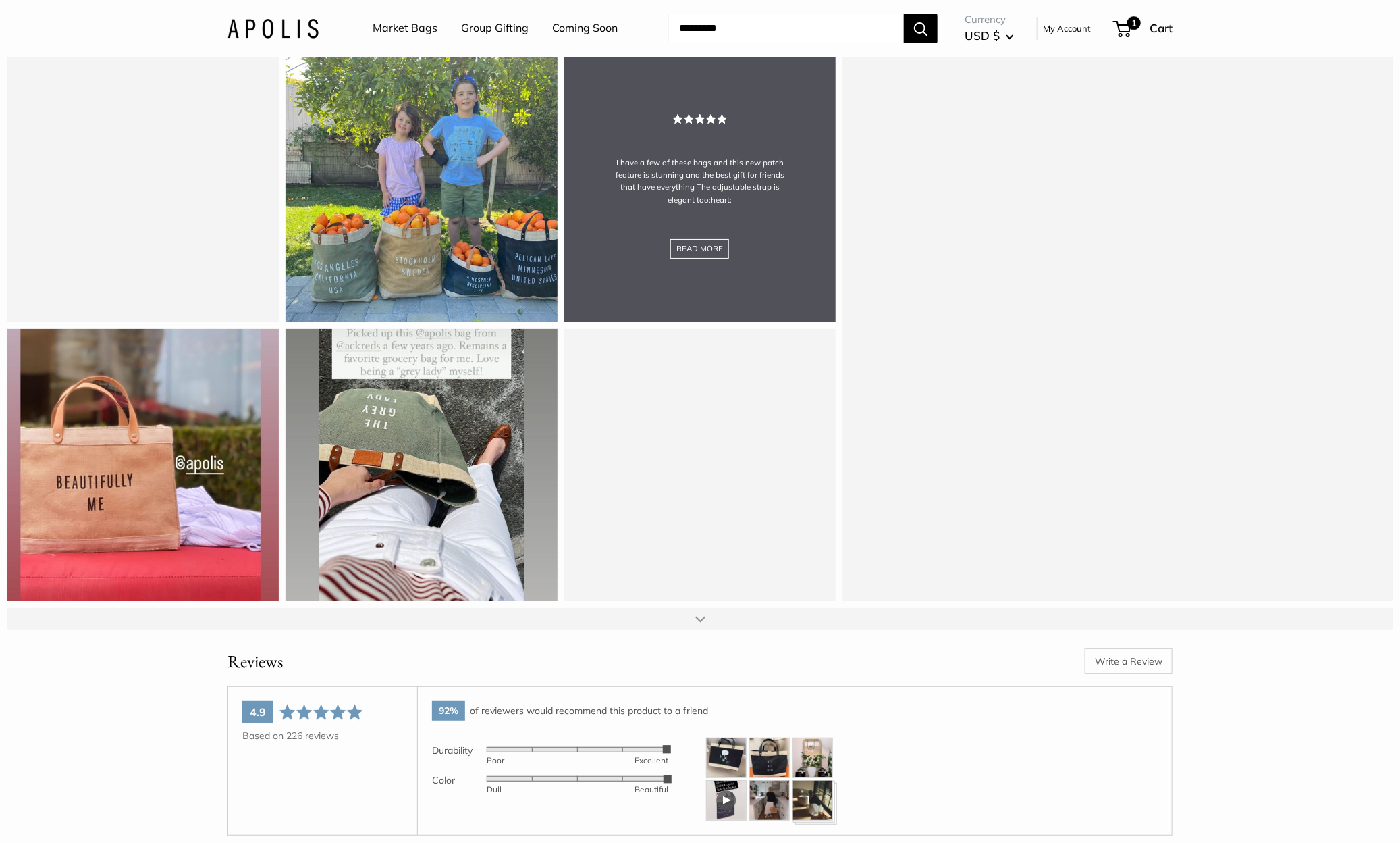
scroll to position [19606, 0]
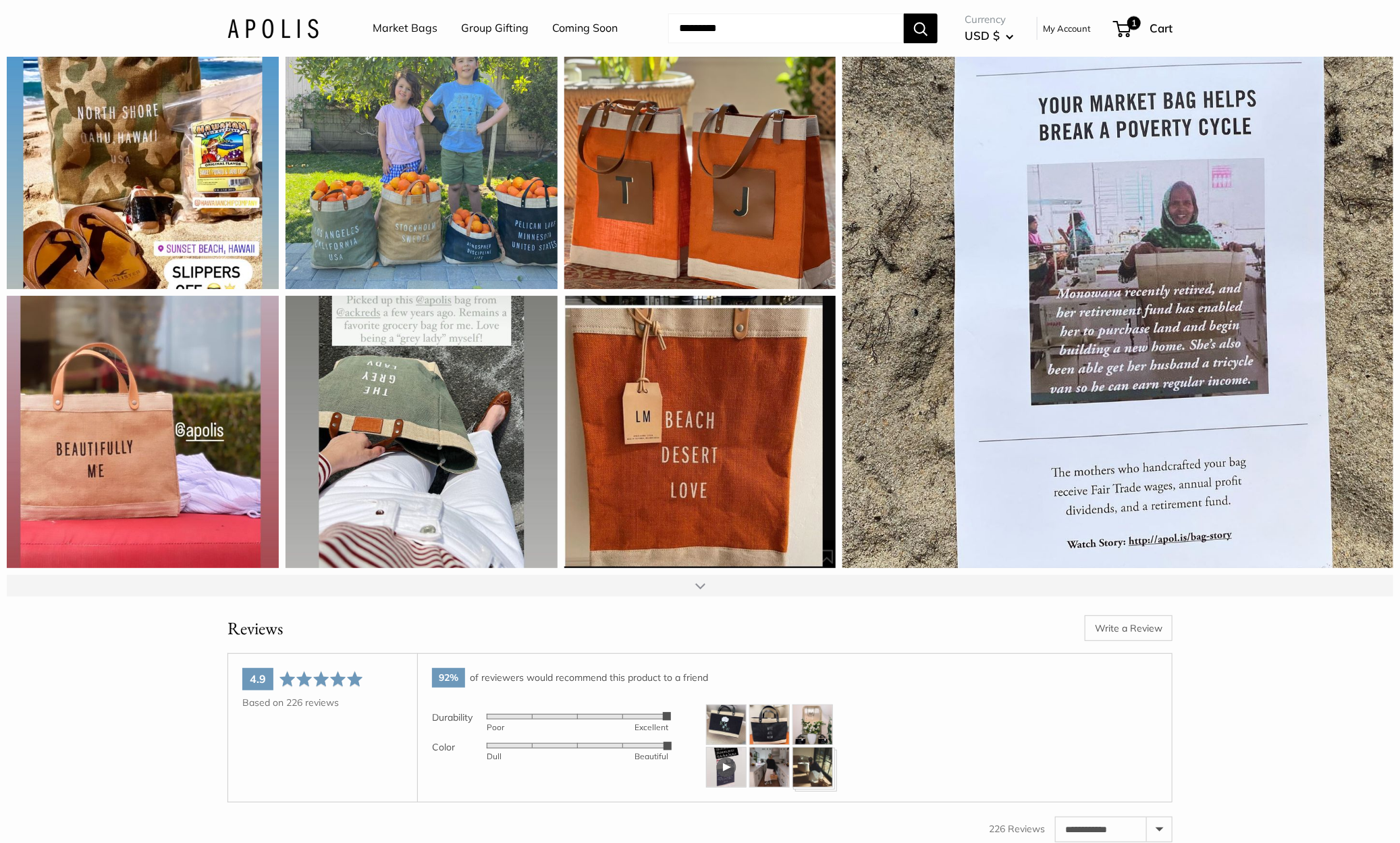
click at [700, 590] on div at bounding box center [700, 585] width 10 height 11
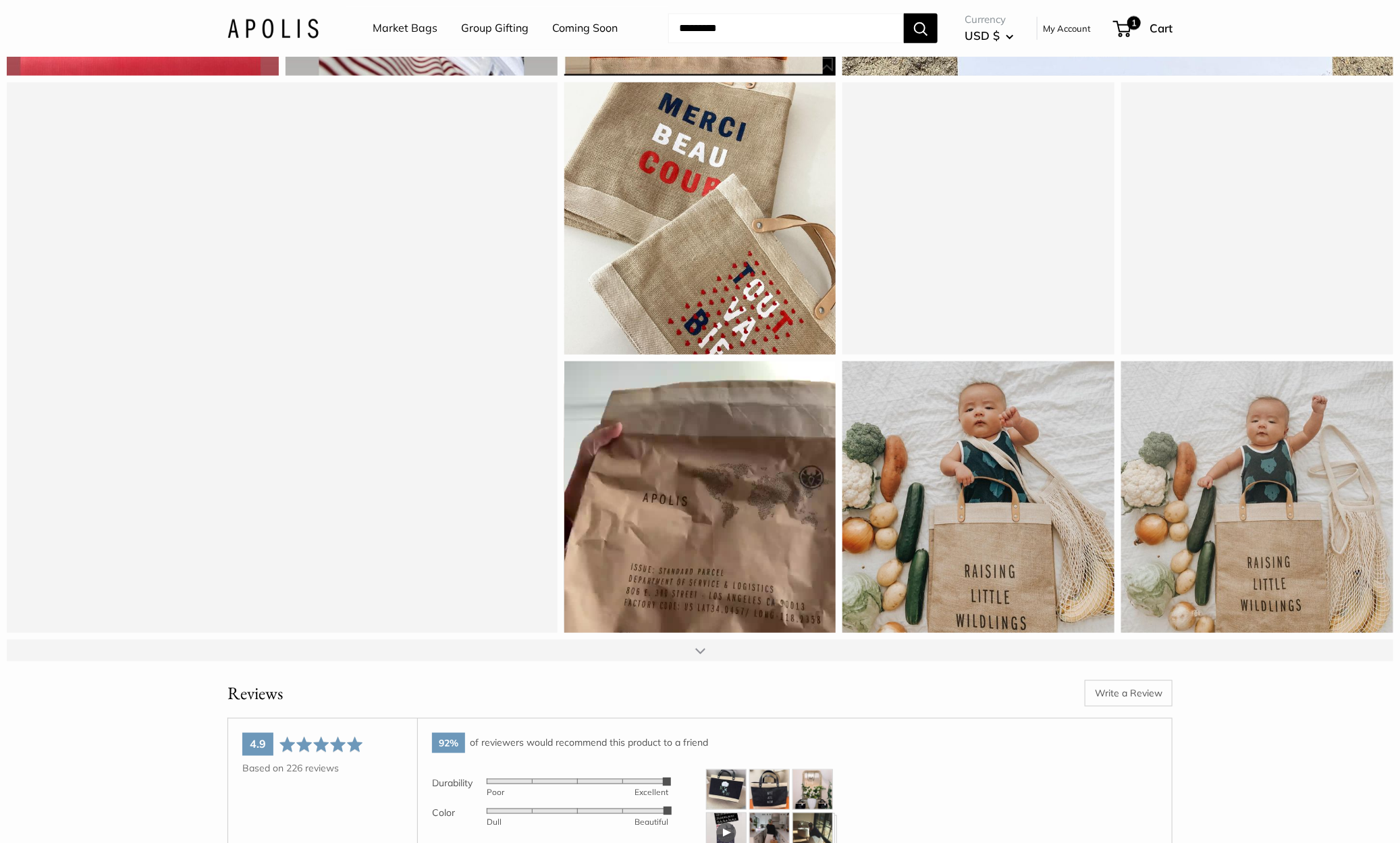
scroll to position [20099, 0]
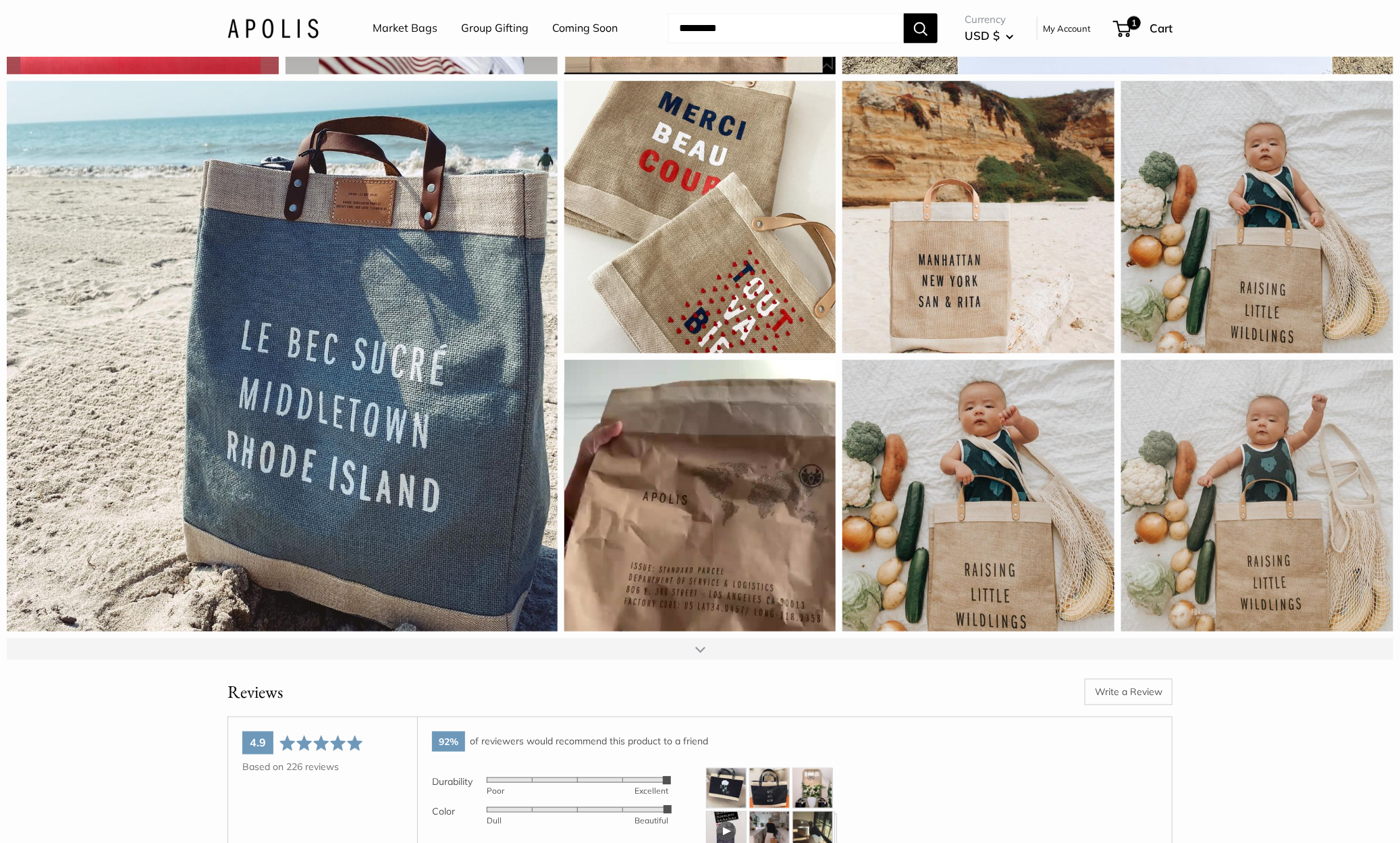
click at [698, 655] on div at bounding box center [700, 648] width 10 height 11
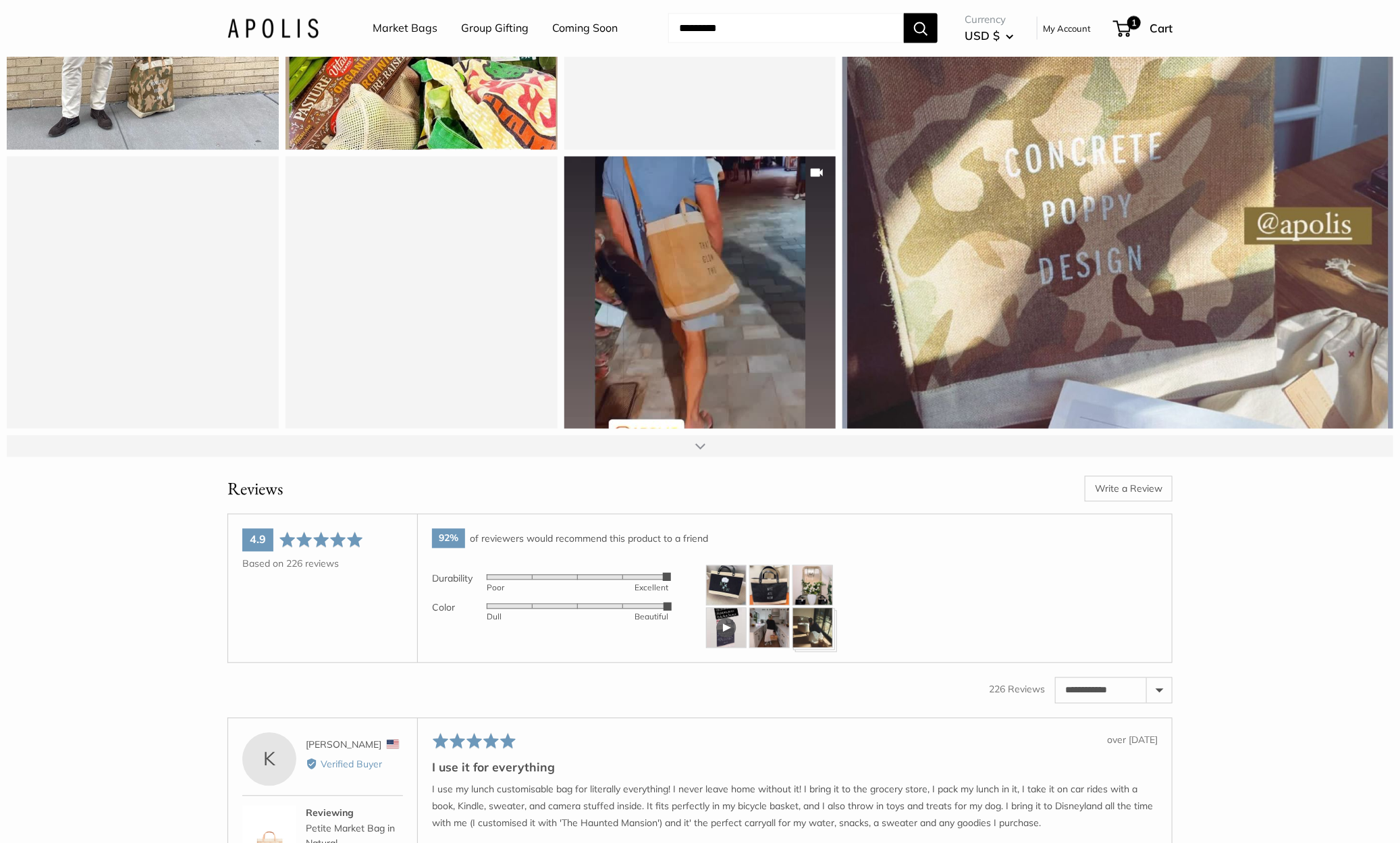
scroll to position [20865, 0]
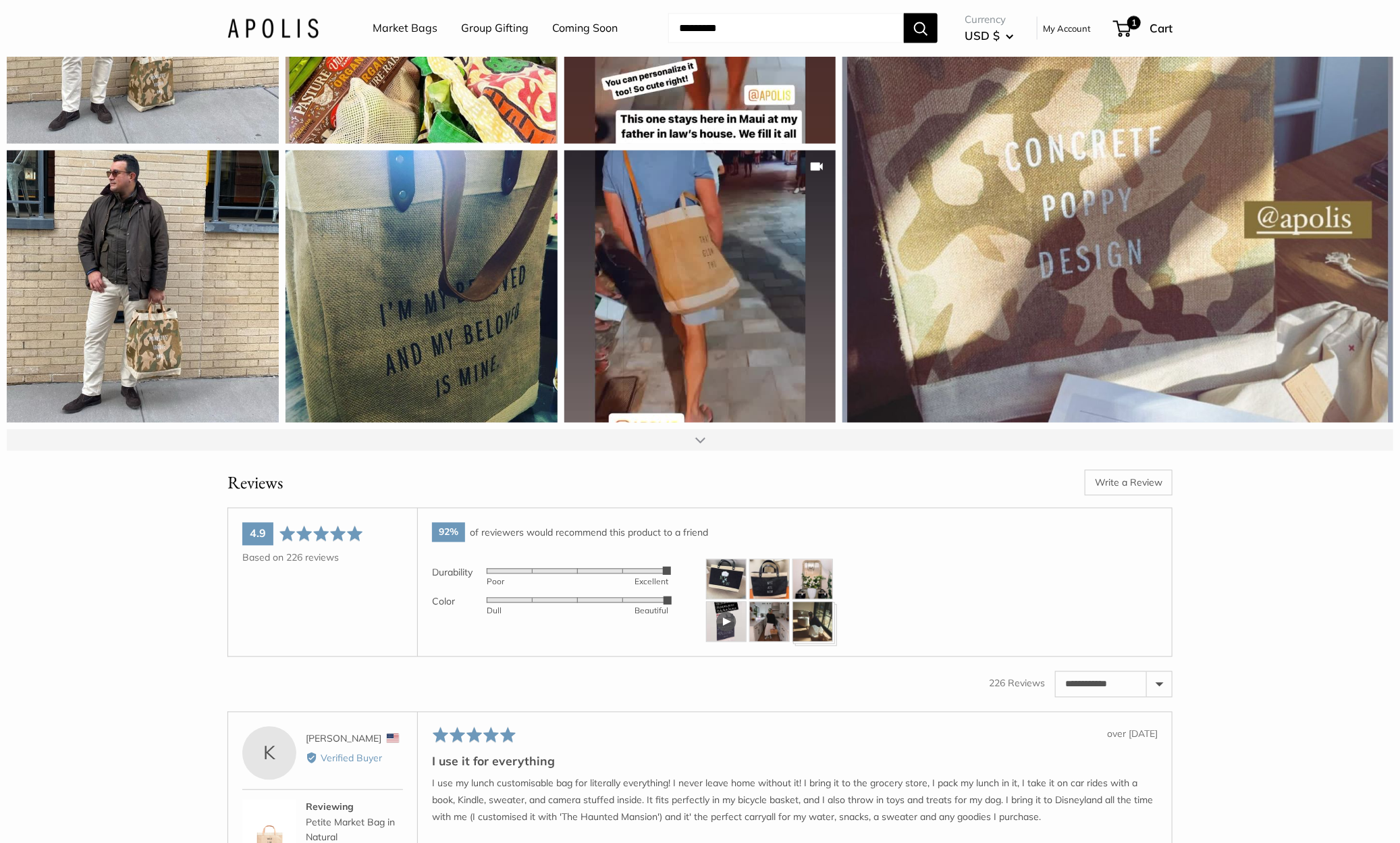
click at [697, 446] on div at bounding box center [700, 440] width 10 height 11
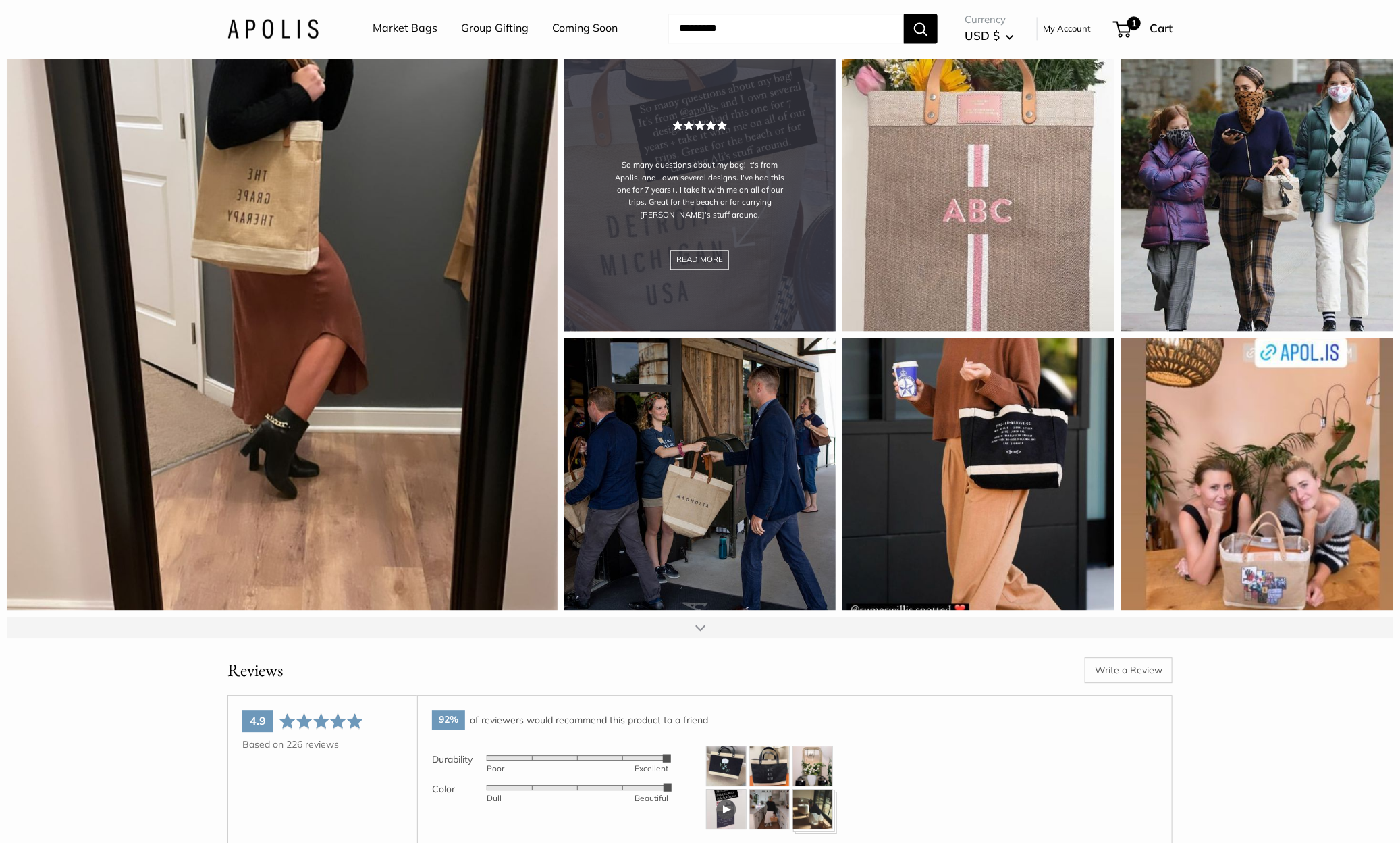
scroll to position [21237, 0]
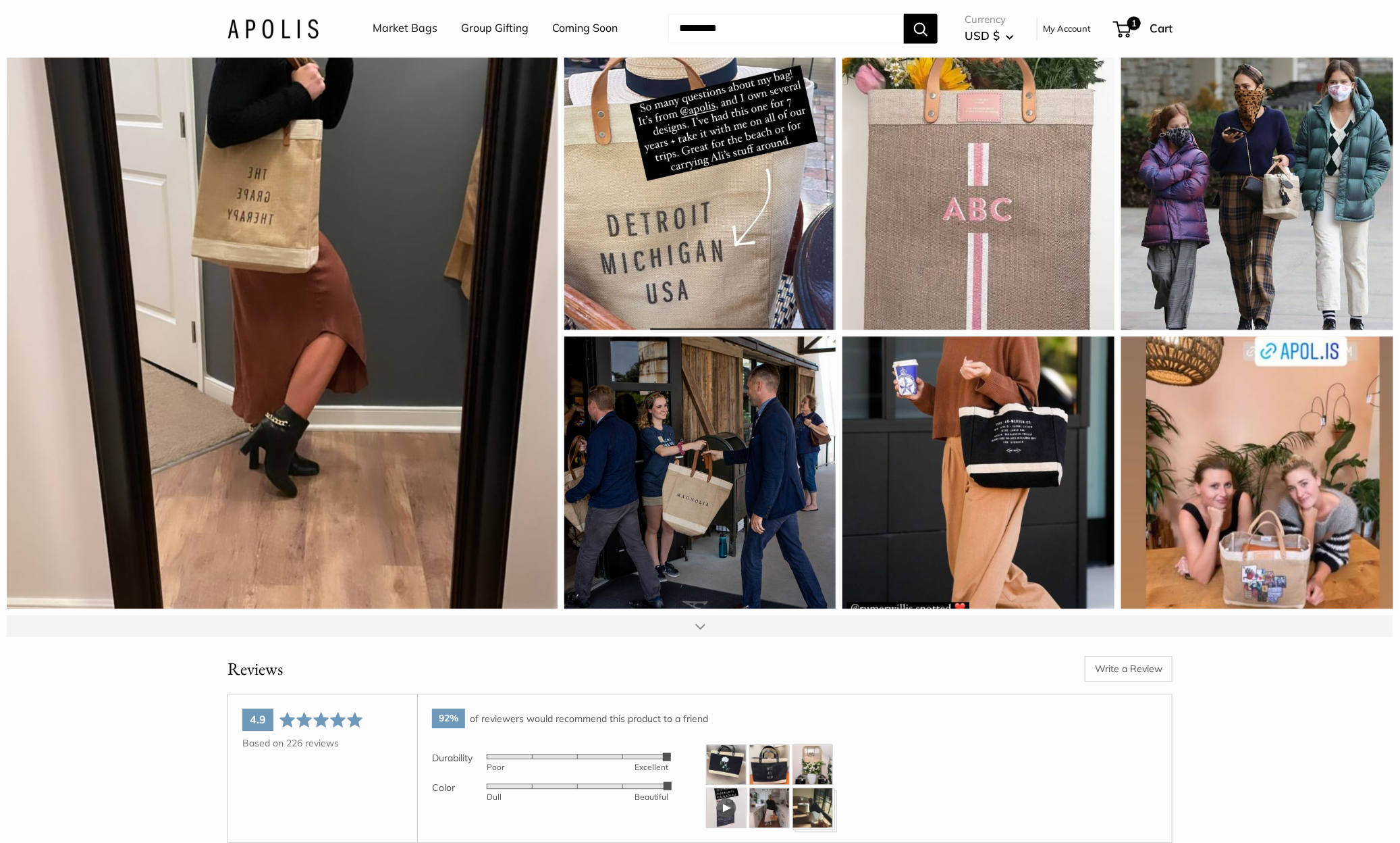
click at [693, 637] on div at bounding box center [700, 626] width 1386 height 21
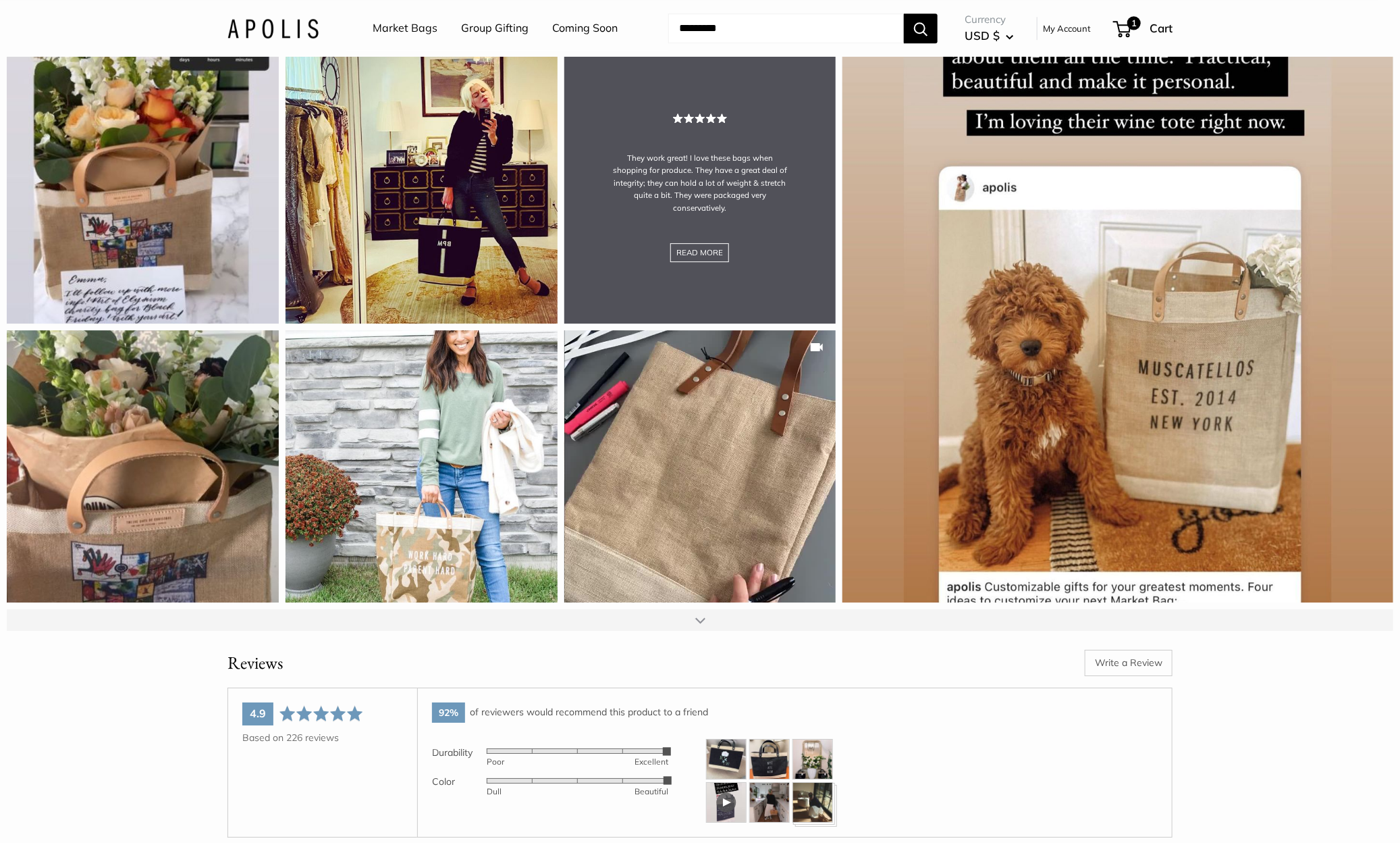
scroll to position [21870, 0]
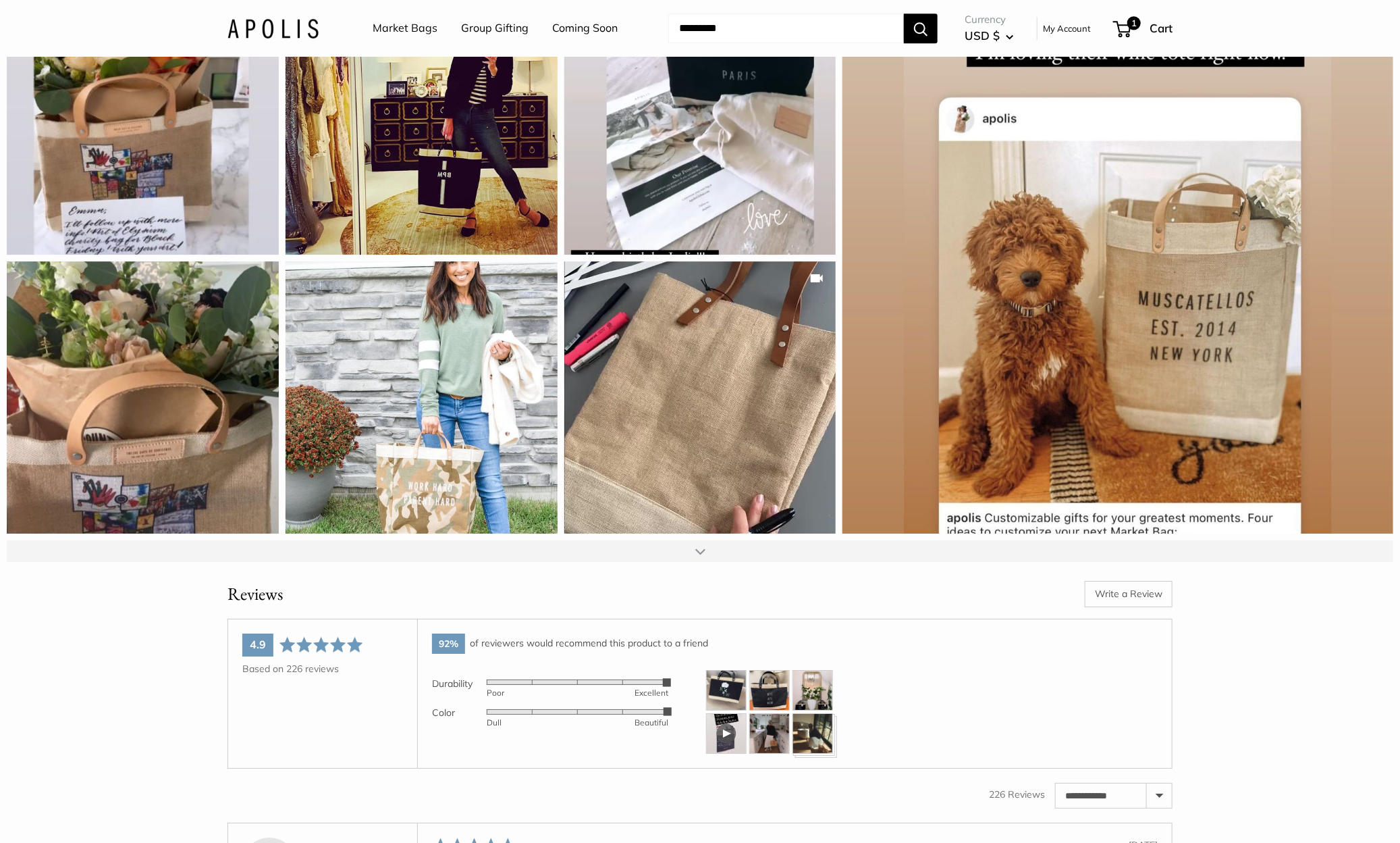
click at [699, 556] on div at bounding box center [700, 551] width 10 height 11
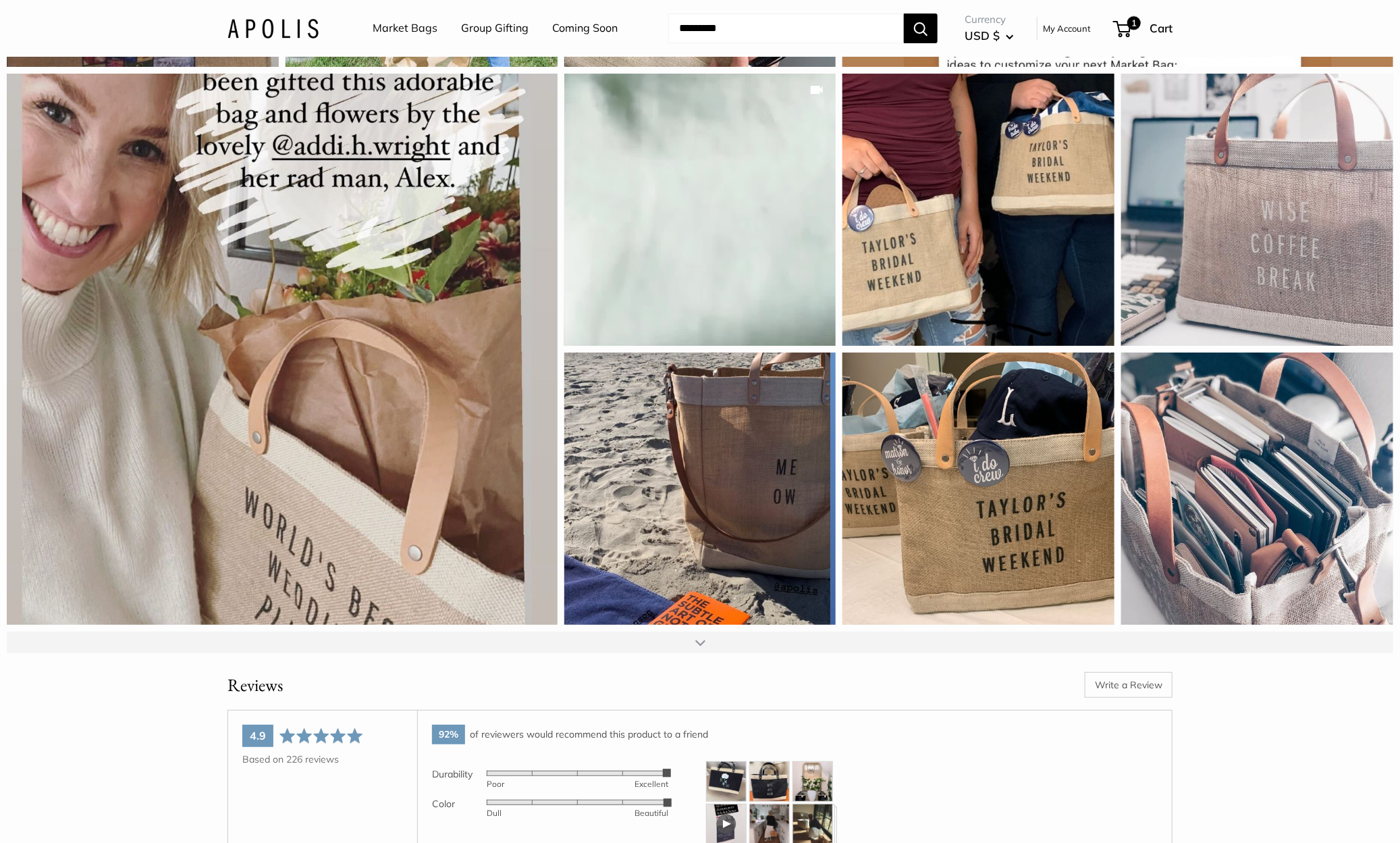
scroll to position [22338, 0]
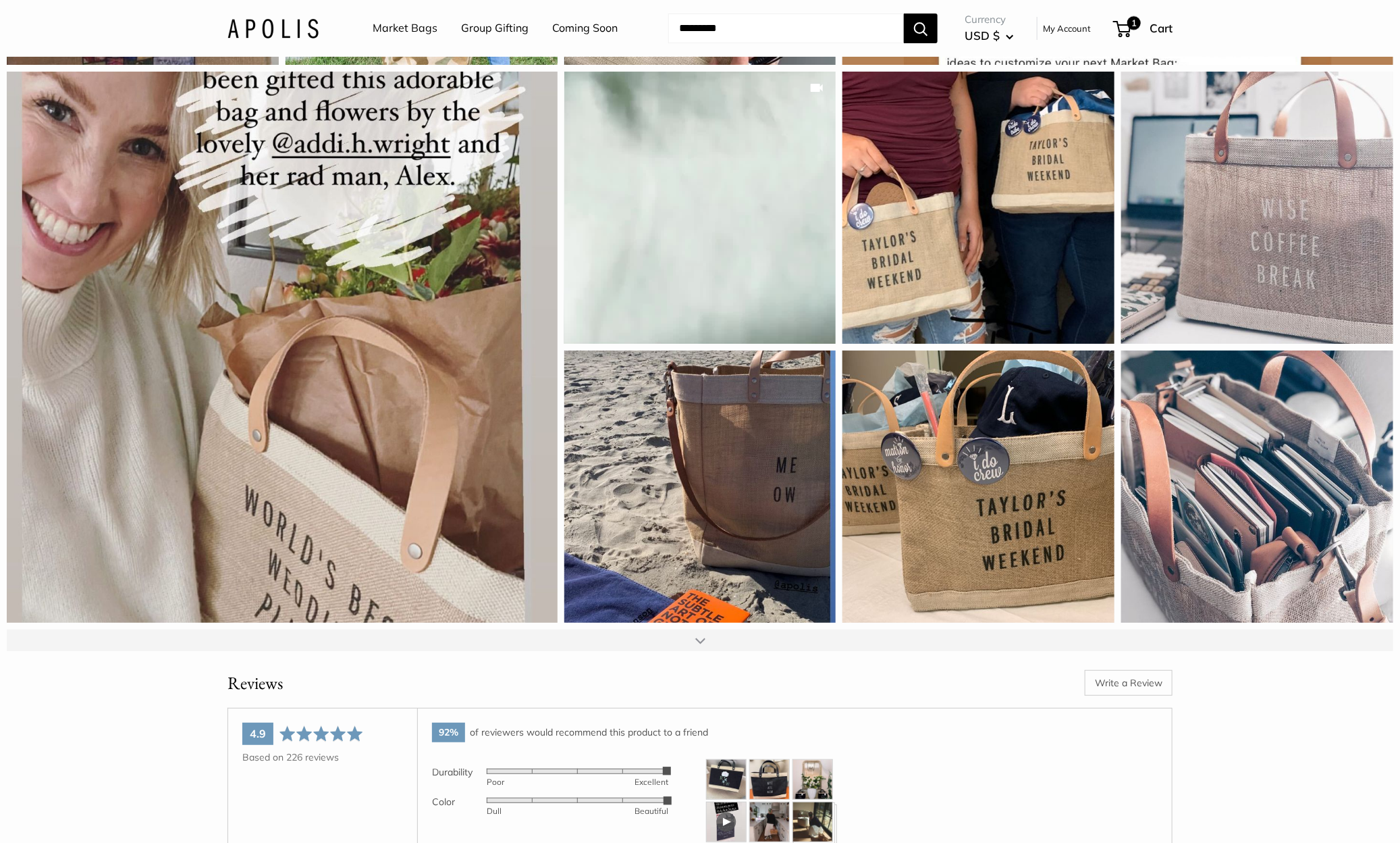
click at [702, 645] on div at bounding box center [700, 640] width 10 height 11
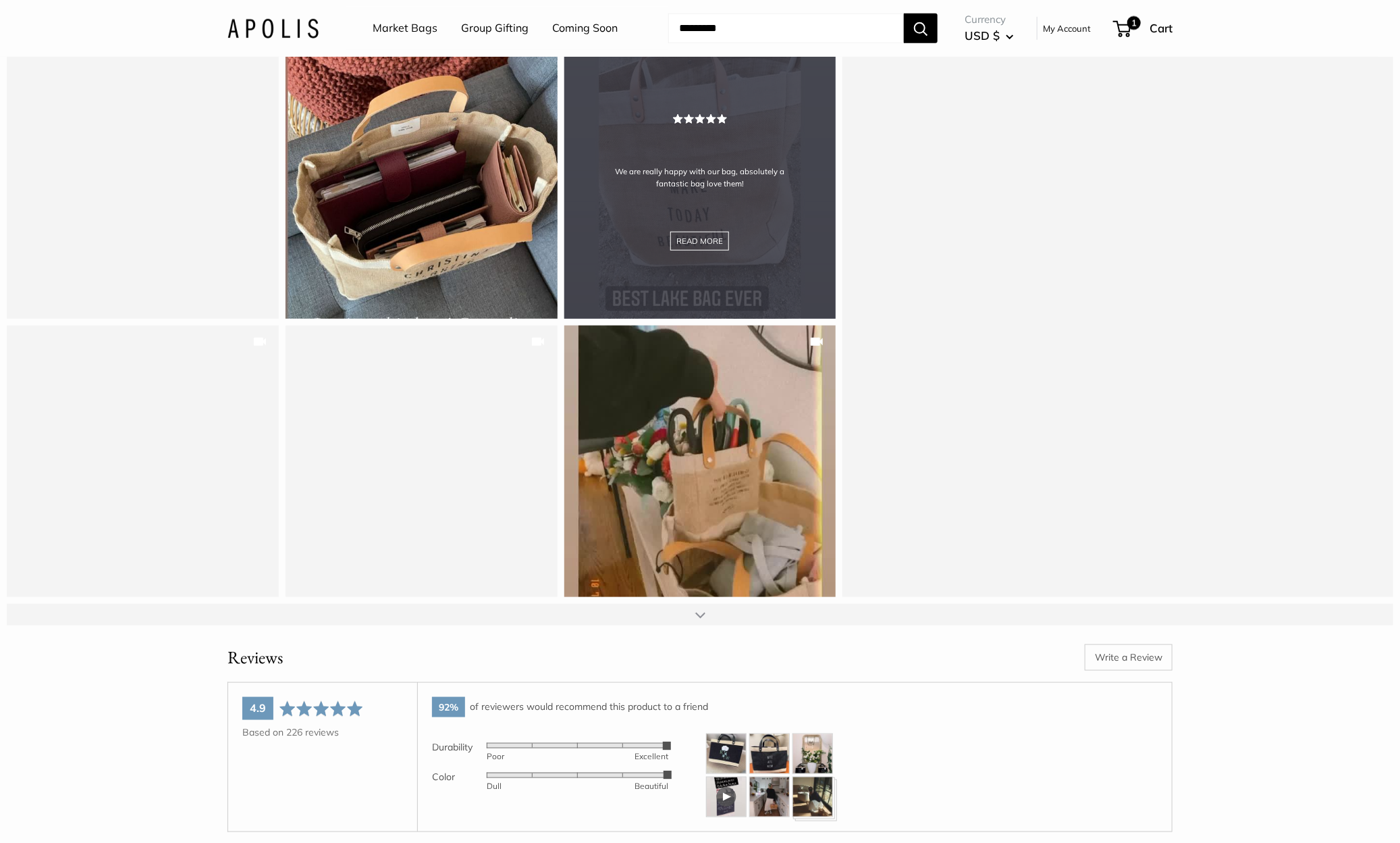
scroll to position [22923, 0]
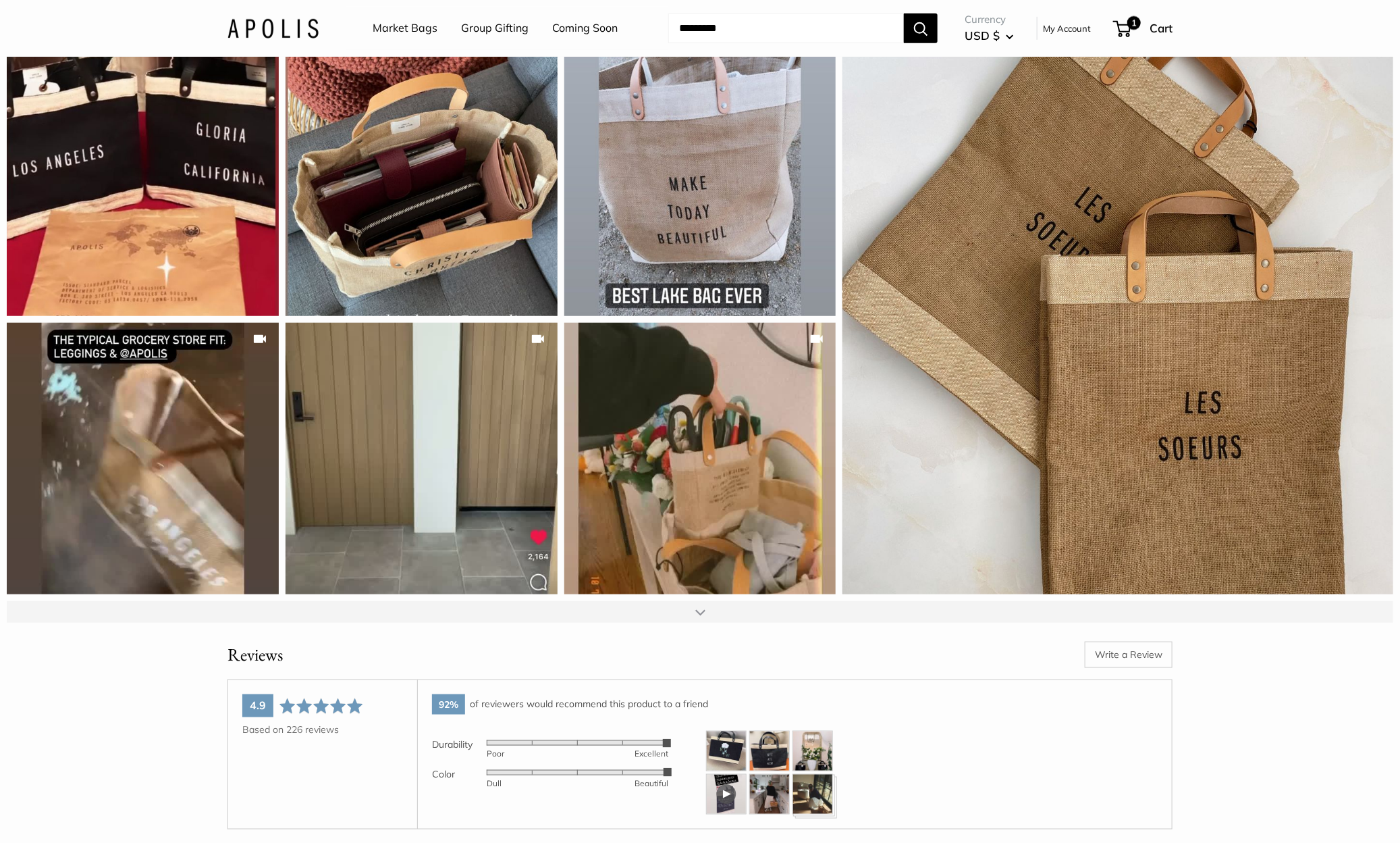
click at [701, 617] on div at bounding box center [700, 612] width 10 height 11
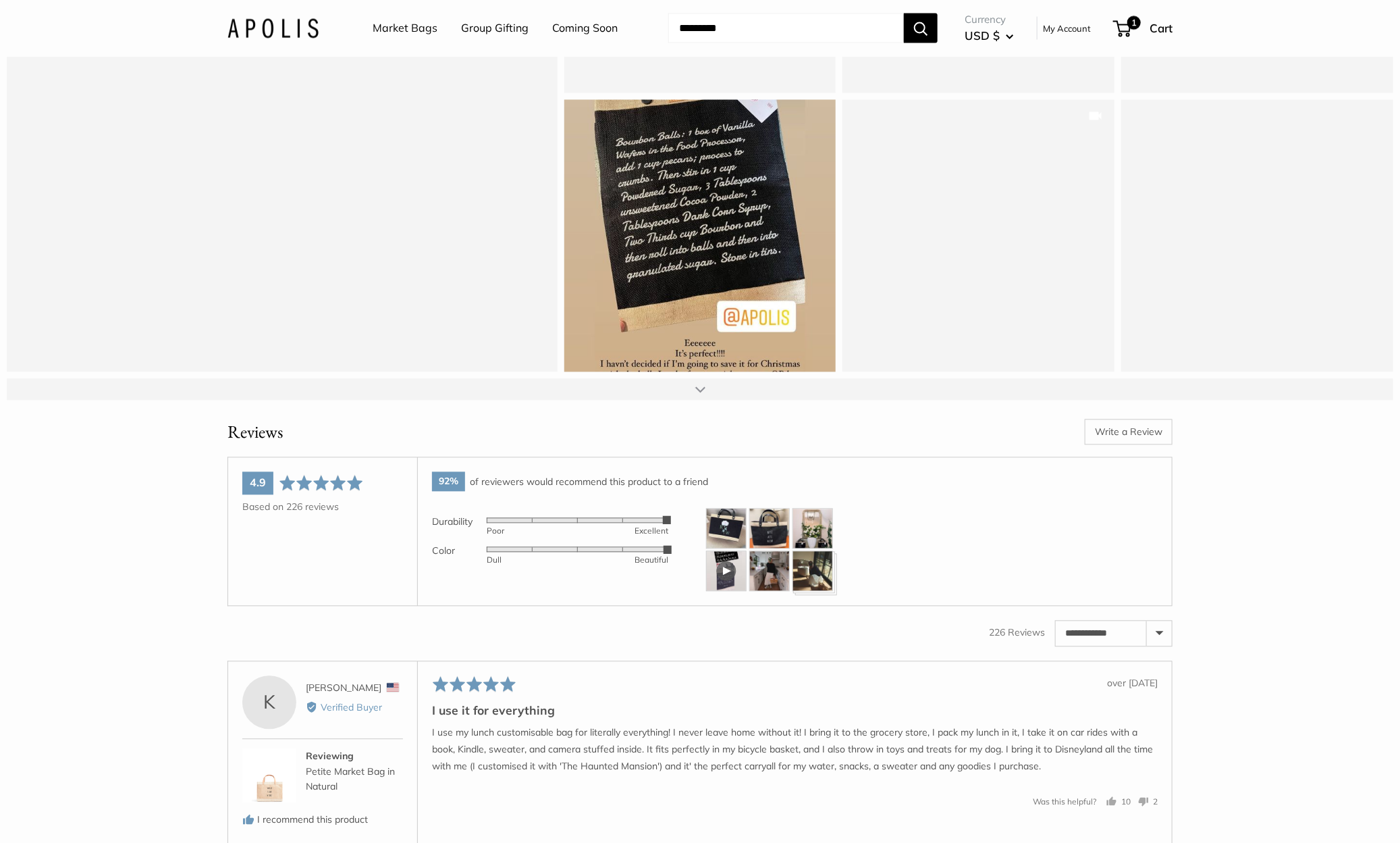
scroll to position [23719, 0]
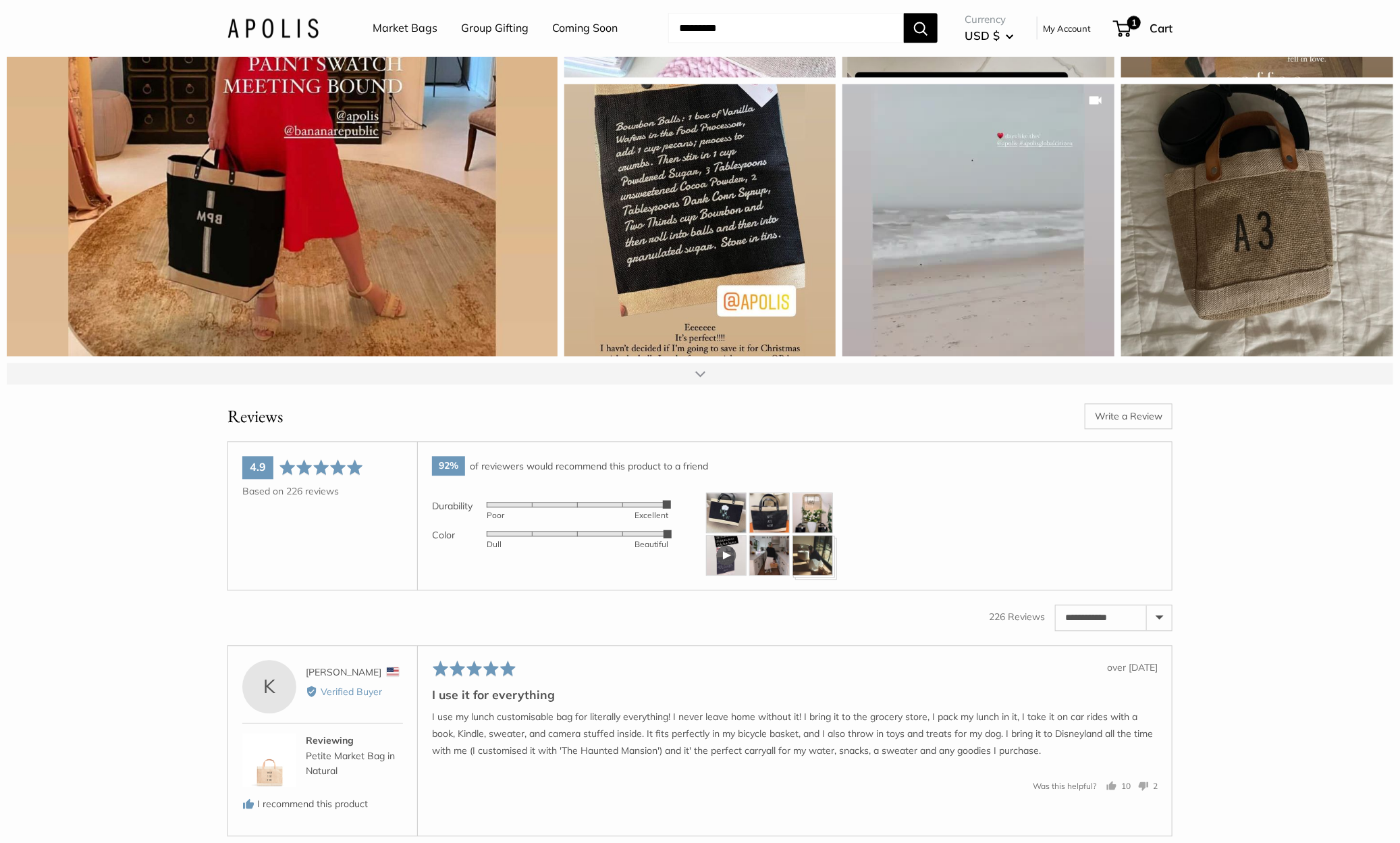
click at [698, 379] on div at bounding box center [700, 374] width 10 height 11
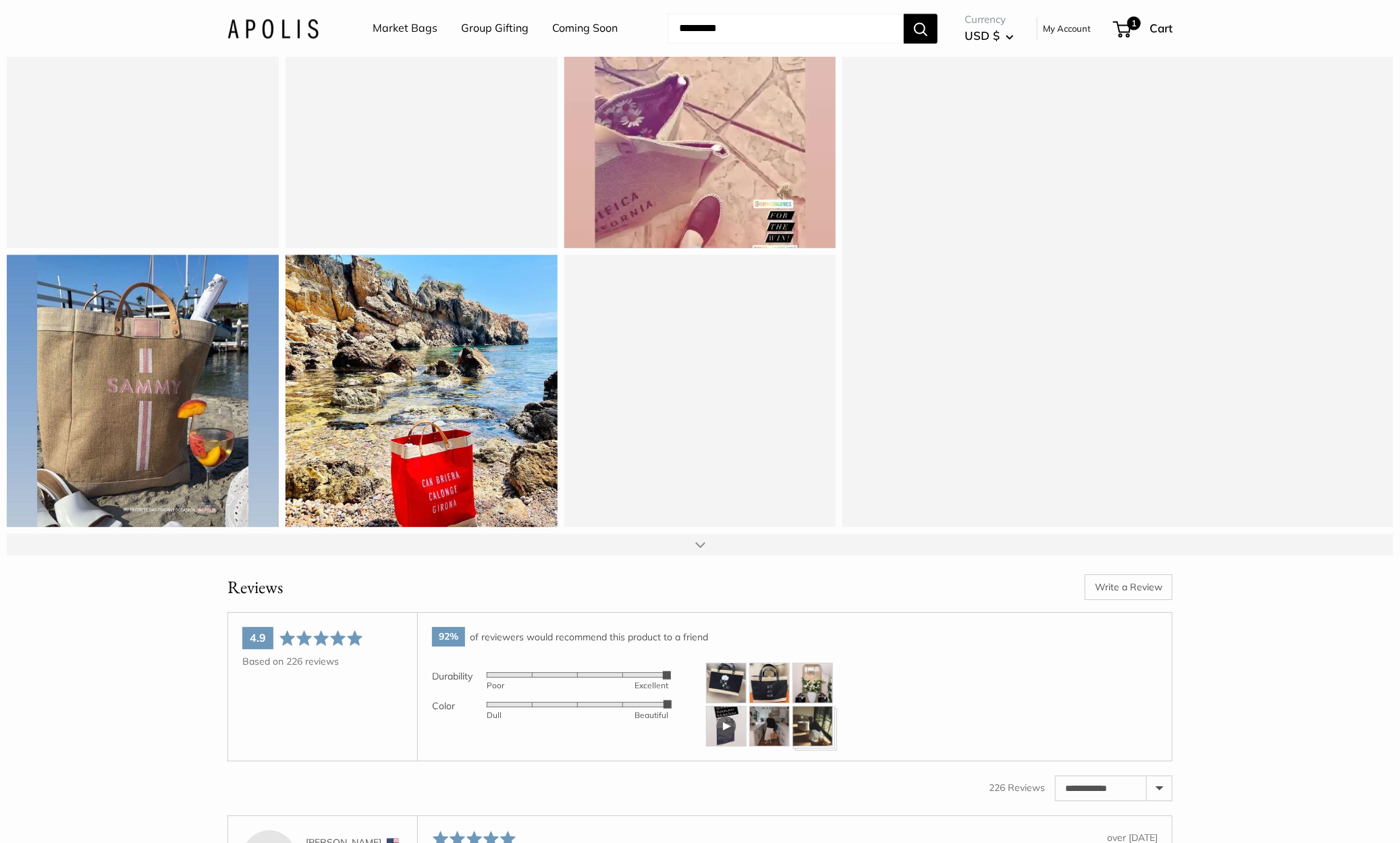
scroll to position [24140, 0]
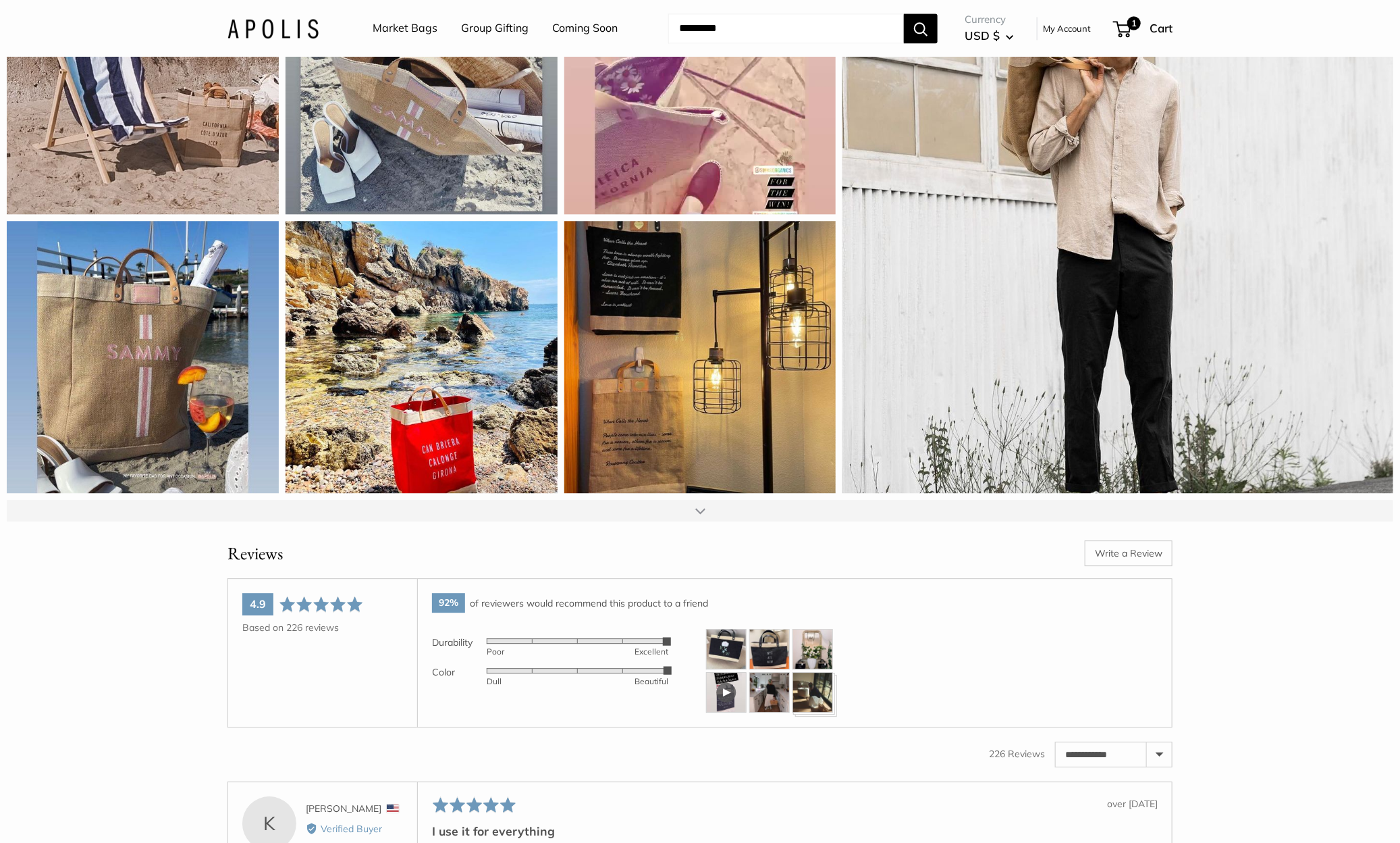
click at [702, 516] on div at bounding box center [700, 510] width 10 height 11
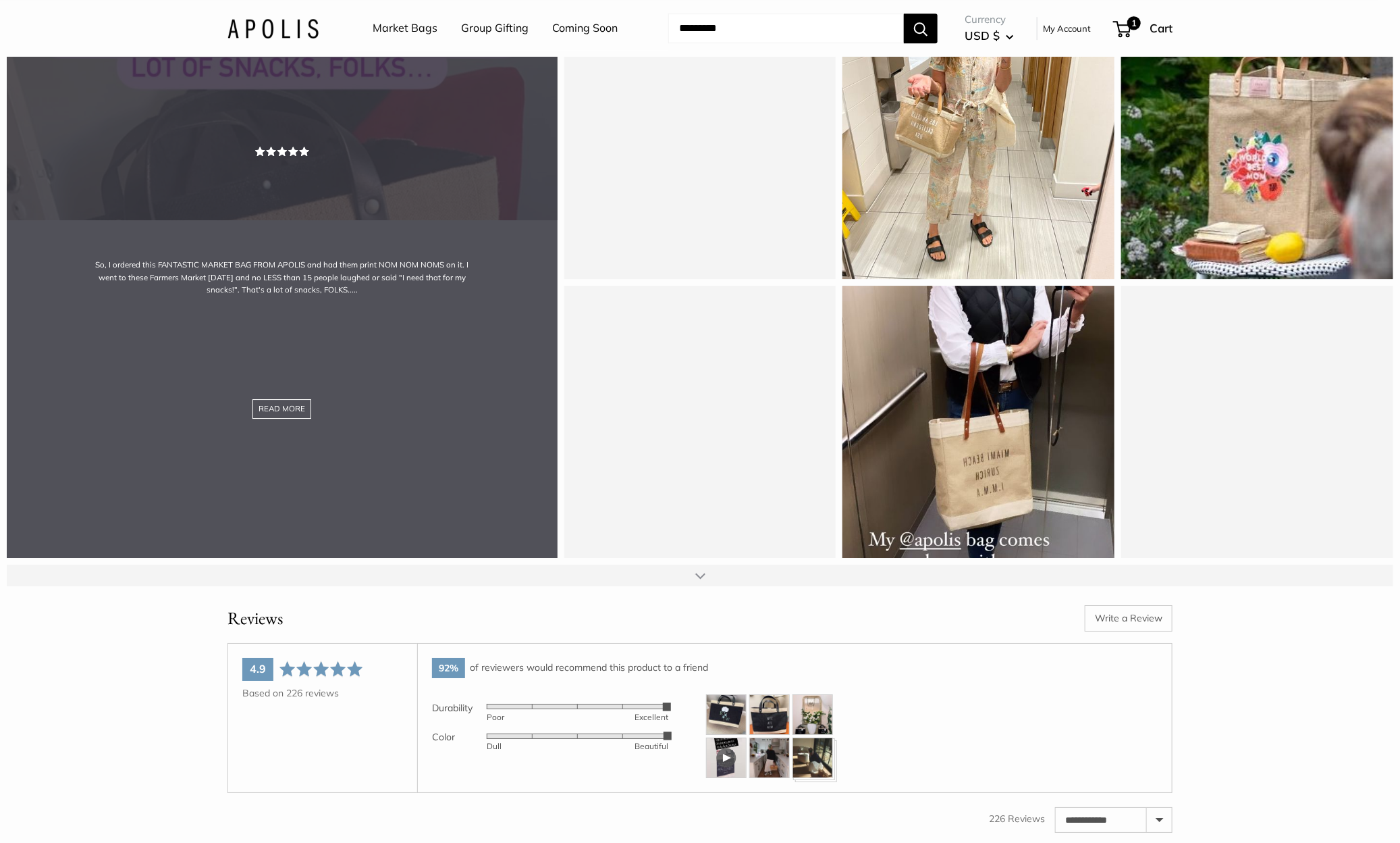
scroll to position [24635, 0]
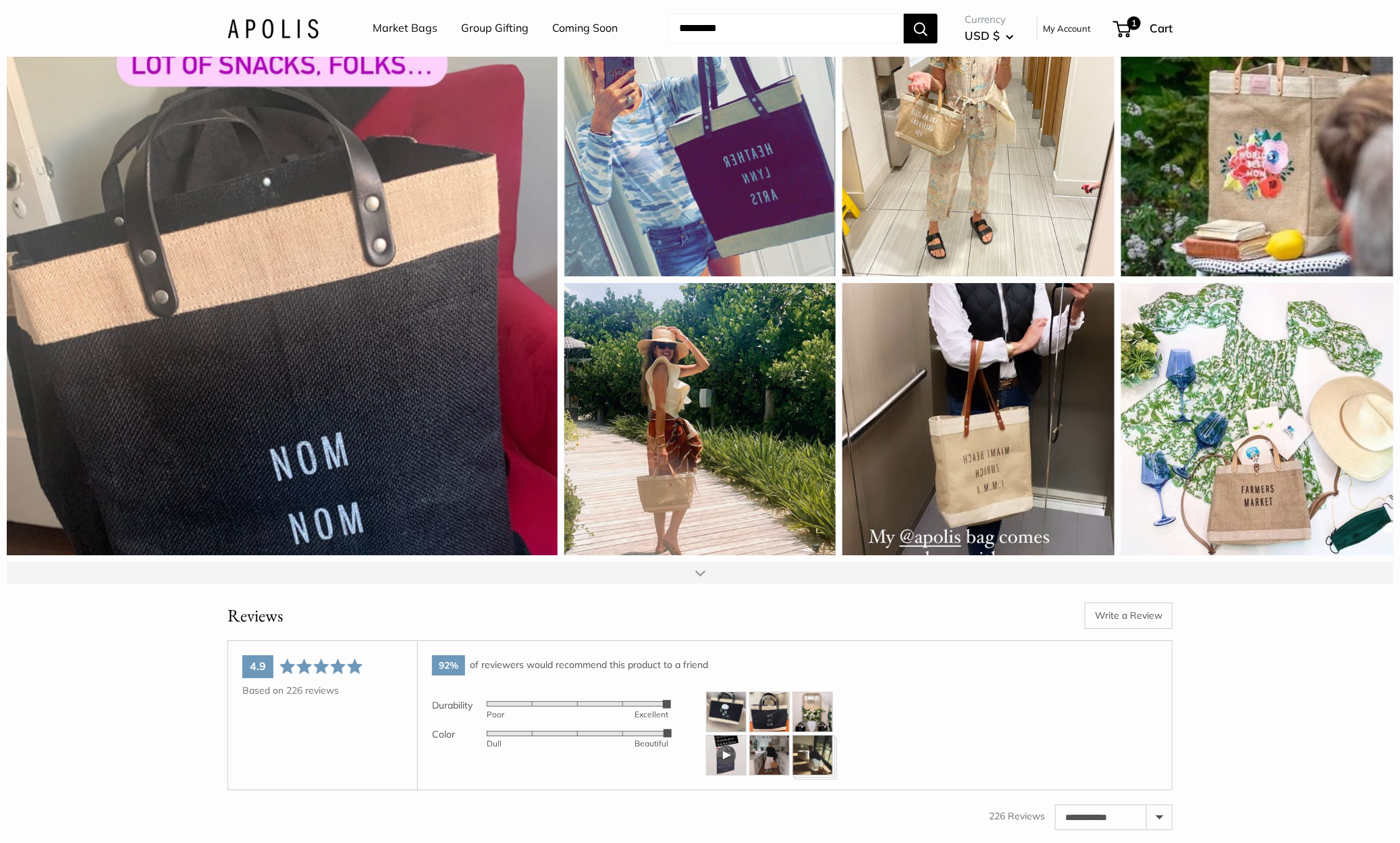
click at [697, 578] on div at bounding box center [700, 572] width 10 height 11
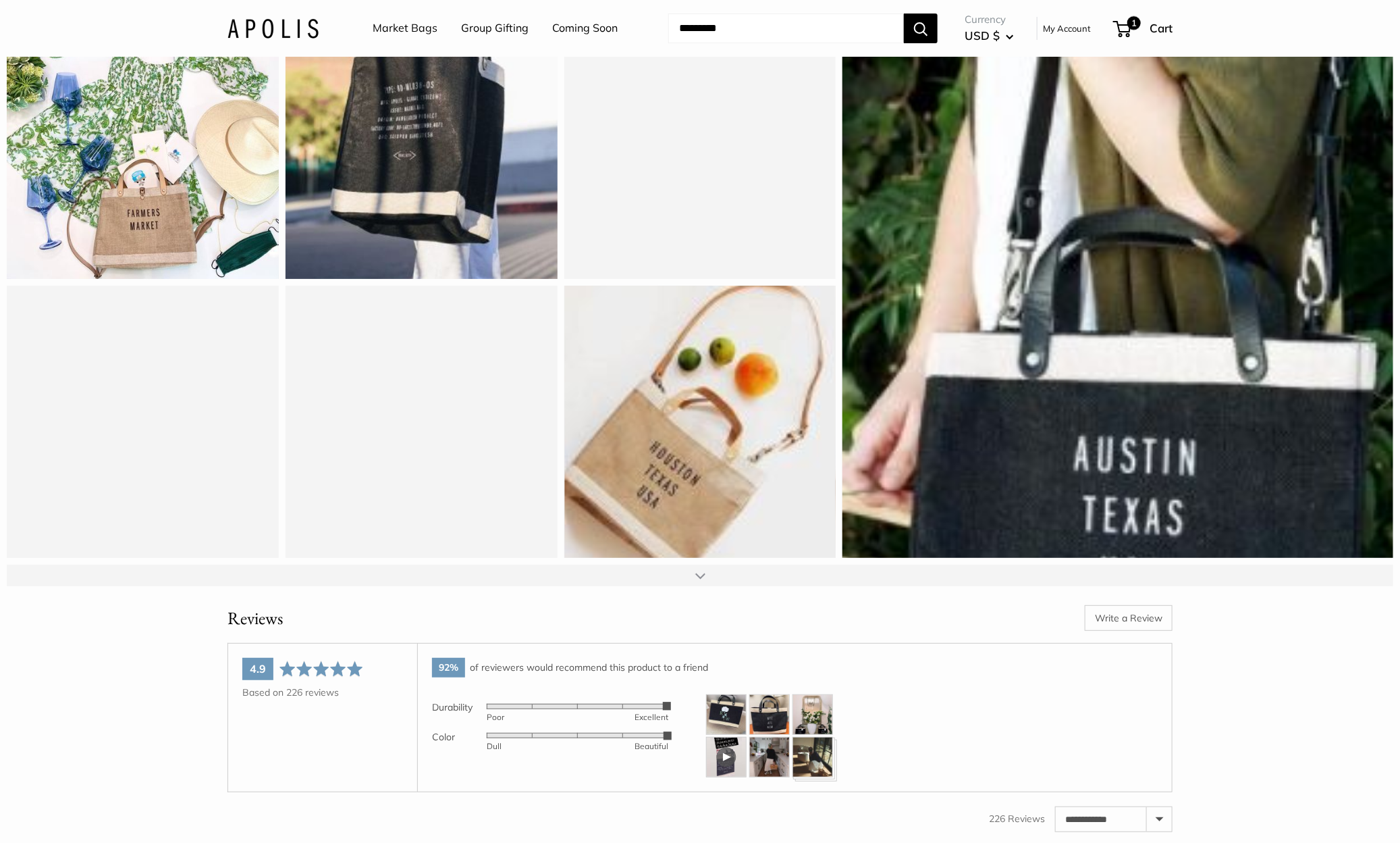
scroll to position [25194, 0]
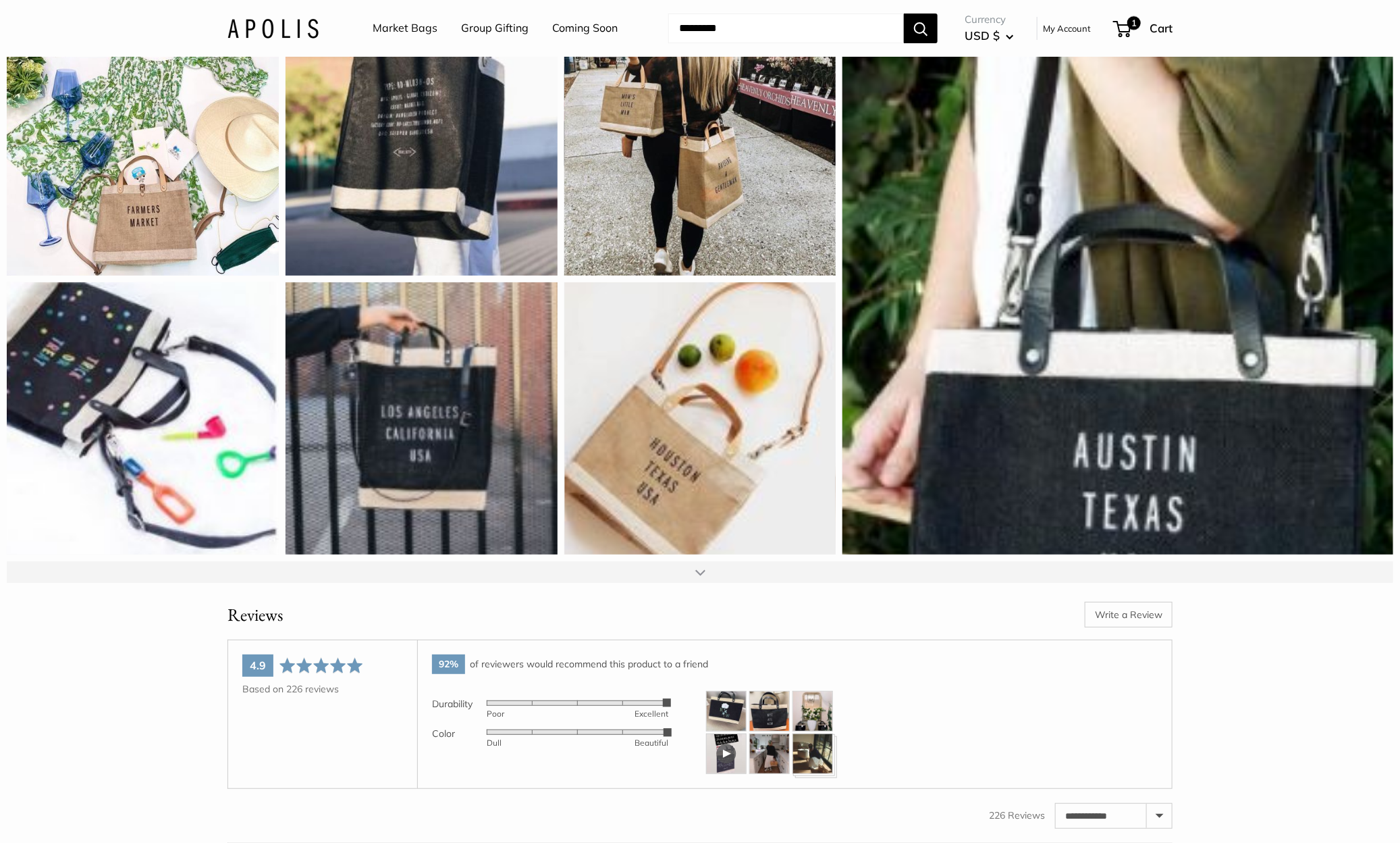
click at [700, 578] on div at bounding box center [700, 572] width 10 height 11
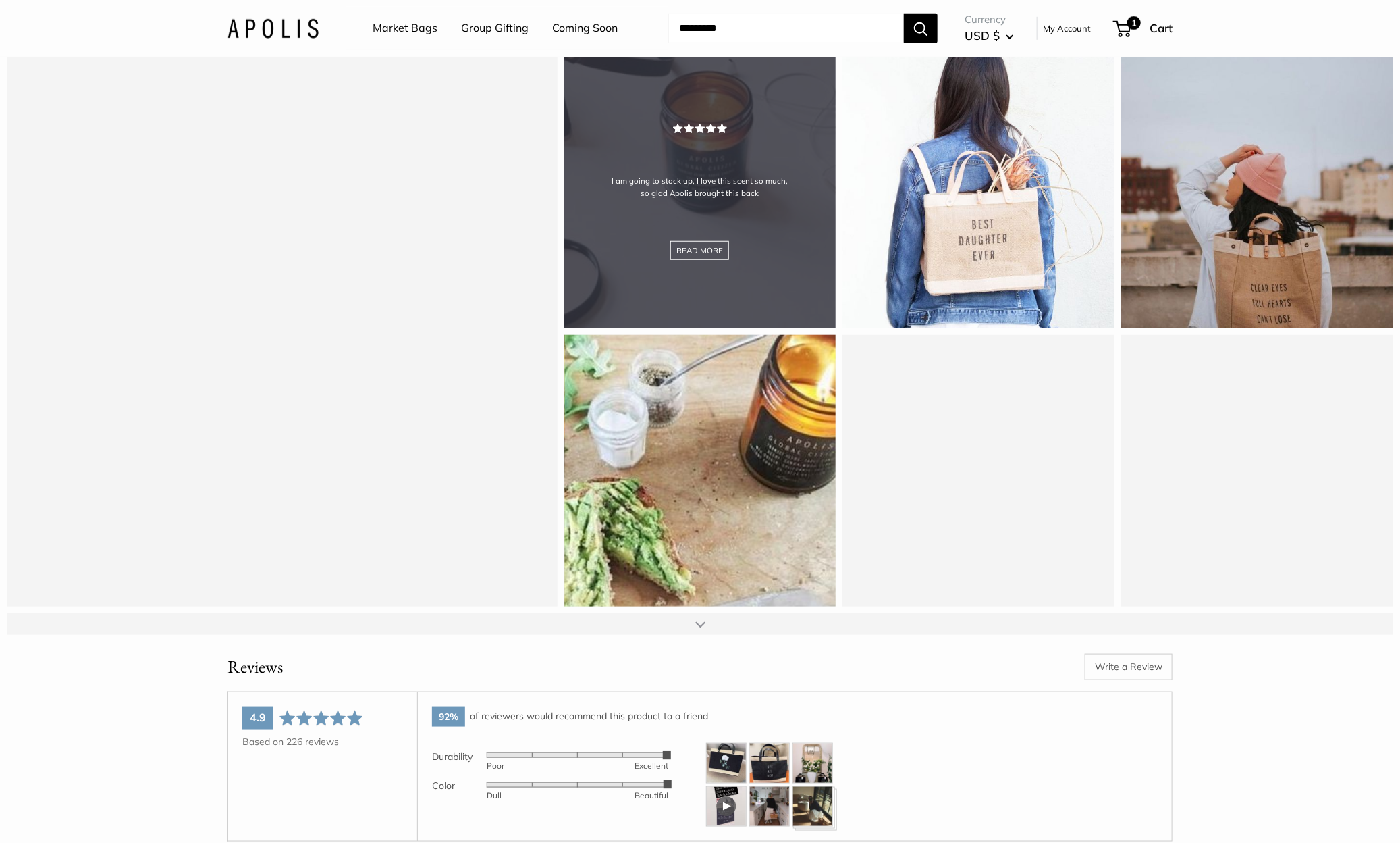
scroll to position [25771, 0]
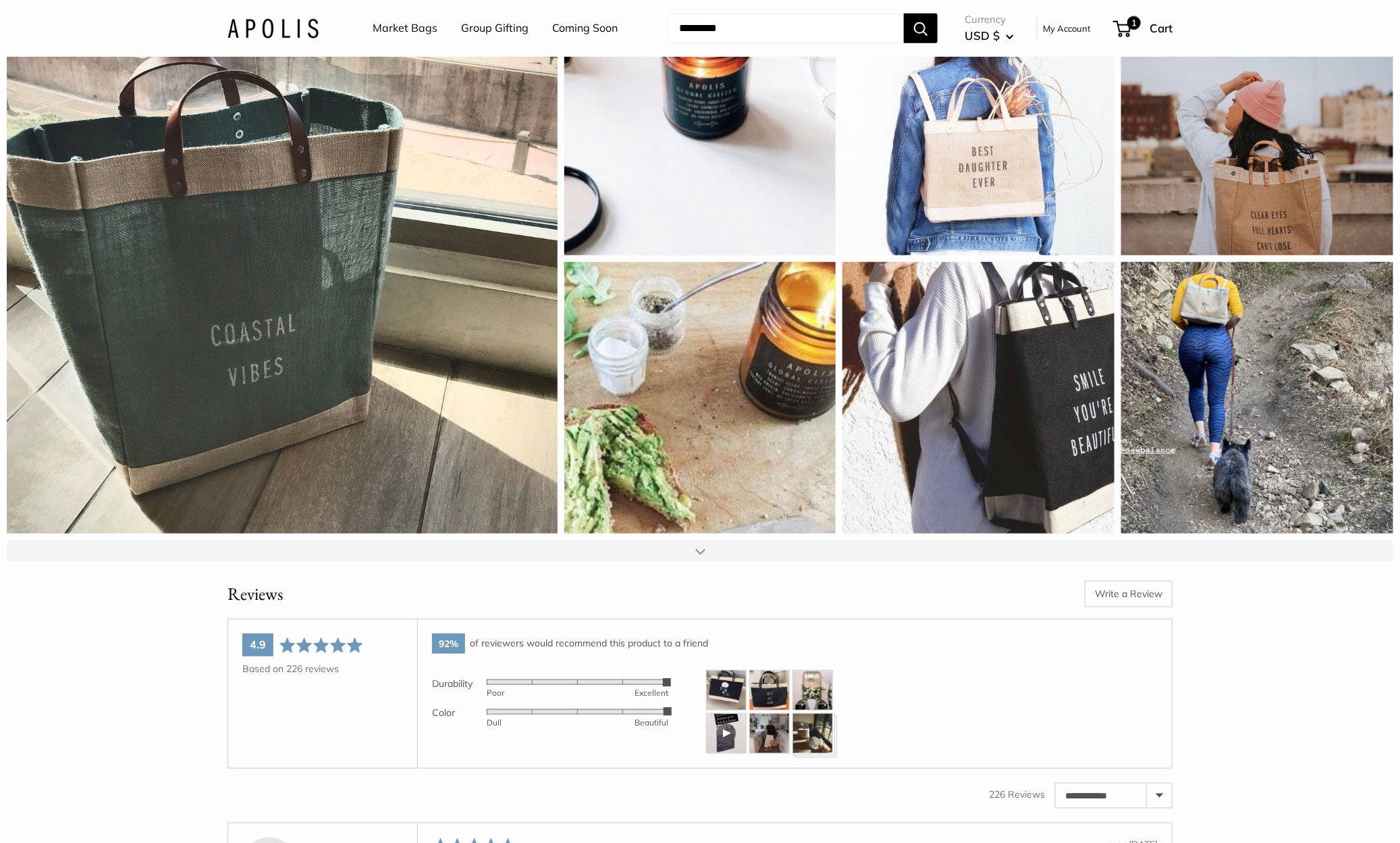
click at [702, 556] on div at bounding box center [700, 551] width 10 height 11
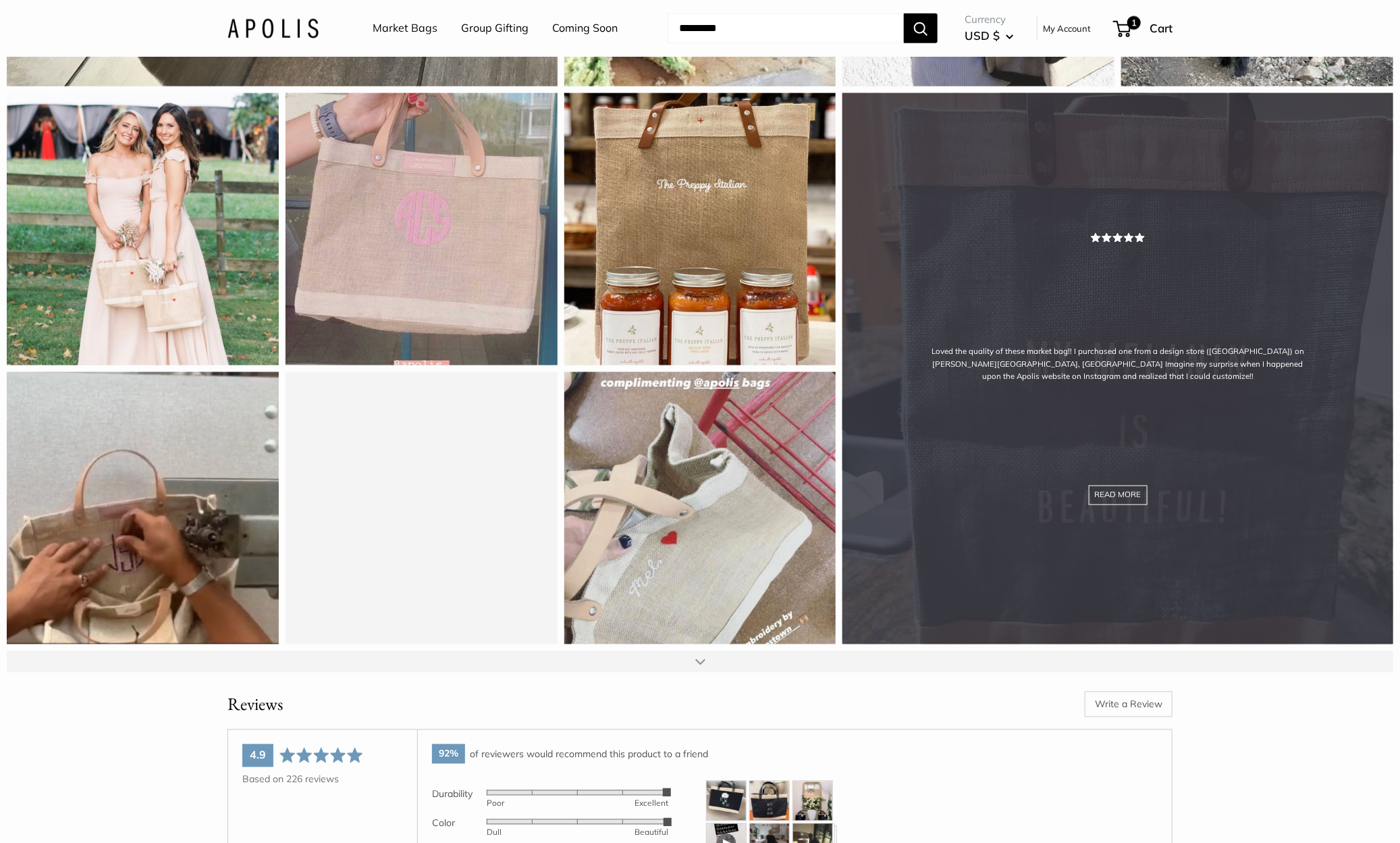
scroll to position [26166, 0]
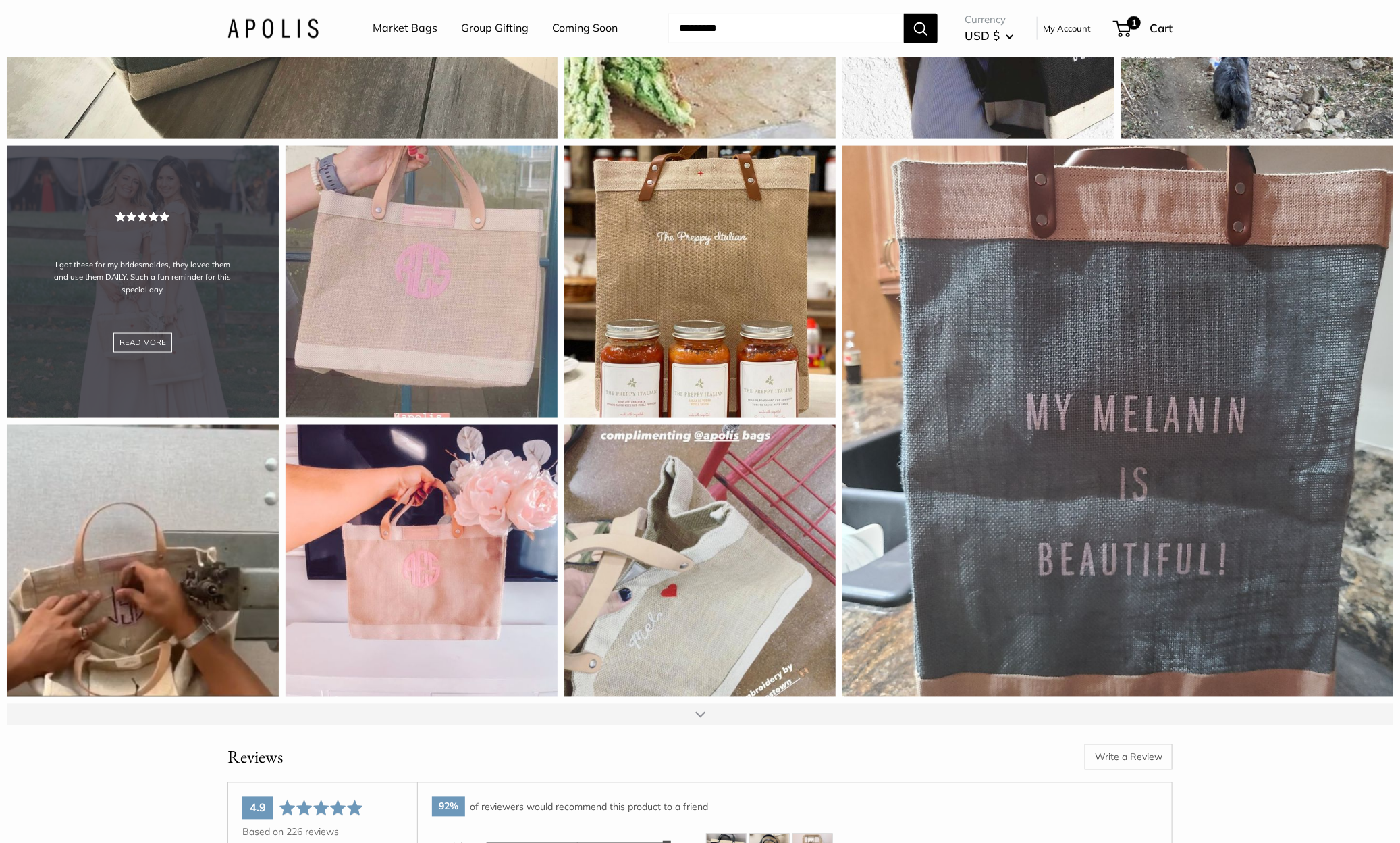
click at [229, 244] on div "I got these for my bridesmaides, they loved them and use them DAILY. Such a fun…" at bounding box center [143, 282] width 272 height 272
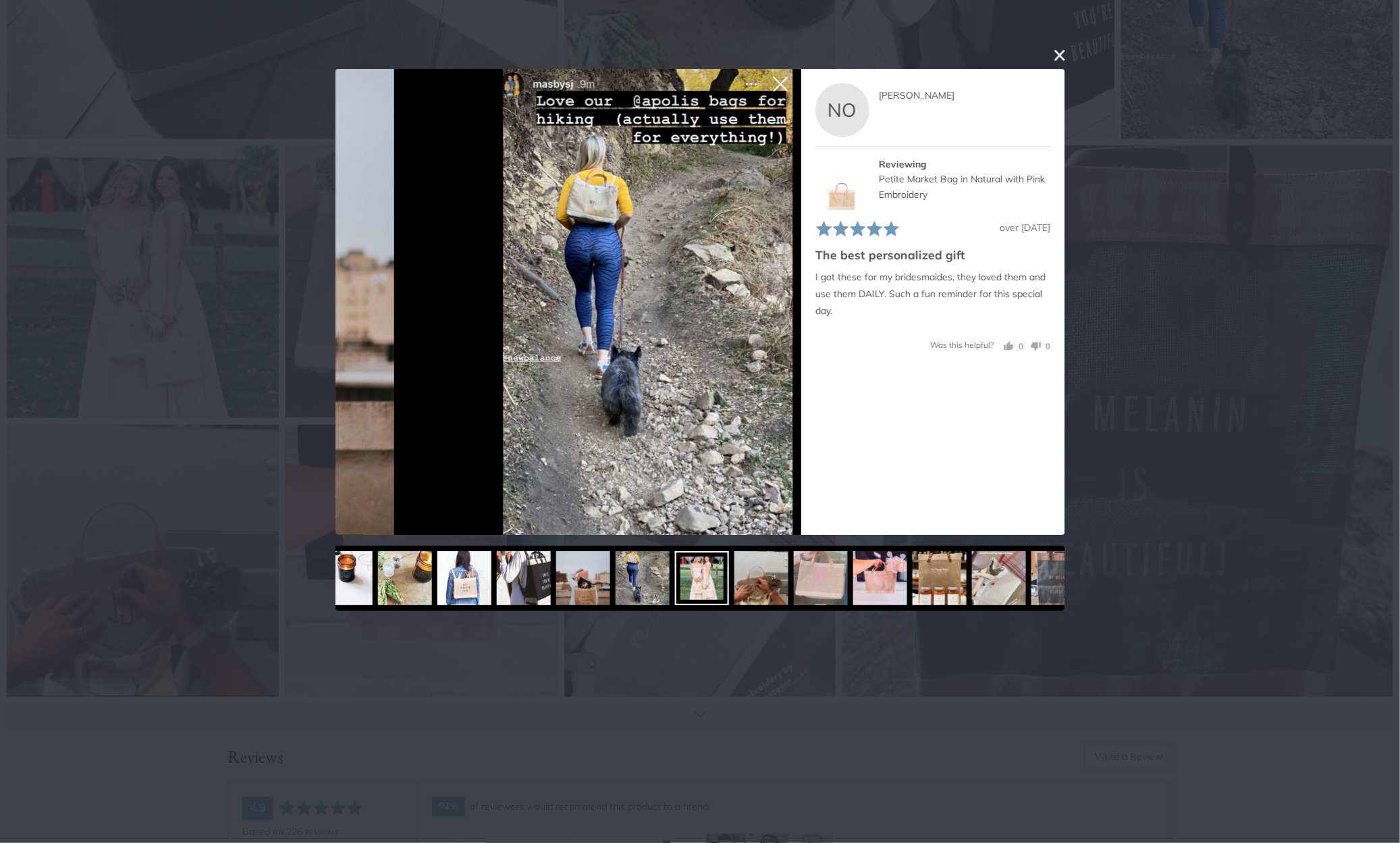
click at [1194, 278] on div "User-Uploaded Media Gallery Your browser doesn't support HTML5 videos. Your bro…" at bounding box center [700, 421] width 1400 height 843
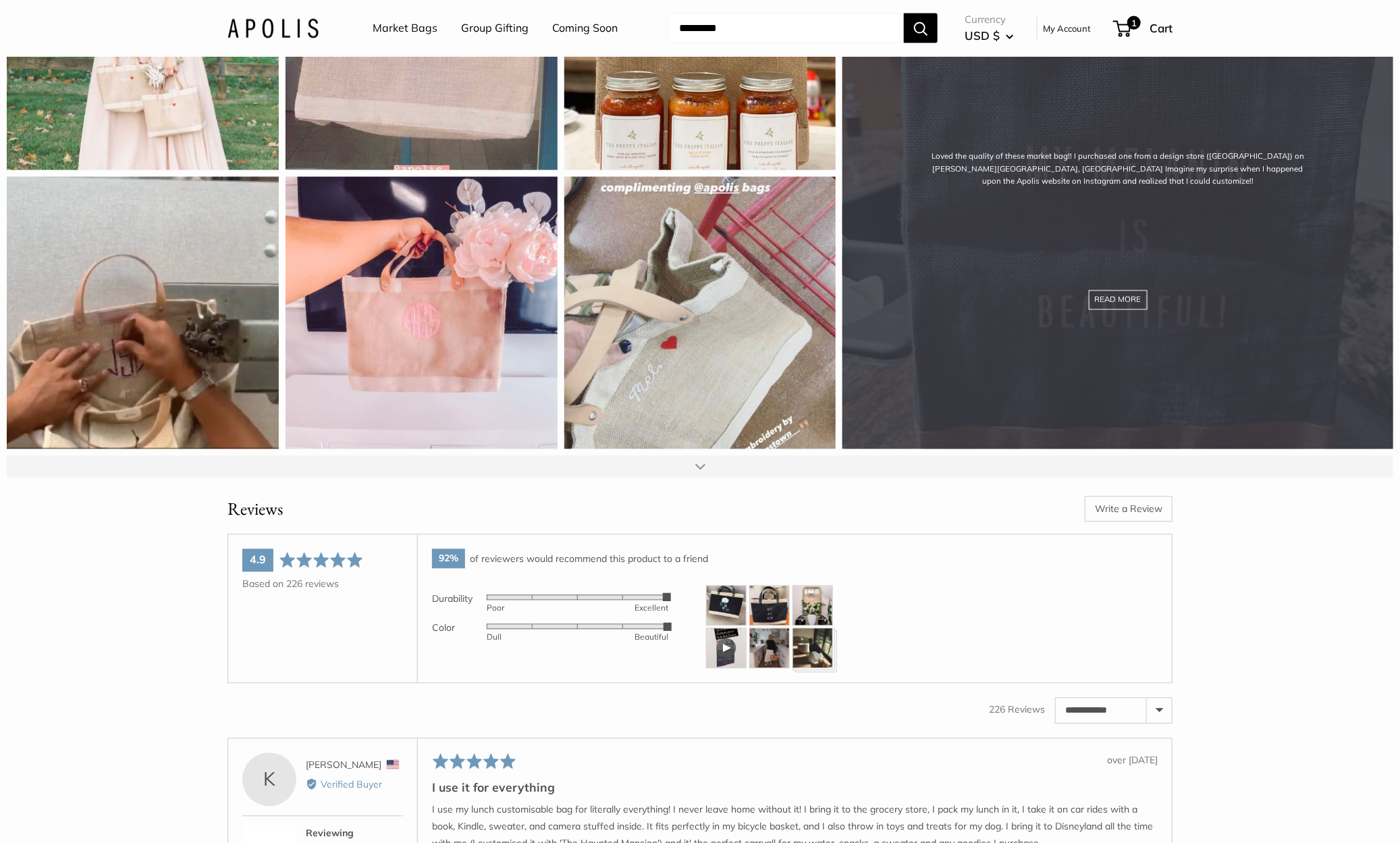
scroll to position [26498, 0]
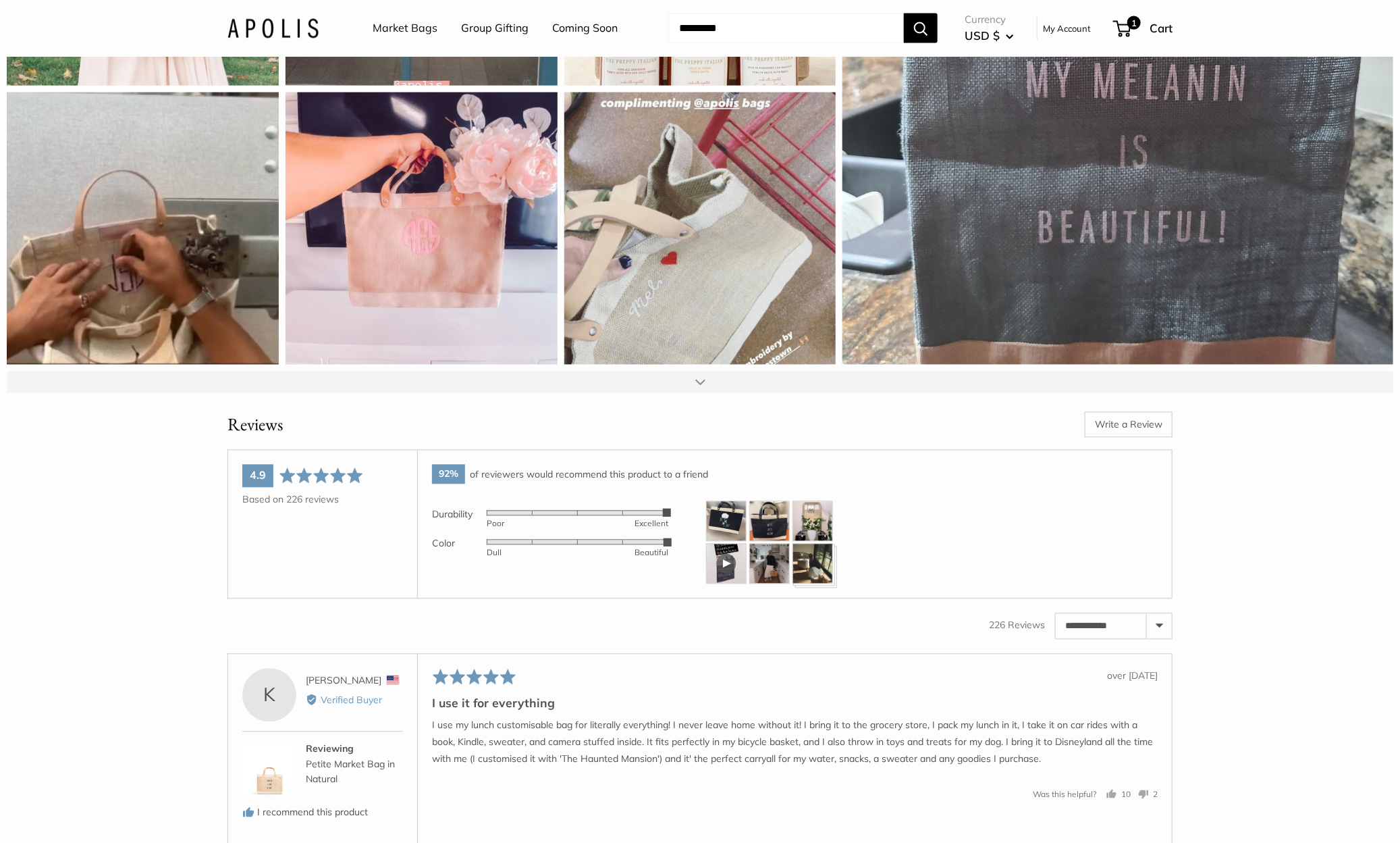
click at [698, 393] on div at bounding box center [700, 382] width 1386 height 21
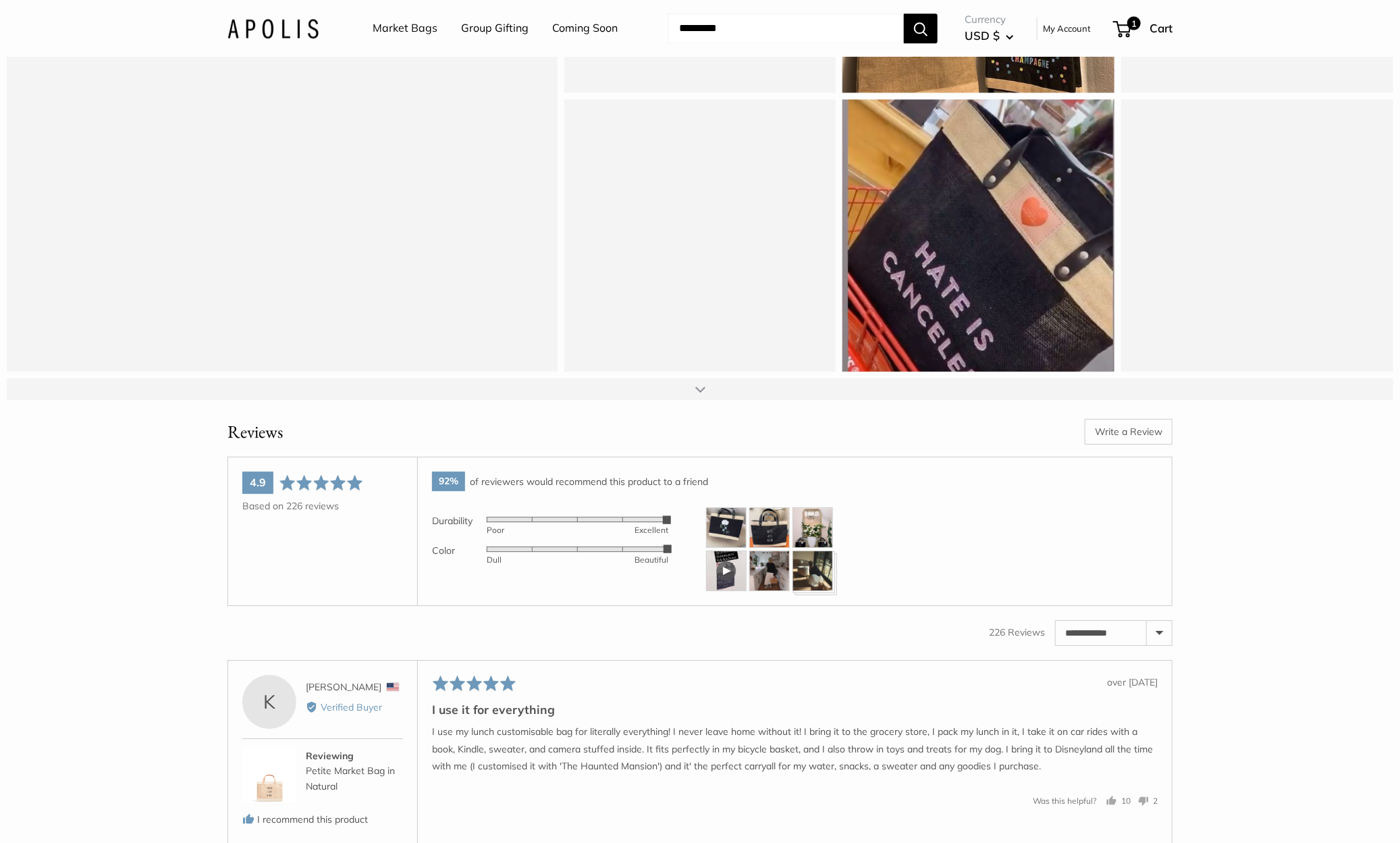
scroll to position [27043, 0]
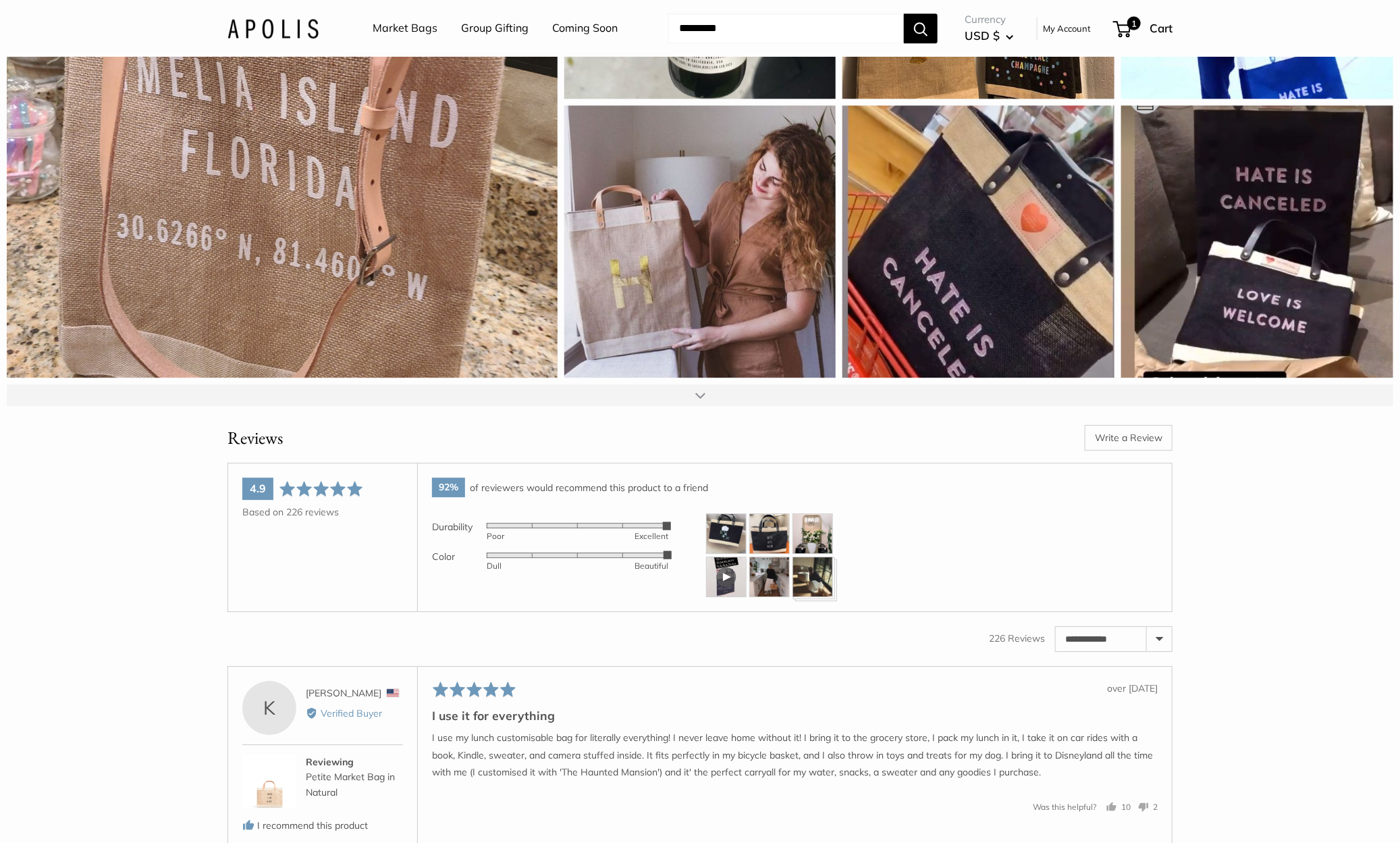
click at [708, 406] on div at bounding box center [700, 395] width 1386 height 21
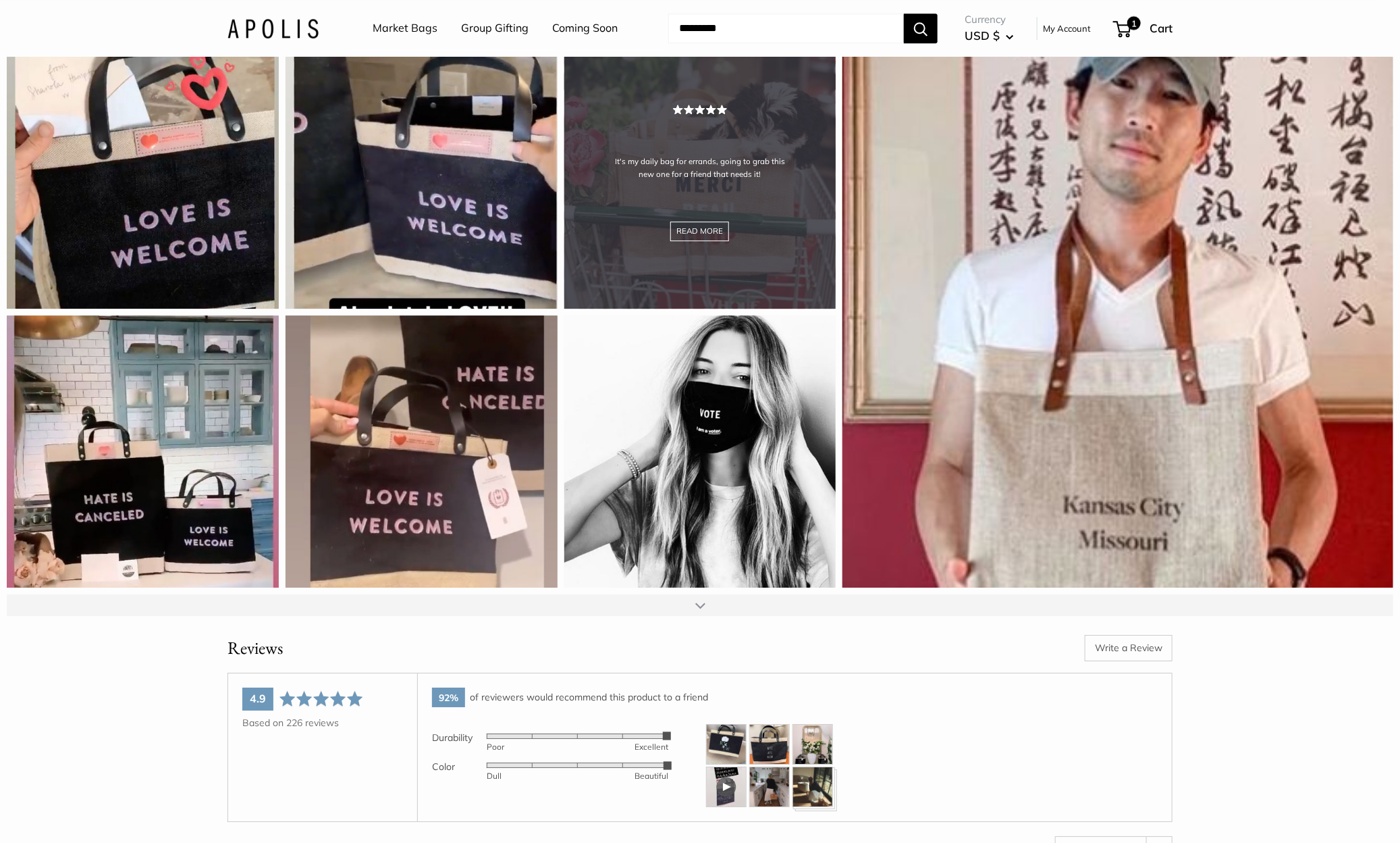
scroll to position [27412, 0]
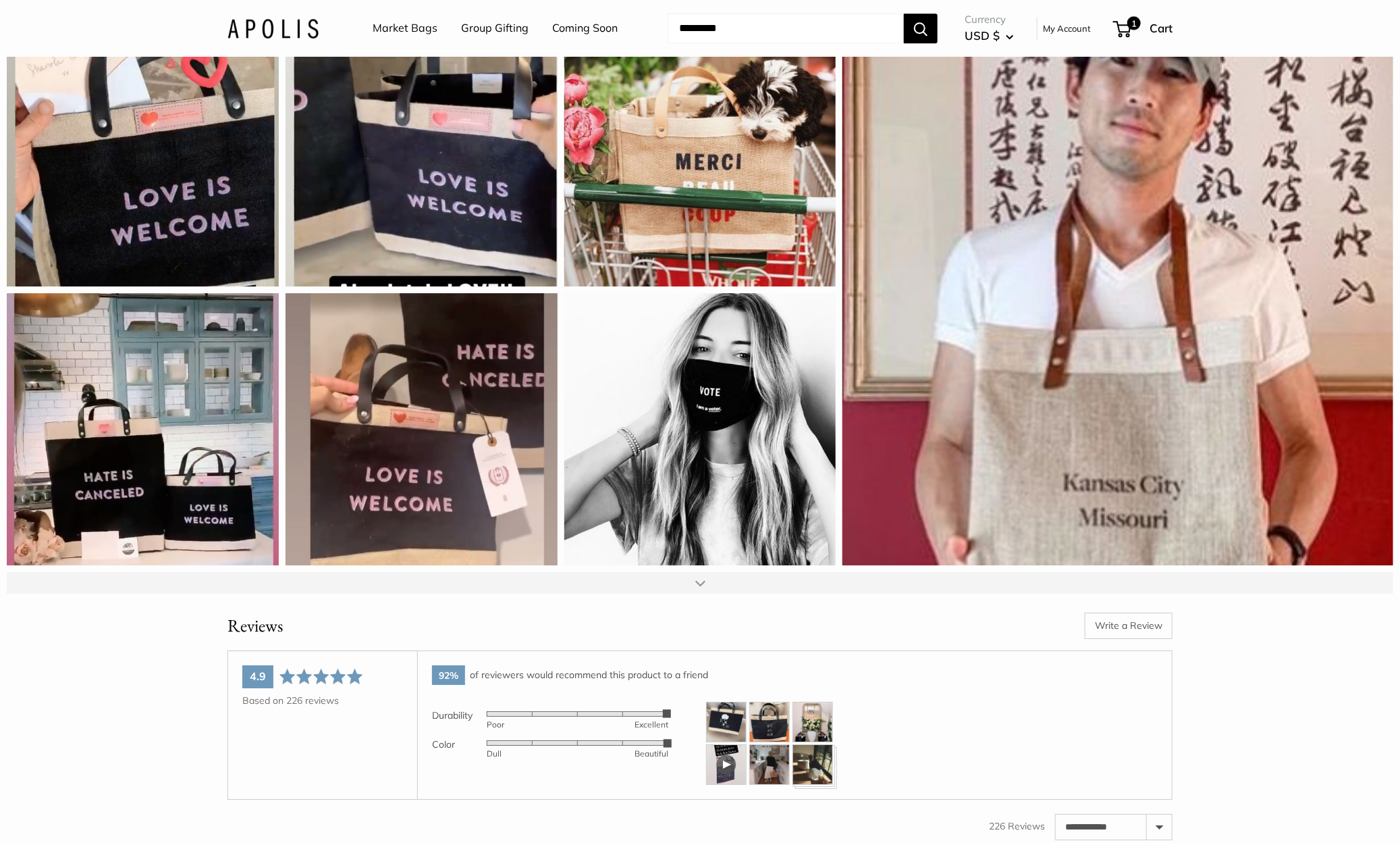
click at [708, 594] on div at bounding box center [700, 583] width 1386 height 21
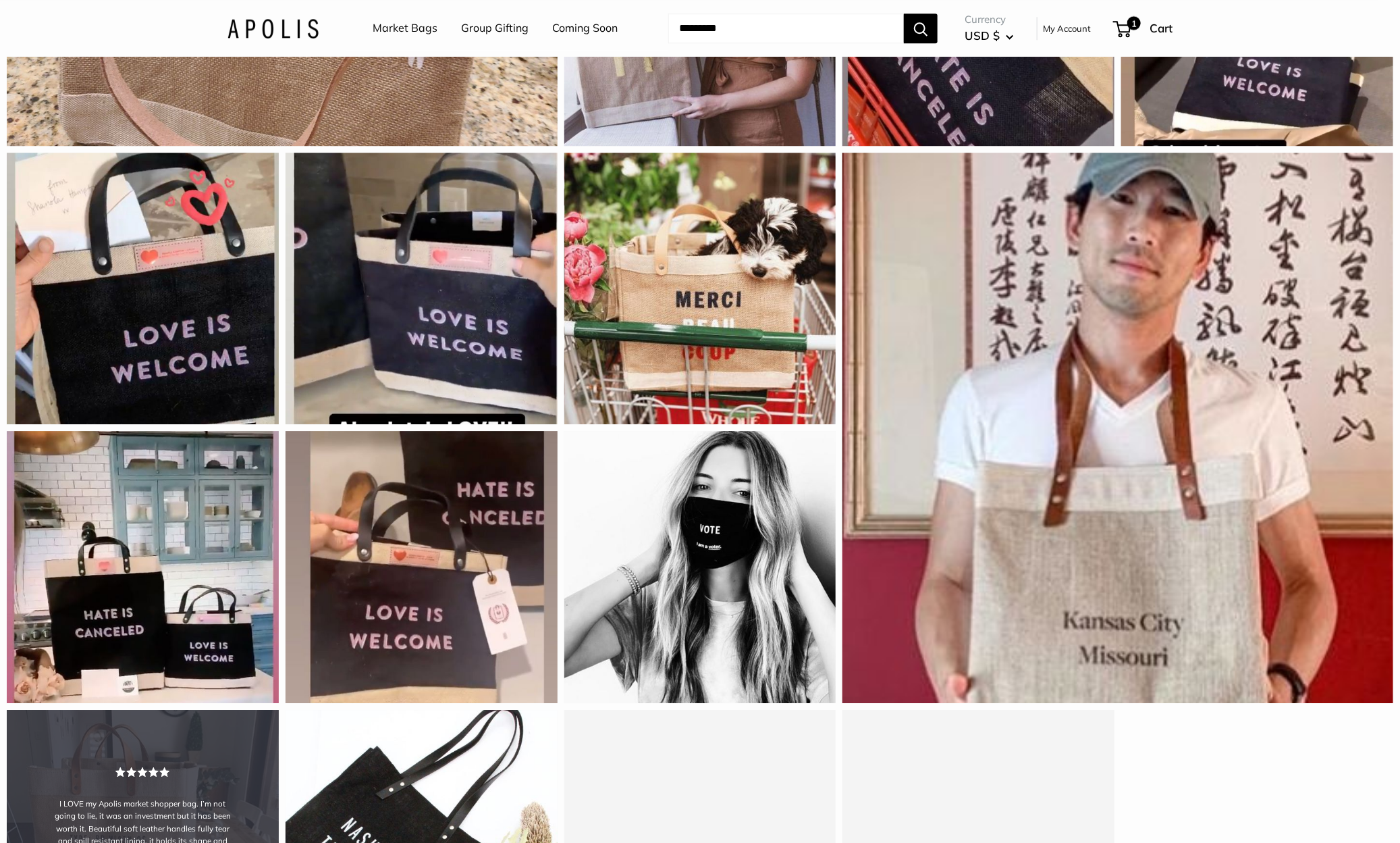
scroll to position [27383, 0]
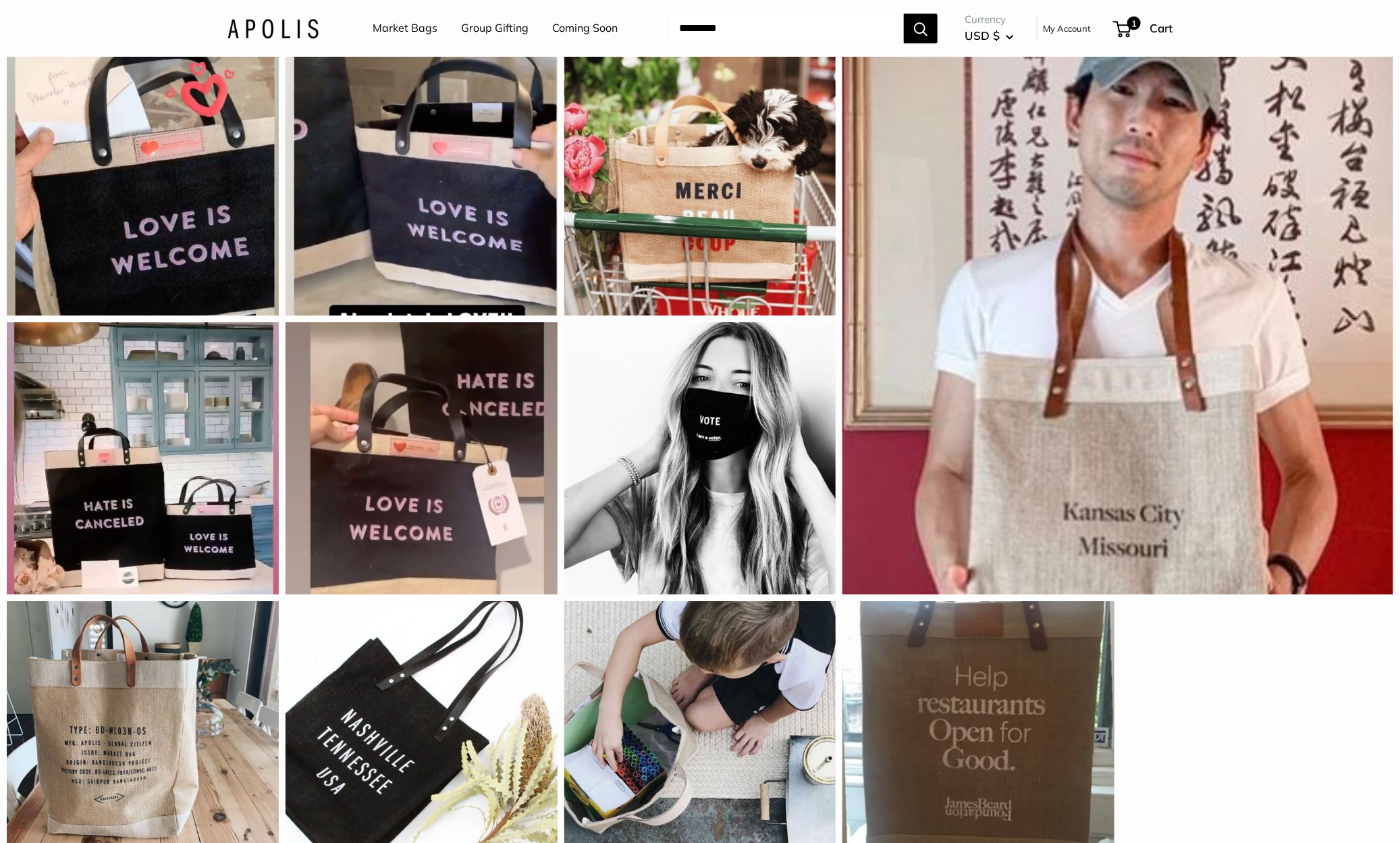
click at [425, 28] on link "Market Bags" at bounding box center [405, 28] width 65 height 21
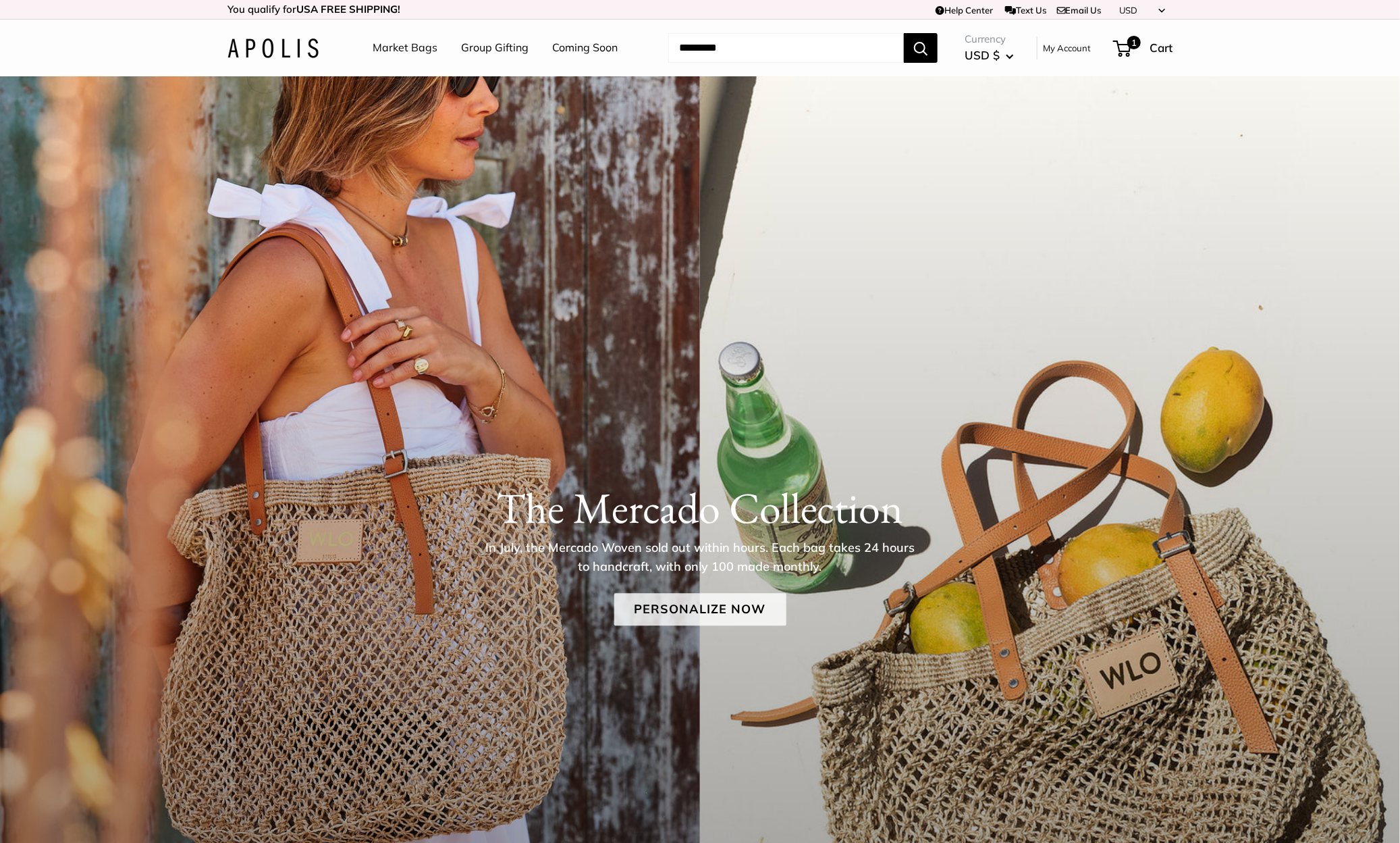
click at [720, 616] on link "Personalize Now" at bounding box center [700, 609] width 172 height 32
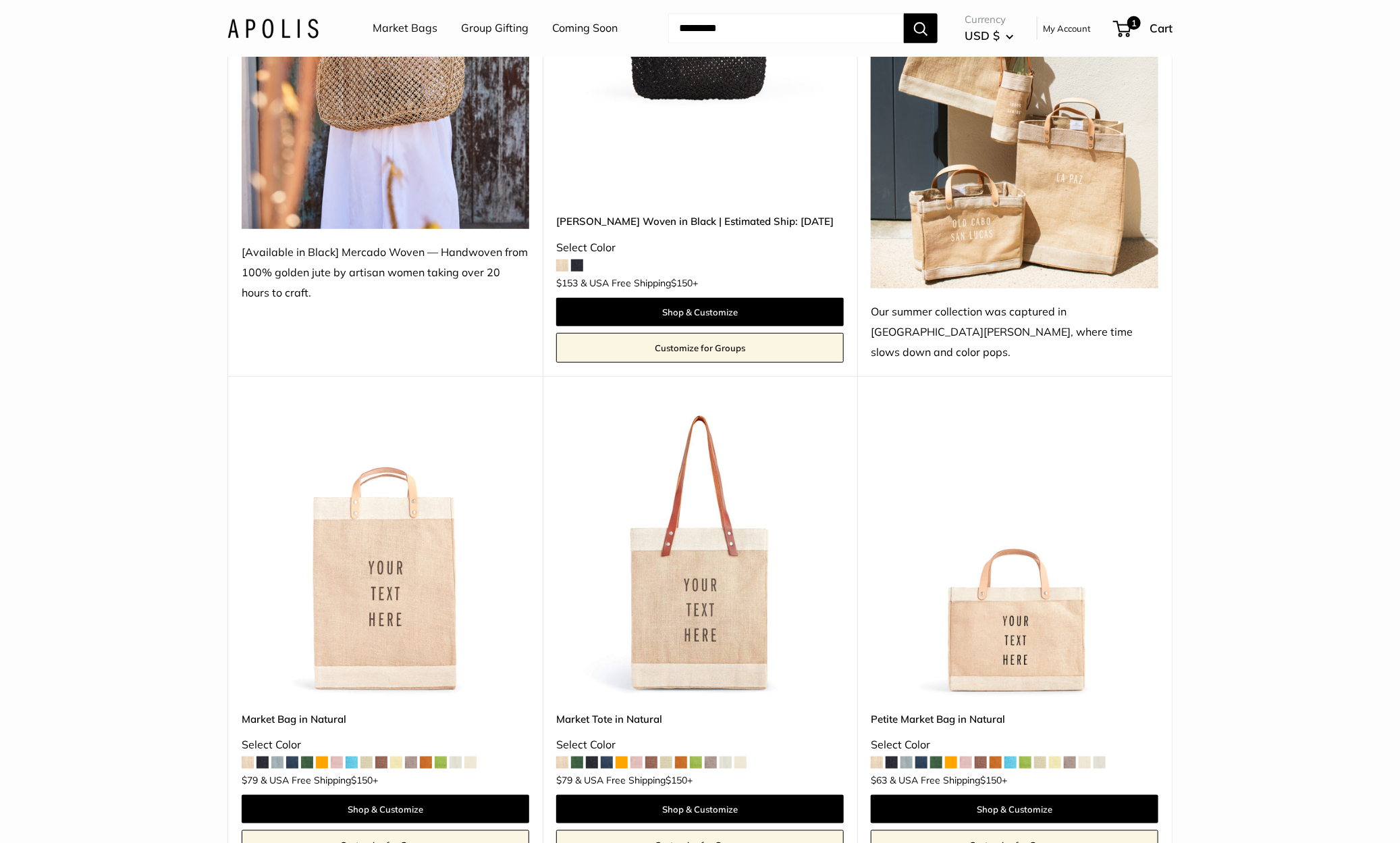
scroll to position [438, 0]
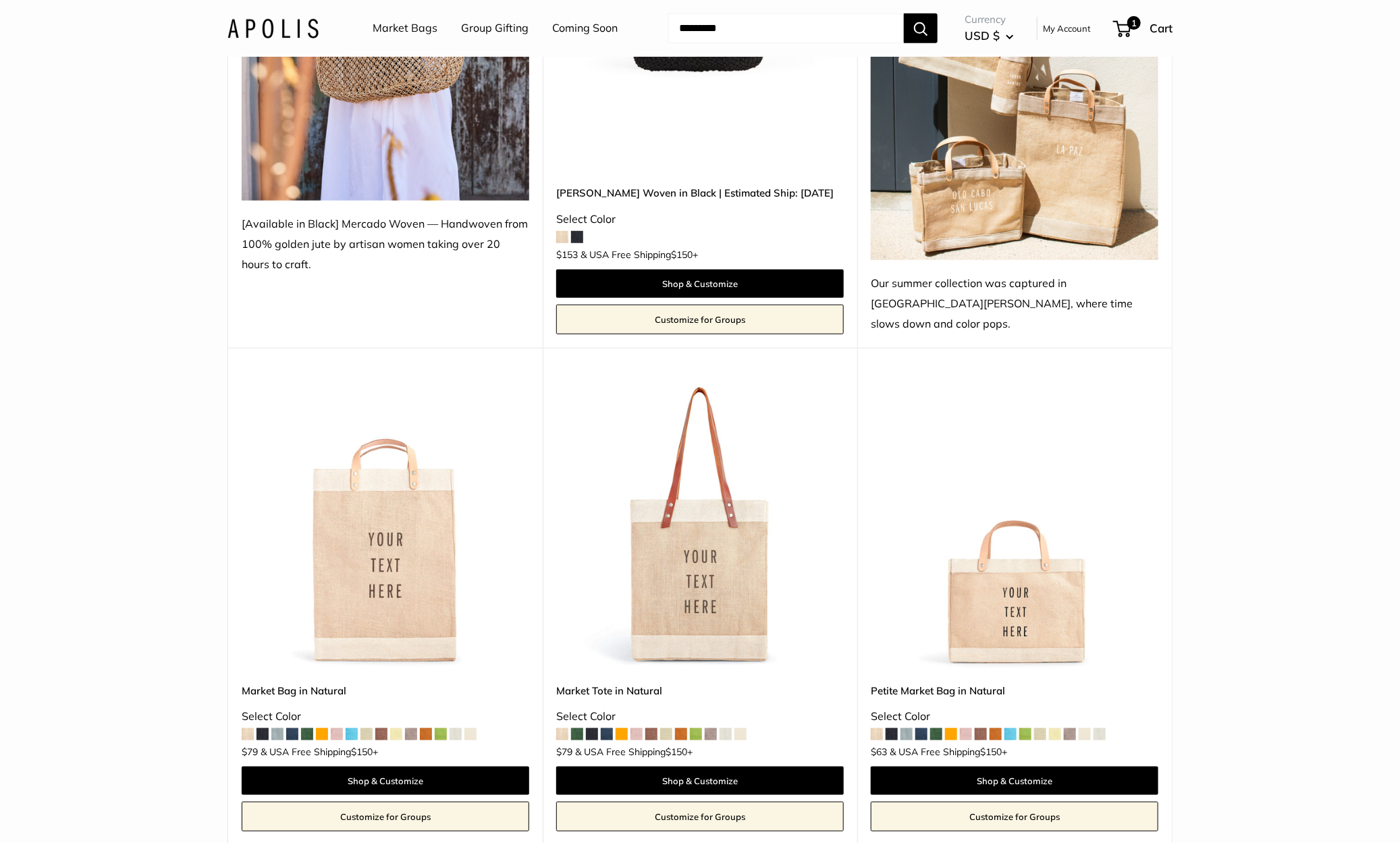
click at [0, 0] on img at bounding box center [0, 0] width 0 height 0
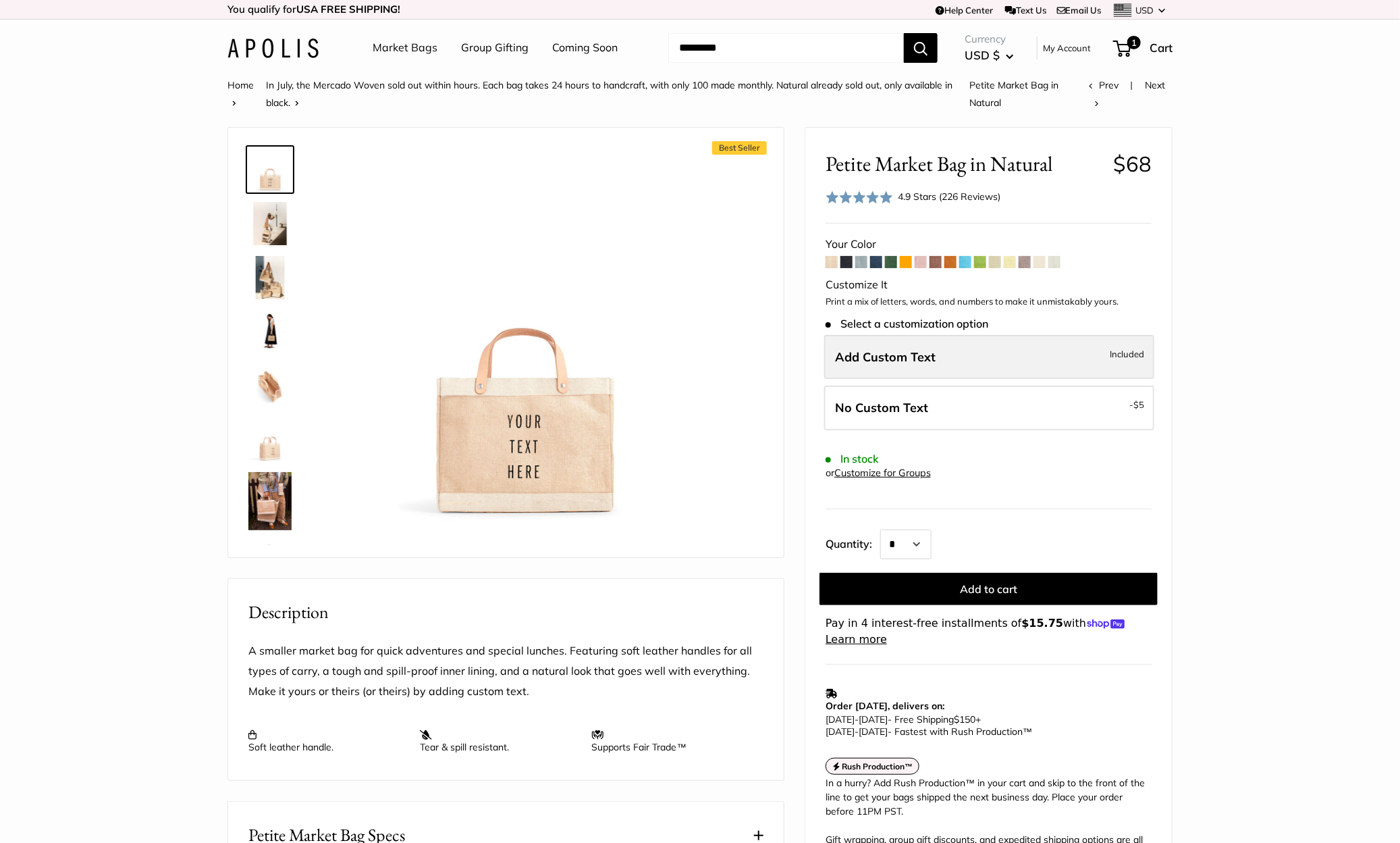
click at [932, 362] on span "Add Custom Text" at bounding box center [885, 357] width 101 height 15
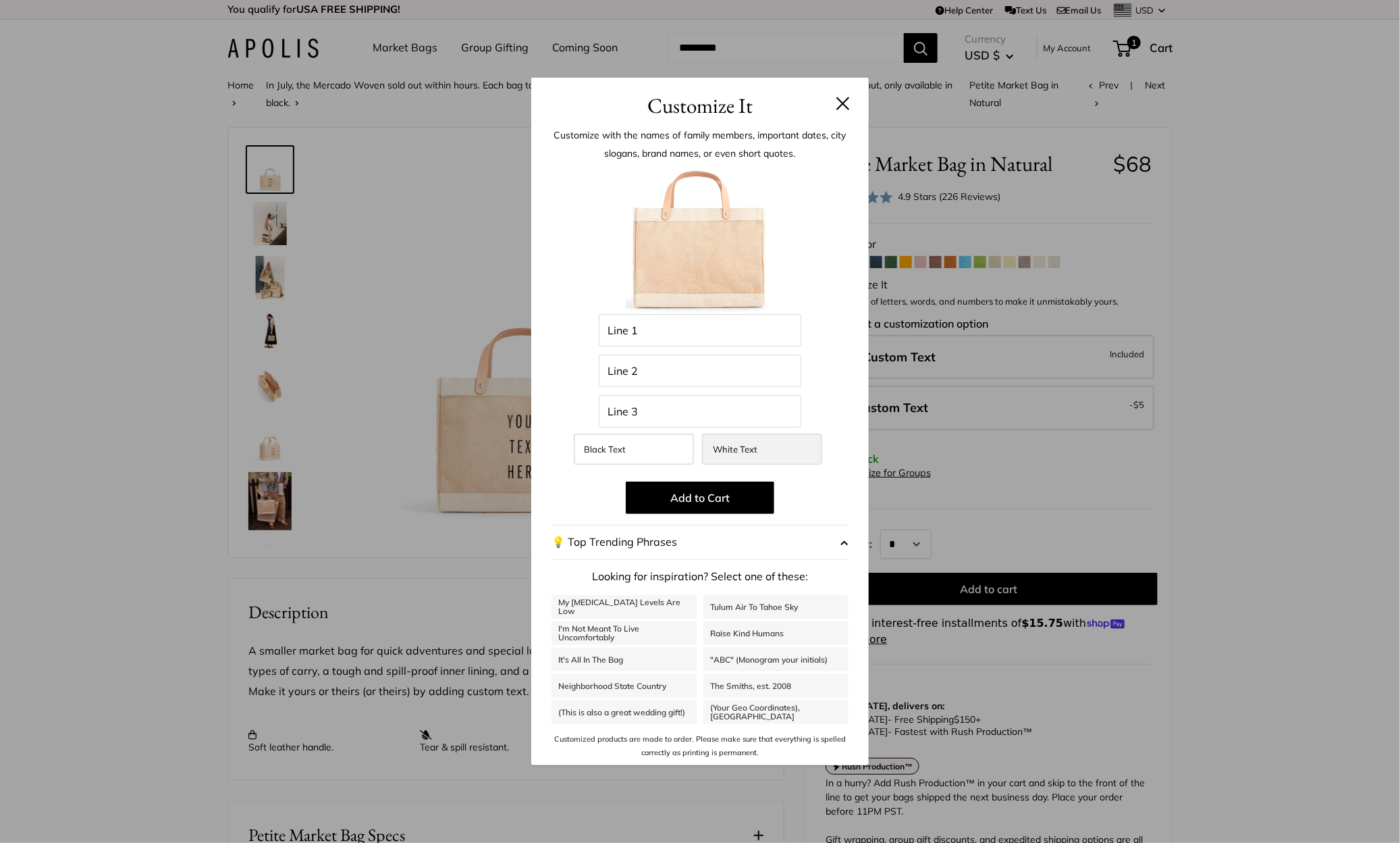
click at [751, 455] on label "White Text" at bounding box center [763, 449] width 120 height 31
click at [848, 104] on button at bounding box center [843, 104] width 14 height 14
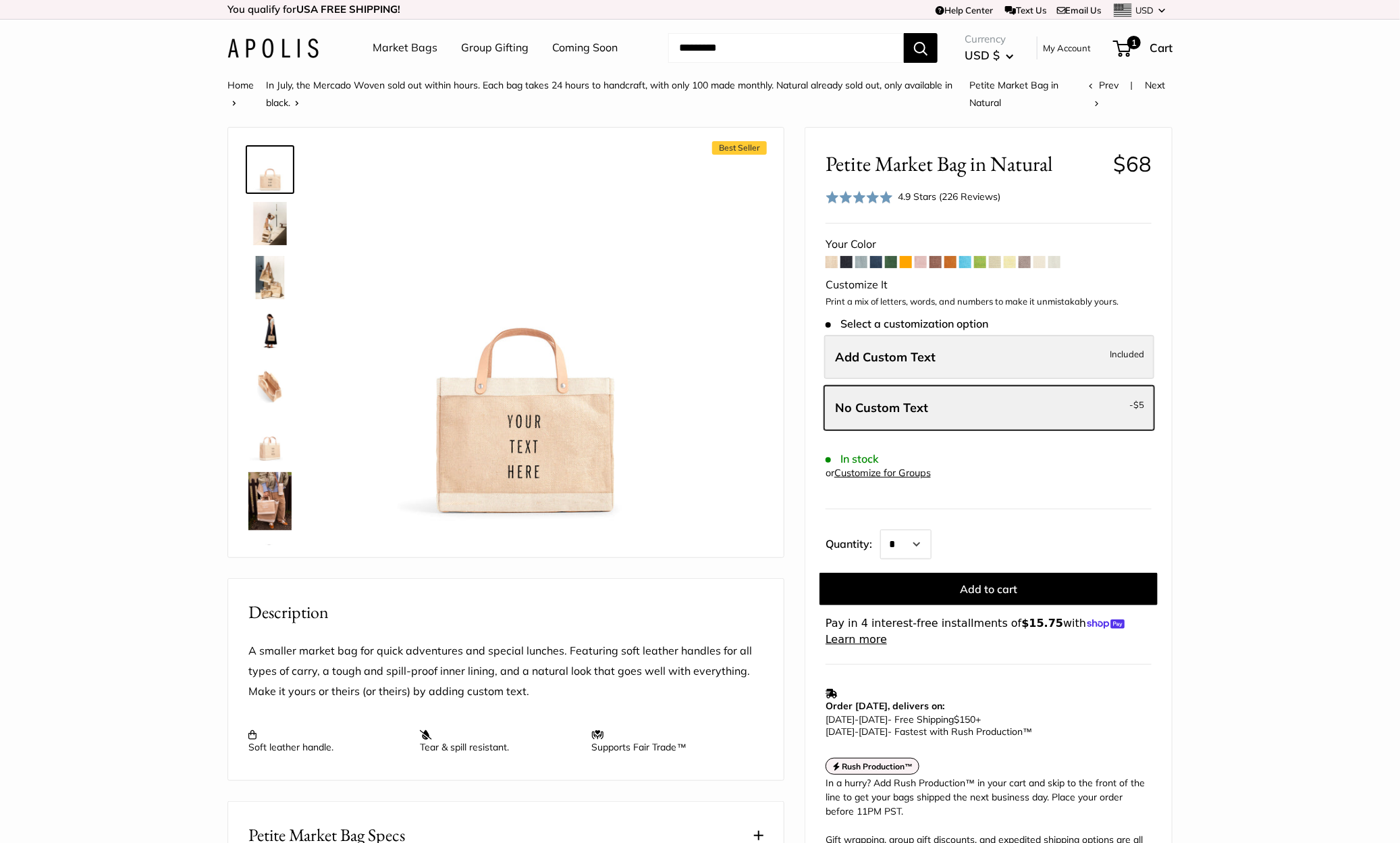
click at [937, 346] on label "Add Custom Text Included" at bounding box center [989, 357] width 330 height 44
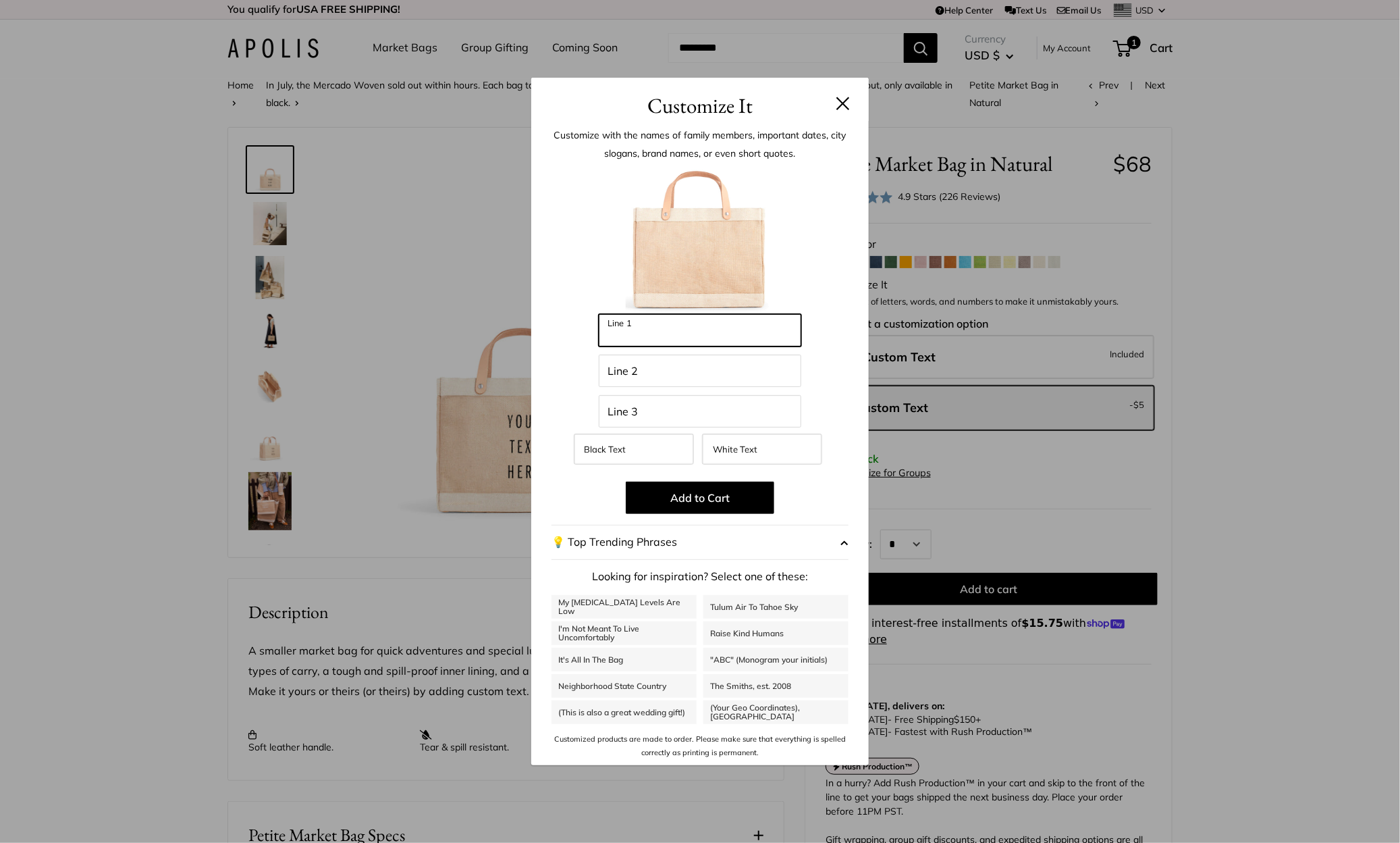
click at [702, 335] on input "Line 1" at bounding box center [700, 330] width 203 height 32
paste input "**********"
type input "**********"
type input "******"
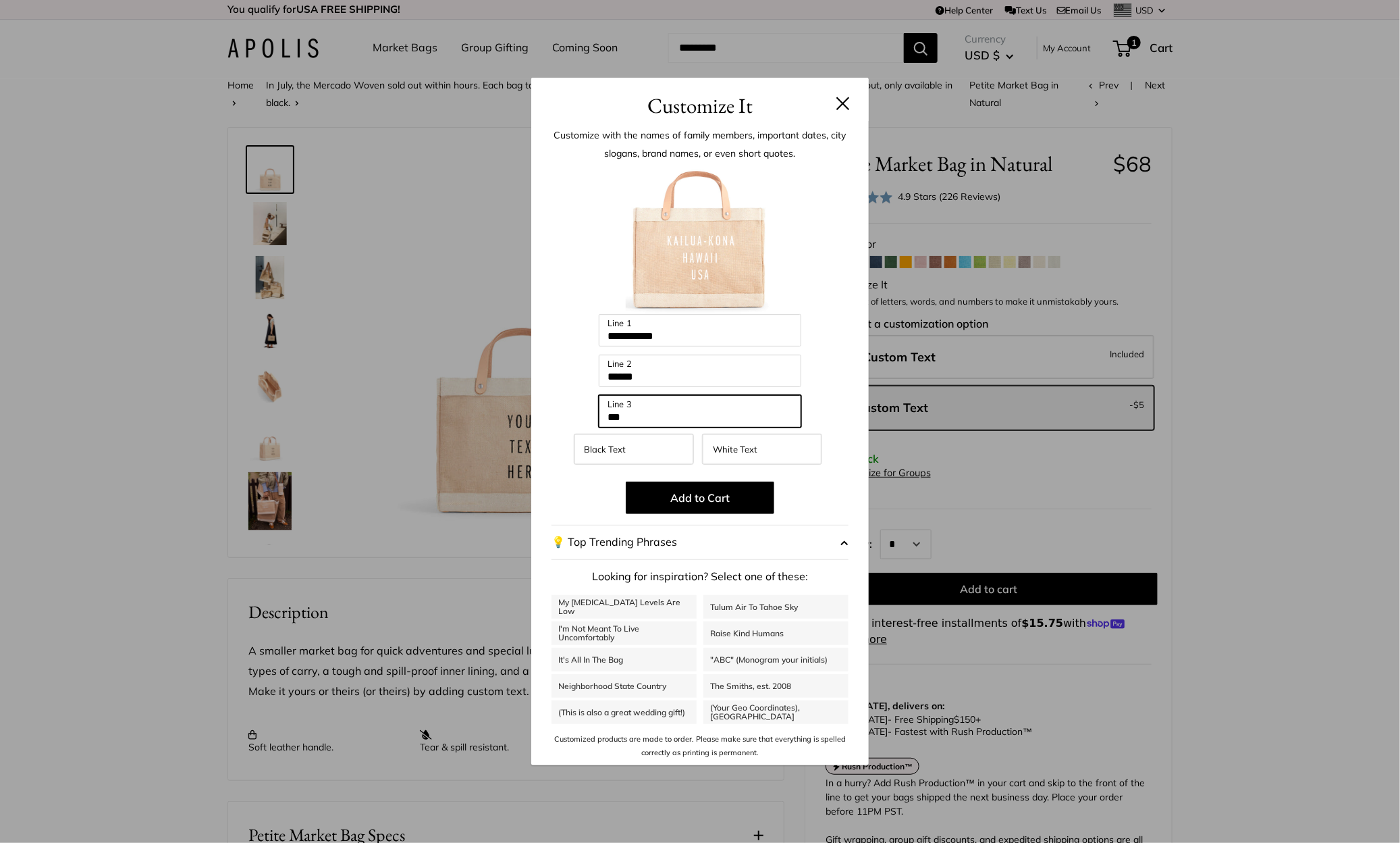
type input "***"
click at [862, 400] on div "**********" at bounding box center [700, 442] width 338 height 644
